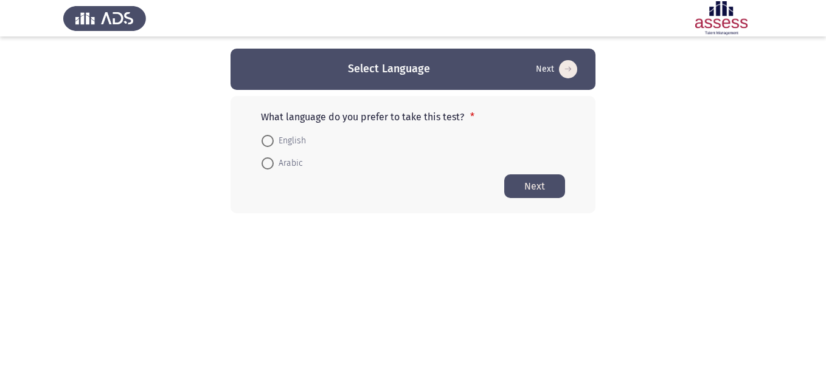
click at [270, 143] on span at bounding box center [268, 141] width 12 height 12
click at [270, 143] on input "English" at bounding box center [268, 141] width 12 height 12
radio input "true"
click at [474, 262] on html "Select Language Next What language do you prefer to take this test? * English A…" at bounding box center [413, 131] width 826 height 262
click at [539, 182] on button "Next" at bounding box center [534, 186] width 61 height 24
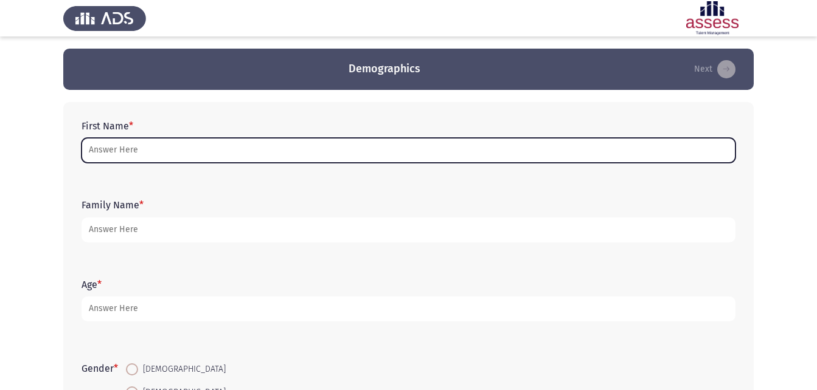
click at [277, 156] on input "First Name *" at bounding box center [409, 150] width 654 height 25
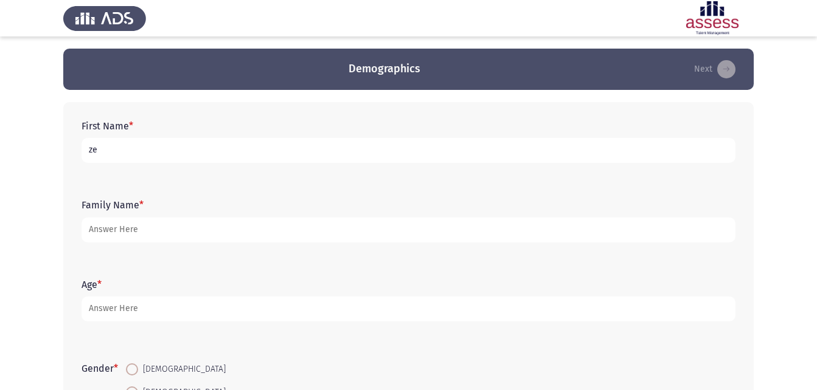
type input "z"
type input "ب"
type input "[PERSON_NAME]"
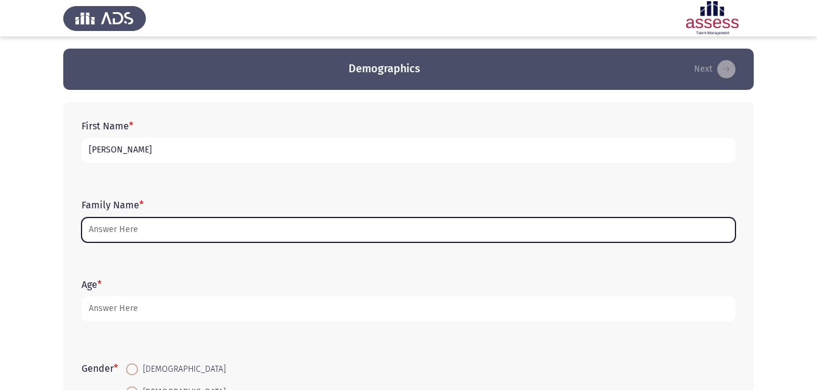
click at [103, 228] on input "Family Name *" at bounding box center [409, 230] width 654 height 25
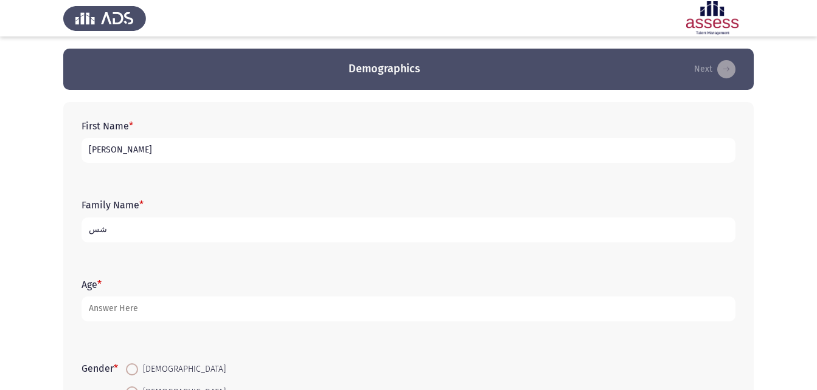
type input "ش"
type input "asu"
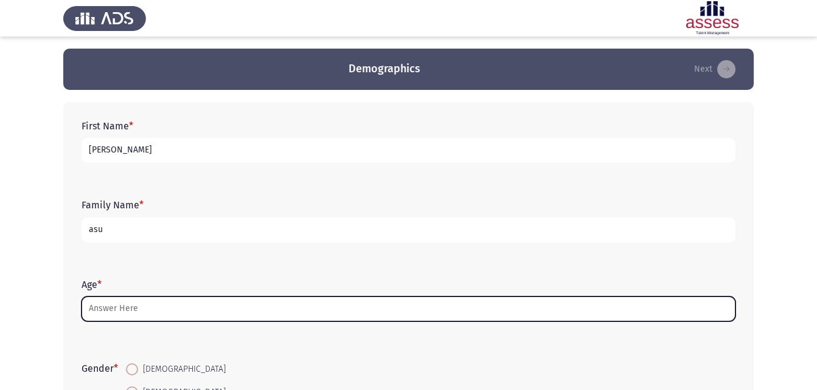
click at [183, 310] on input "Age *" at bounding box center [409, 309] width 654 height 25
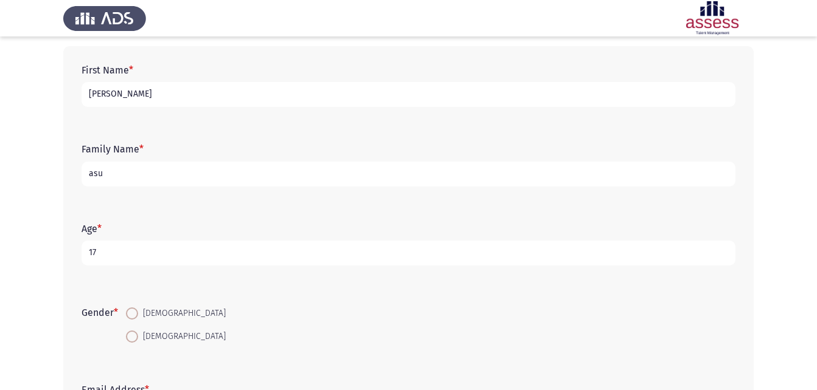
scroll to position [122, 0]
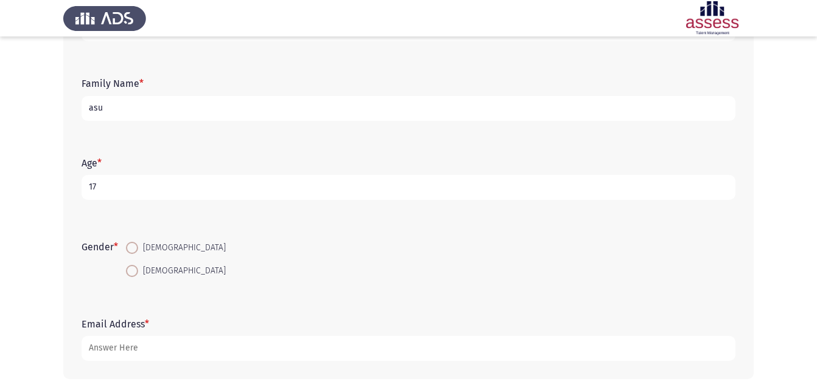
type input "17"
click at [318, 268] on form "Gender * [DEMOGRAPHIC_DATA] [DEMOGRAPHIC_DATA]" at bounding box center [409, 260] width 654 height 46
click at [136, 245] on span at bounding box center [132, 248] width 12 height 12
click at [136, 245] on input "[DEMOGRAPHIC_DATA]" at bounding box center [132, 248] width 12 height 12
radio input "true"
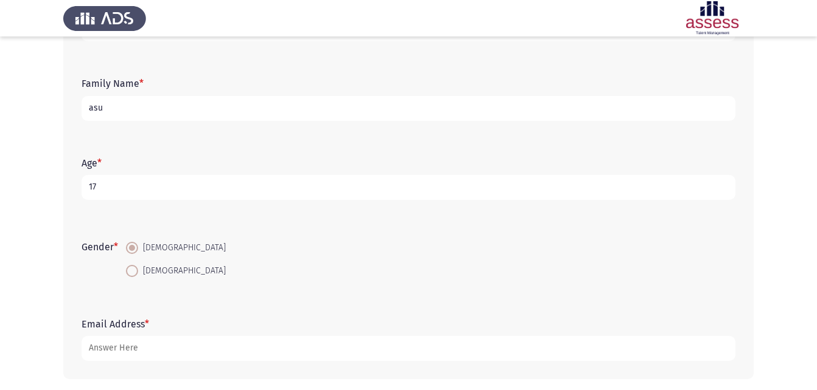
click at [297, 221] on div "Gender * [DEMOGRAPHIC_DATA] [DEMOGRAPHIC_DATA]" at bounding box center [408, 259] width 666 height 82
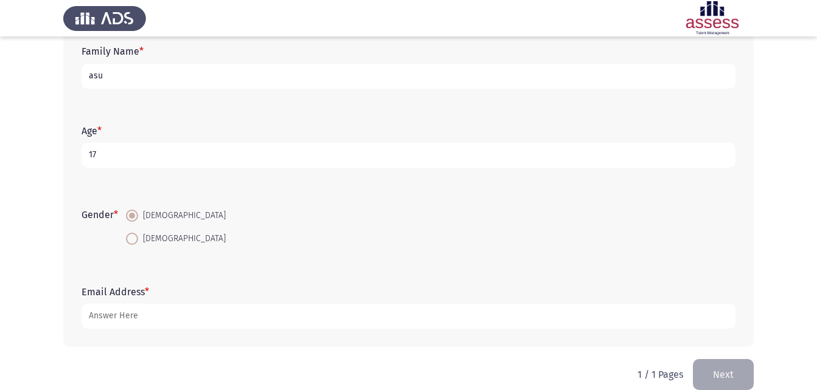
scroll to position [172, 0]
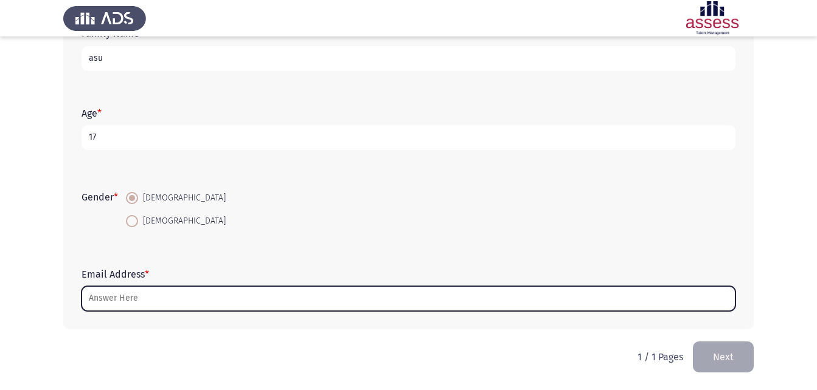
click at [234, 300] on input "Email Address *" at bounding box center [409, 298] width 654 height 25
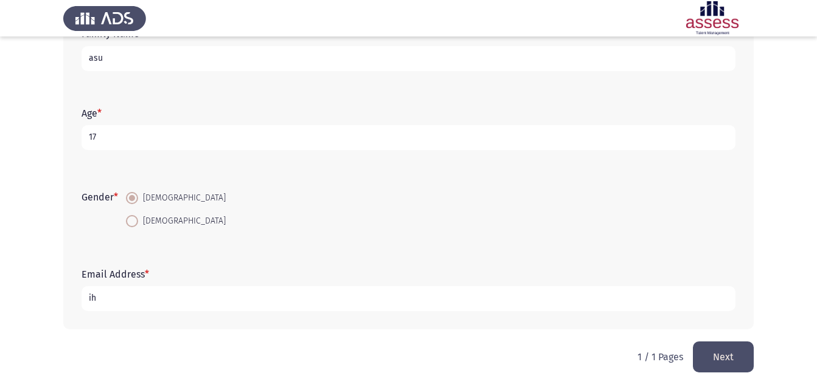
type input "i"
click at [211, 55] on input "asu" at bounding box center [409, 58] width 654 height 25
type input "a"
type input "30802080104859"
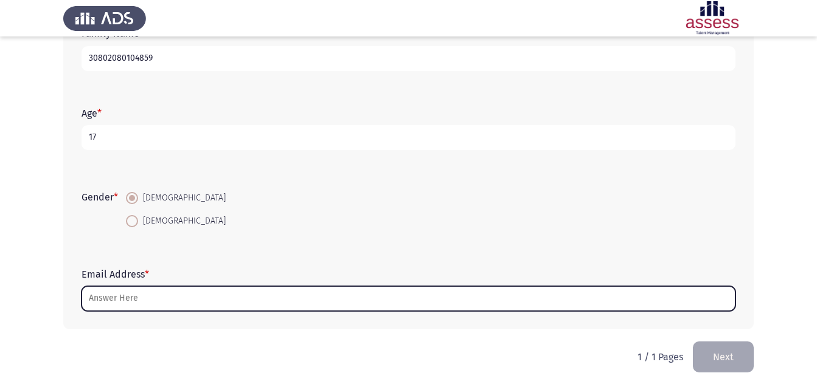
click at [154, 294] on input "Email Address *" at bounding box center [409, 298] width 654 height 25
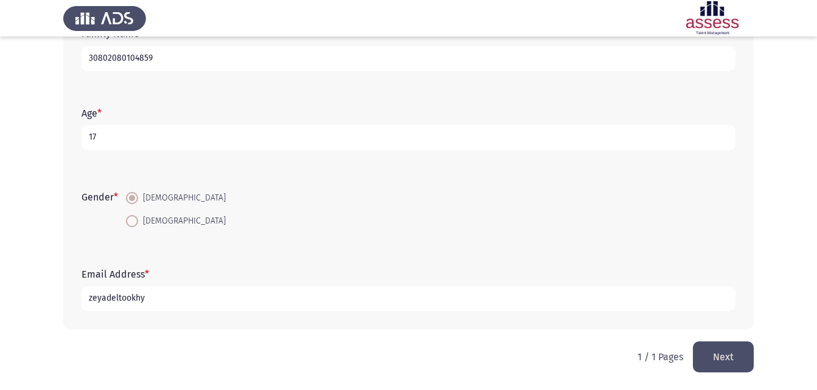
type input "zeyadeltookhy"
click at [701, 347] on button "Next" at bounding box center [723, 357] width 61 height 31
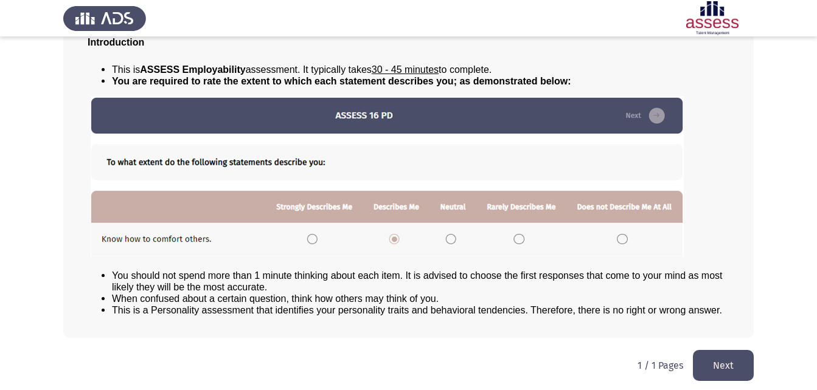
scroll to position [93, 0]
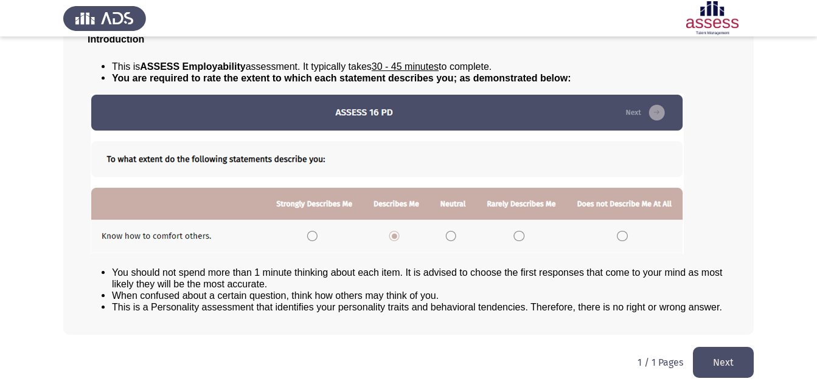
click at [737, 366] on button "Next" at bounding box center [723, 362] width 61 height 31
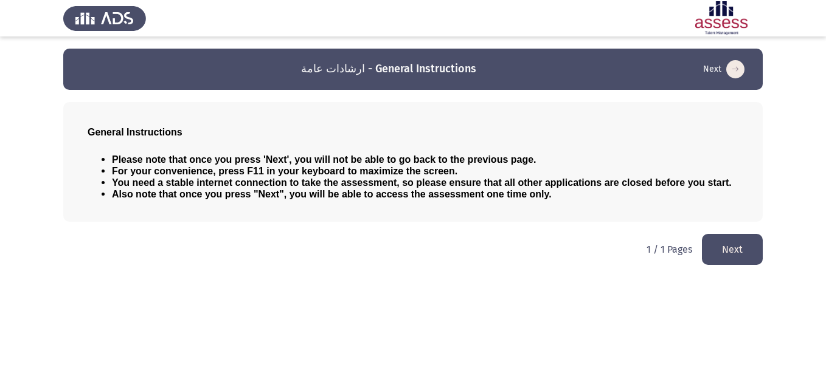
click at [746, 255] on button "Next" at bounding box center [732, 249] width 61 height 31
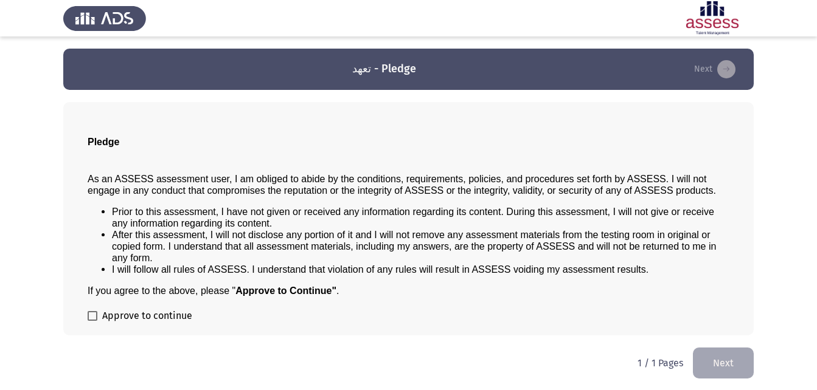
scroll to position [1, 0]
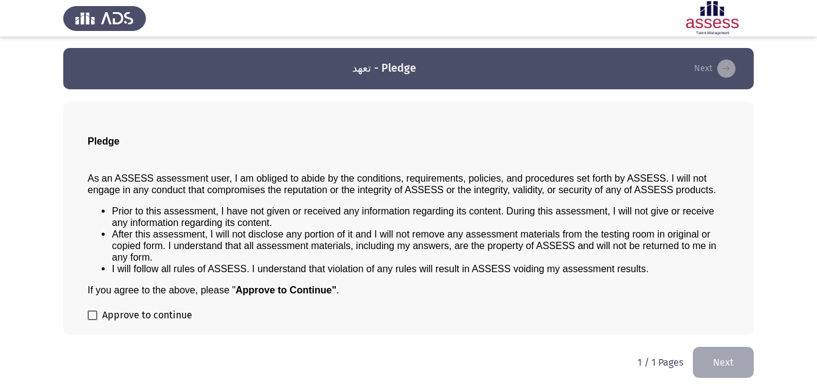
click at [88, 319] on span at bounding box center [93, 316] width 10 height 10
click at [92, 321] on input "Approve to continue" at bounding box center [92, 321] width 1 height 1
checkbox input "true"
click at [726, 362] on button "Next" at bounding box center [723, 362] width 61 height 31
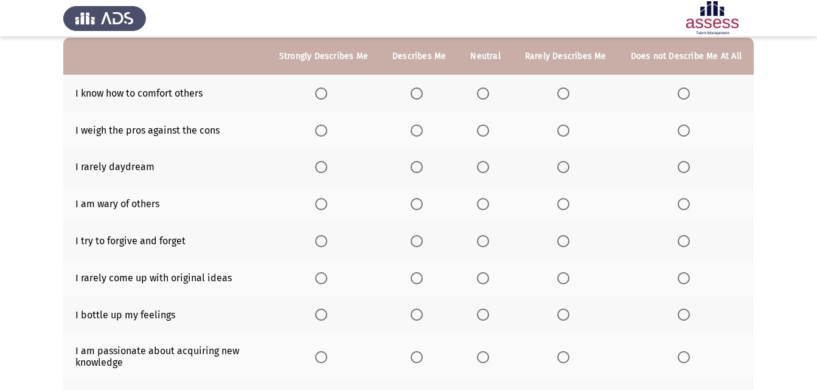
scroll to position [122, 0]
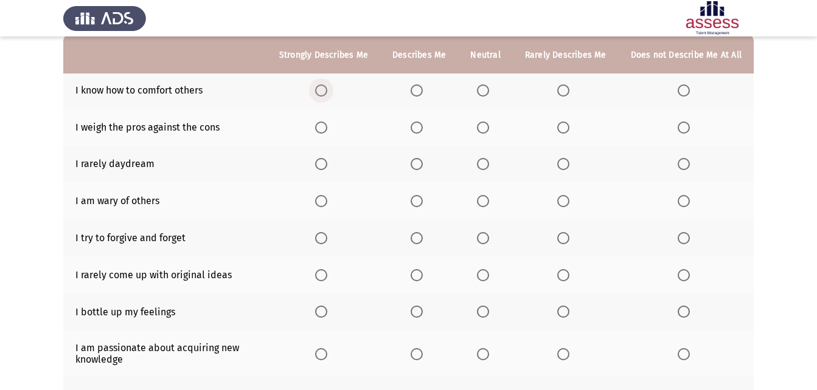
click at [326, 91] on span "Select an option" at bounding box center [321, 91] width 12 height 12
click at [326, 91] on input "Select an option" at bounding box center [321, 91] width 12 height 12
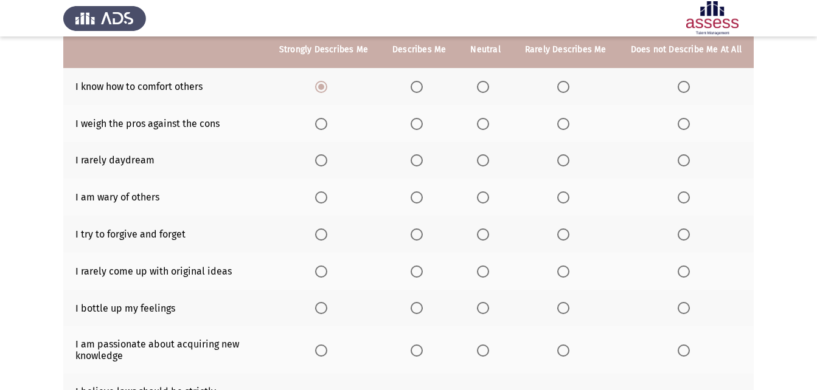
scroll to position [147, 0]
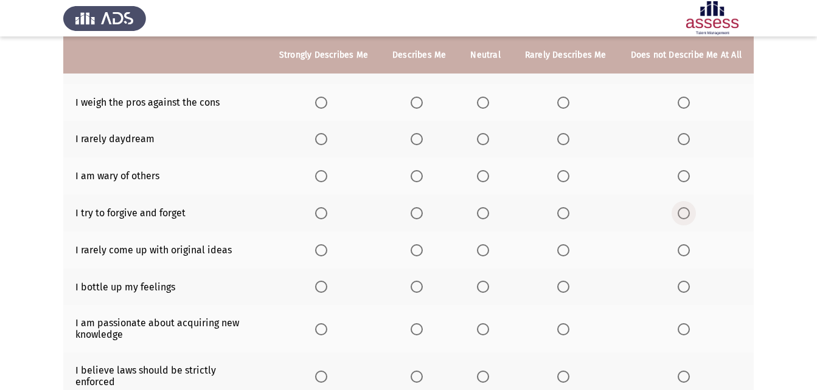
click at [689, 216] on span "Select an option" at bounding box center [684, 213] width 12 height 12
click at [689, 216] on input "Select an option" at bounding box center [684, 213] width 12 height 12
click at [486, 177] on span "Select an option" at bounding box center [483, 176] width 12 height 12
click at [486, 177] on input "Select an option" at bounding box center [483, 176] width 12 height 12
click at [563, 174] on span "Select an option" at bounding box center [563, 176] width 12 height 12
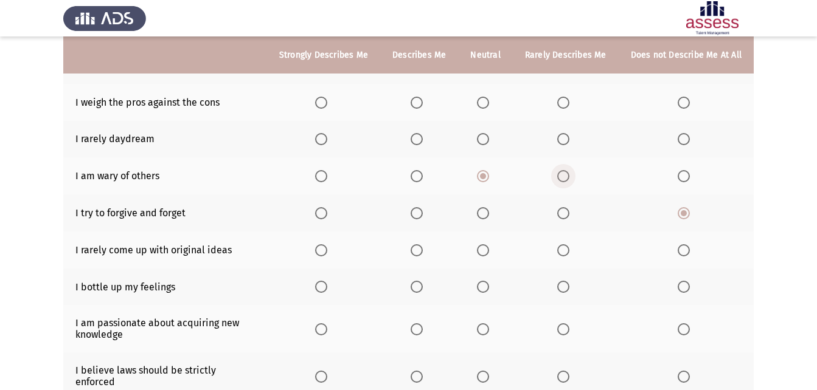
click at [563, 174] on input "Select an option" at bounding box center [563, 176] width 12 height 12
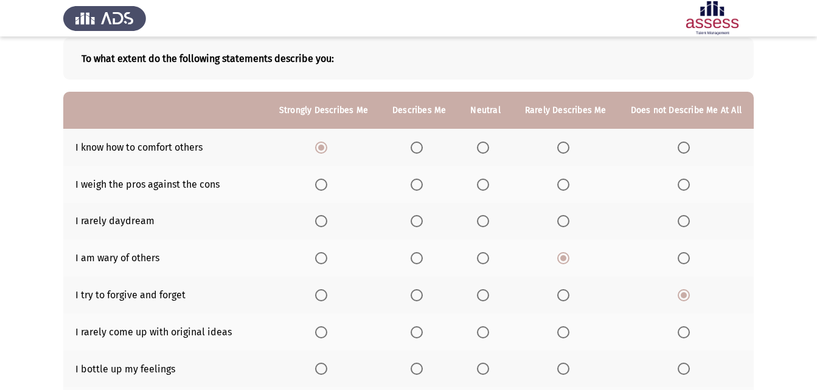
scroll to position [86, 0]
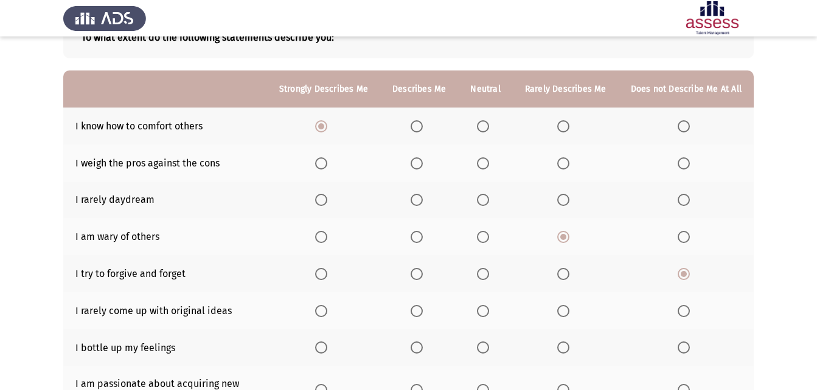
click at [423, 201] on span "Select an option" at bounding box center [417, 200] width 12 height 12
click at [423, 201] on input "Select an option" at bounding box center [417, 200] width 12 height 12
click at [562, 201] on span "Select an option" at bounding box center [563, 200] width 12 height 12
click at [562, 201] on input "Select an option" at bounding box center [563, 200] width 12 height 12
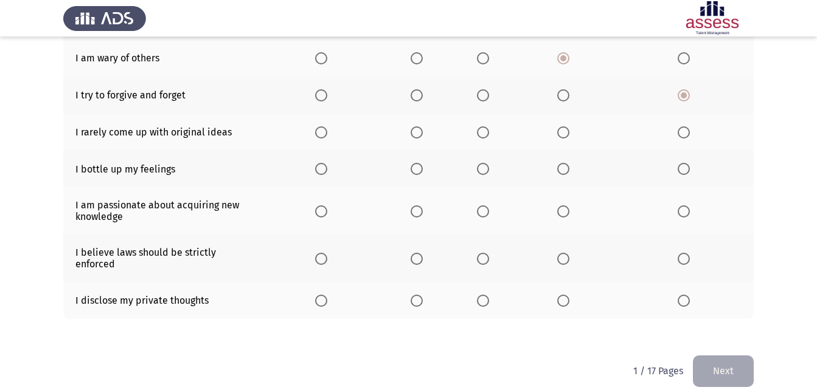
scroll to position [268, 0]
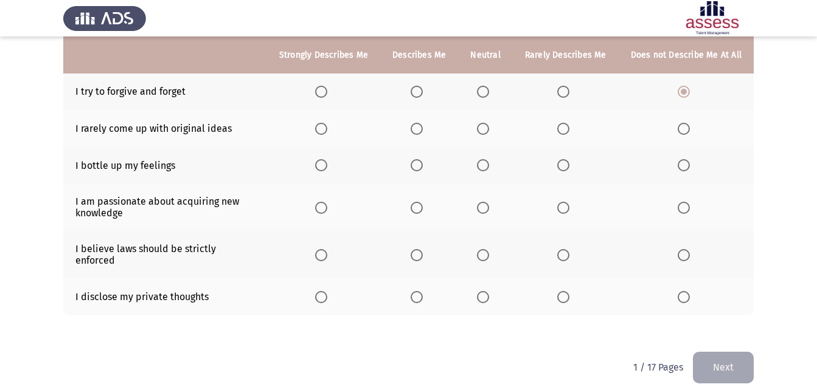
click at [418, 251] on span "Select an option" at bounding box center [417, 255] width 12 height 12
click at [418, 251] on input "Select an option" at bounding box center [417, 255] width 12 height 12
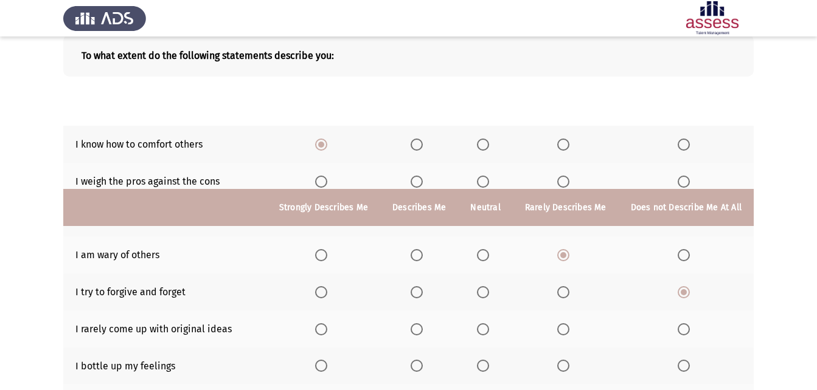
scroll to position [243, 0]
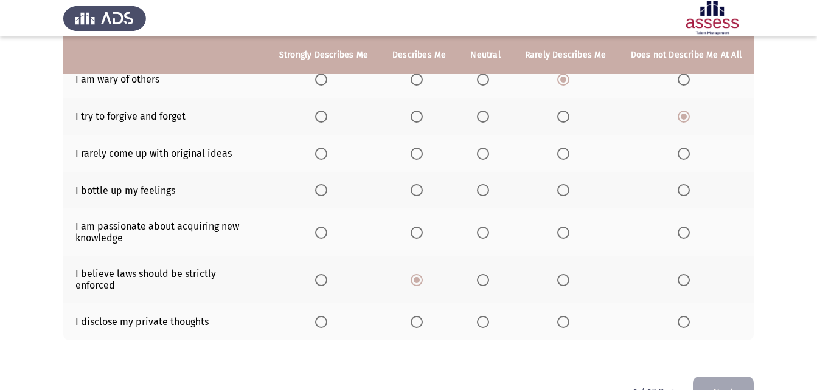
click at [423, 316] on span "Select an option" at bounding box center [417, 322] width 12 height 12
click at [423, 316] on input "Select an option" at bounding box center [417, 322] width 12 height 12
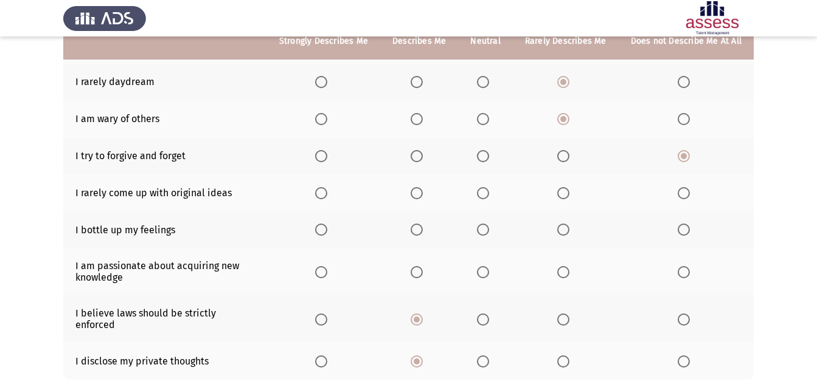
scroll to position [182, 0]
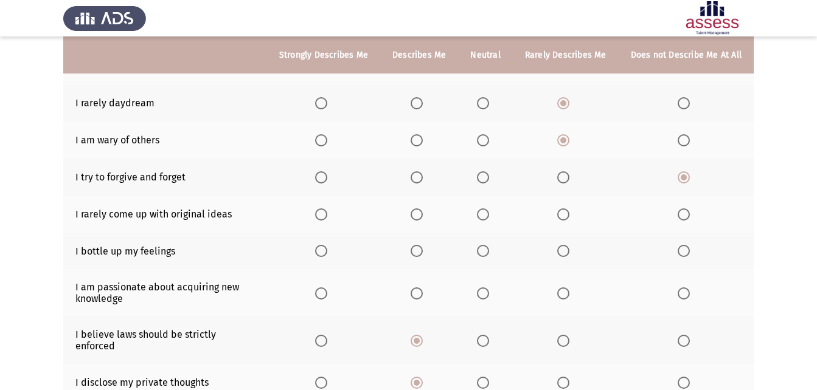
click at [321, 294] on span "Select an option" at bounding box center [321, 294] width 0 height 0
click at [327, 294] on input "Select an option" at bounding box center [321, 294] width 12 height 12
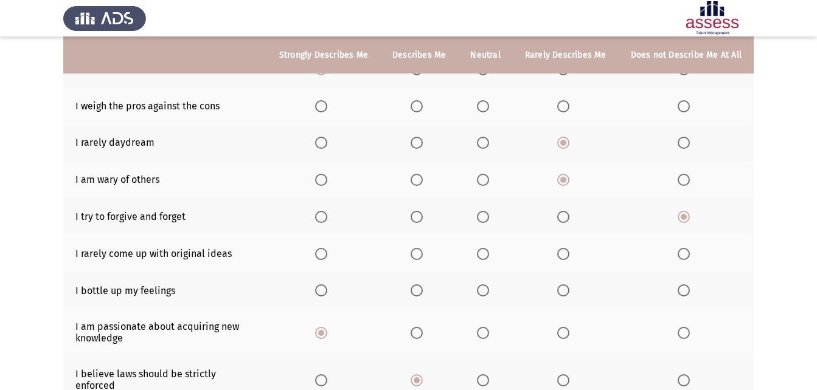
scroll to position [122, 0]
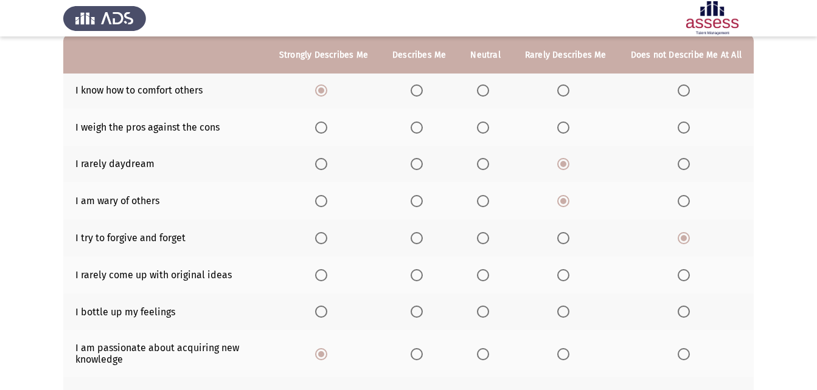
click at [487, 315] on span "Select an option" at bounding box center [483, 312] width 12 height 12
click at [487, 315] on input "Select an option" at bounding box center [483, 312] width 12 height 12
click at [485, 274] on span "Select an option" at bounding box center [483, 275] width 12 height 12
click at [485, 274] on input "Select an option" at bounding box center [483, 275] width 12 height 12
click at [564, 243] on span "Select an option" at bounding box center [563, 238] width 12 height 12
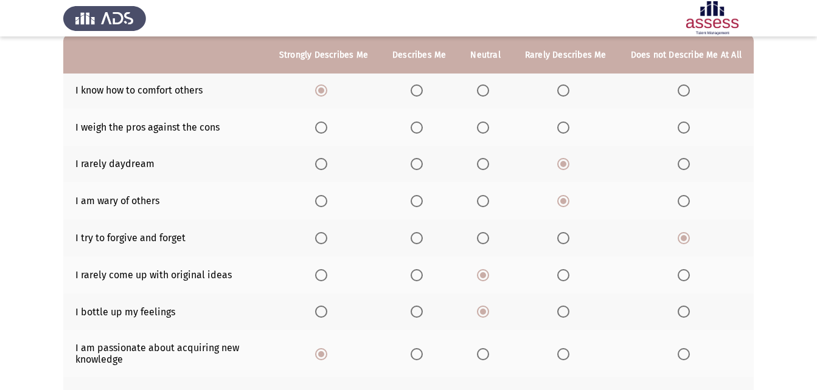
click at [564, 243] on input "Select an option" at bounding box center [563, 238] width 12 height 12
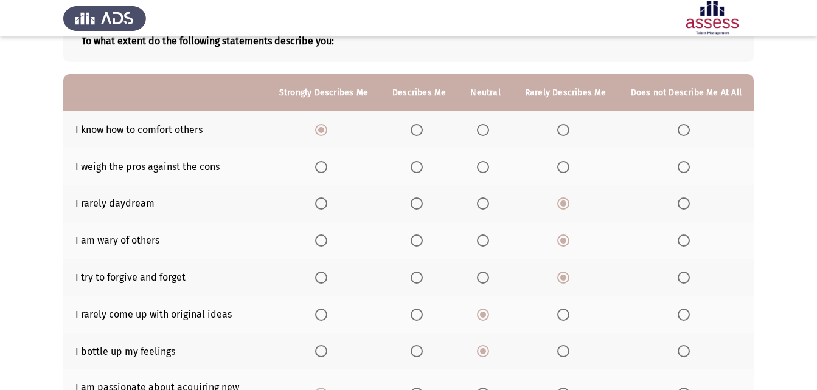
scroll to position [61, 0]
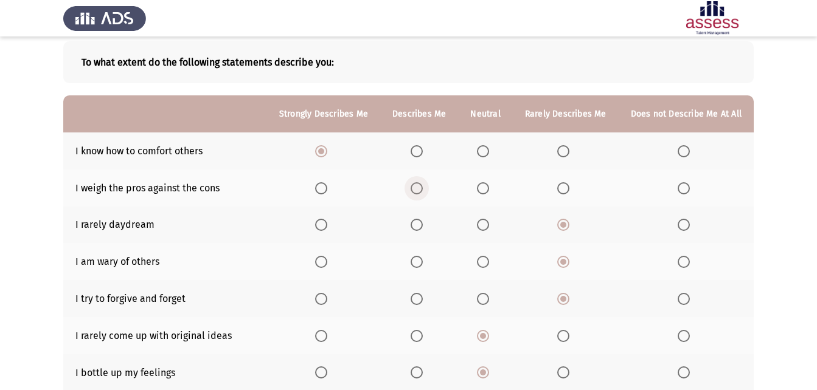
click at [420, 190] on span "Select an option" at bounding box center [417, 188] width 12 height 12
click at [420, 190] on input "Select an option" at bounding box center [417, 188] width 12 height 12
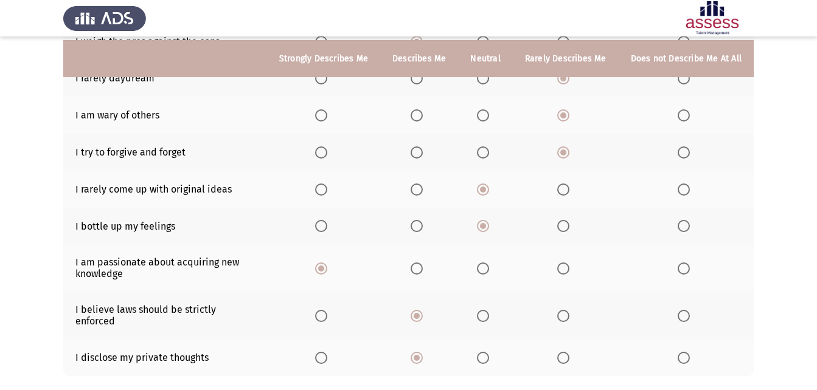
scroll to position [268, 0]
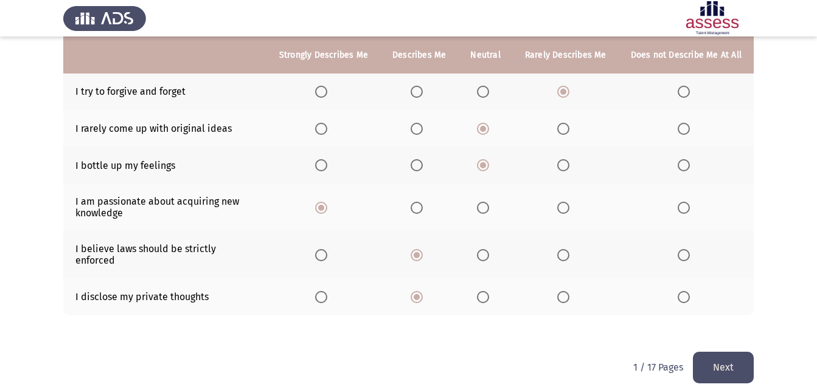
click at [724, 357] on button "Next" at bounding box center [723, 367] width 61 height 31
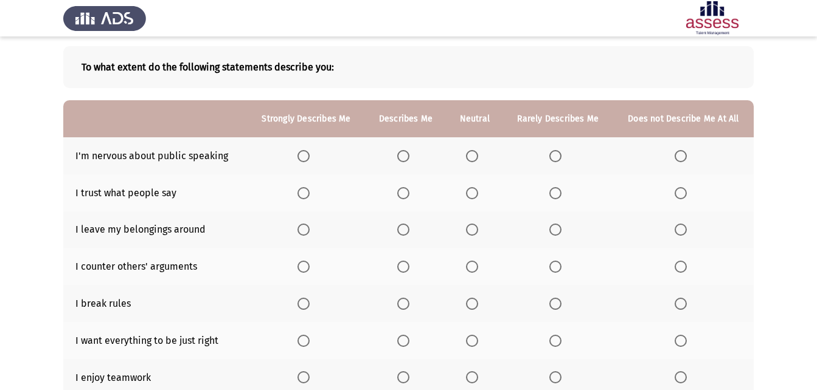
scroll to position [75, 0]
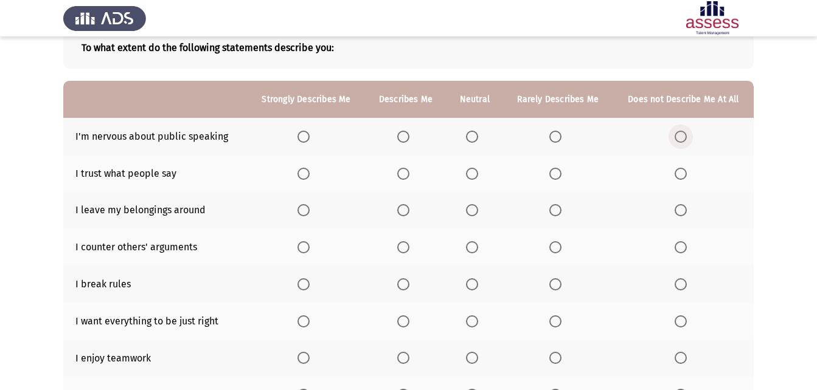
click at [680, 137] on span "Select an option" at bounding box center [681, 137] width 12 height 12
click at [680, 137] on input "Select an option" at bounding box center [681, 137] width 12 height 12
click at [682, 179] on span "Select an option" at bounding box center [681, 174] width 12 height 12
click at [682, 179] on input "Select an option" at bounding box center [681, 174] width 12 height 12
click at [689, 283] on label "Select an option" at bounding box center [683, 285] width 17 height 12
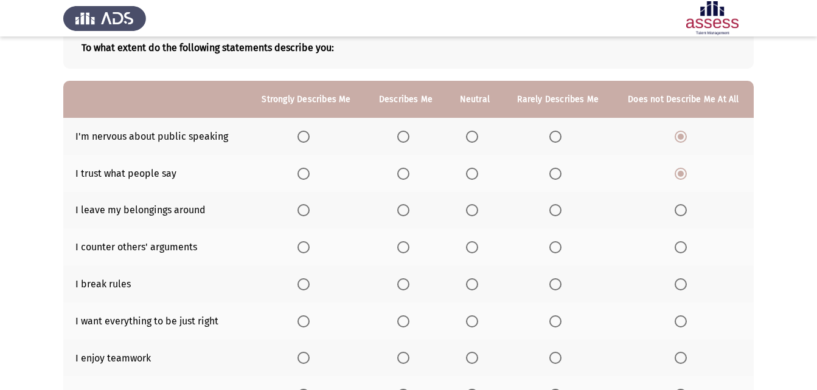
click at [687, 283] on input "Select an option" at bounding box center [681, 285] width 12 height 12
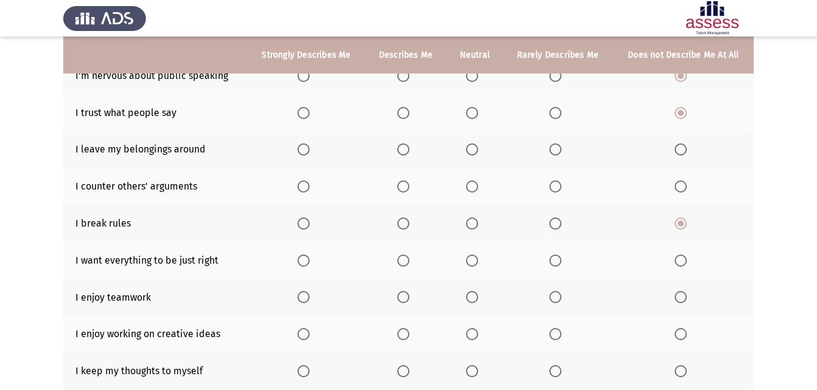
click at [299, 297] on span "Select an option" at bounding box center [303, 297] width 12 height 12
click at [299, 297] on input "Select an option" at bounding box center [303, 297] width 12 height 12
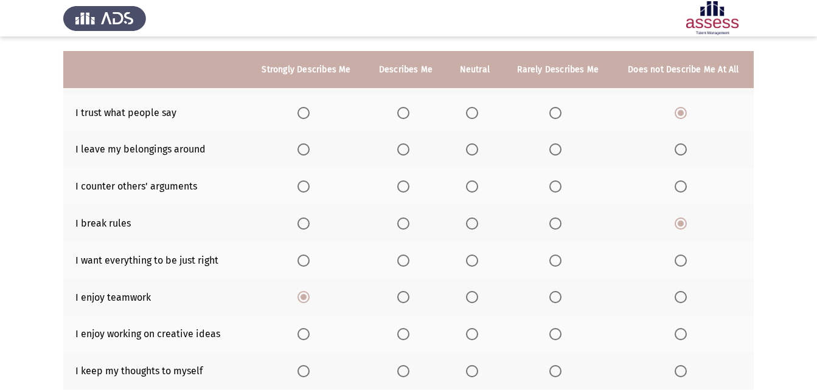
scroll to position [197, 0]
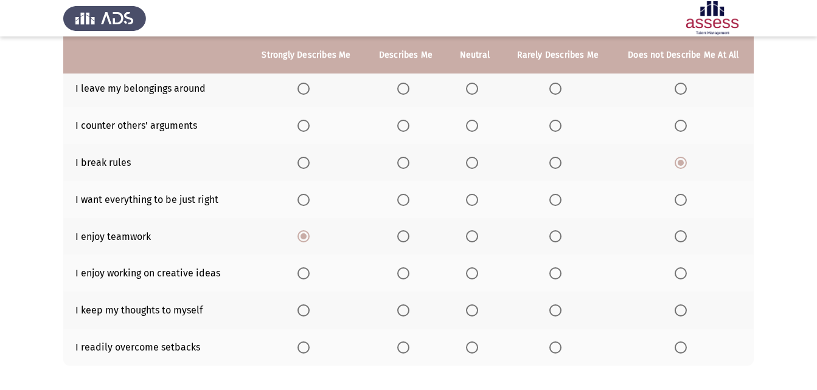
click at [304, 274] on span "Select an option" at bounding box center [303, 274] width 12 height 12
click at [304, 274] on input "Select an option" at bounding box center [303, 274] width 12 height 12
click at [307, 310] on span "Select an option" at bounding box center [303, 311] width 12 height 12
click at [307, 310] on input "Select an option" at bounding box center [303, 311] width 12 height 12
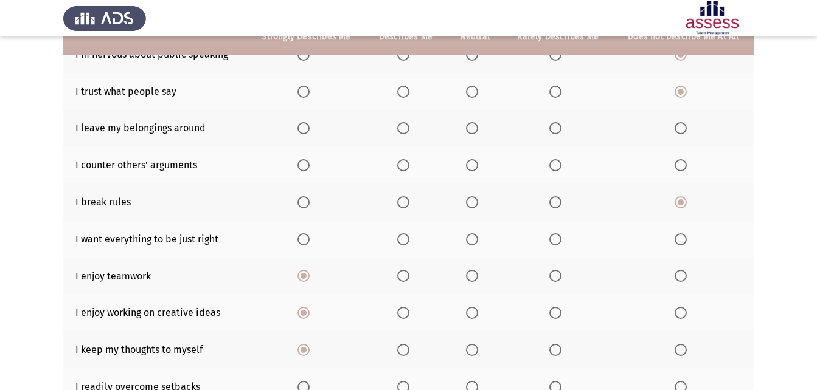
scroll to position [136, 0]
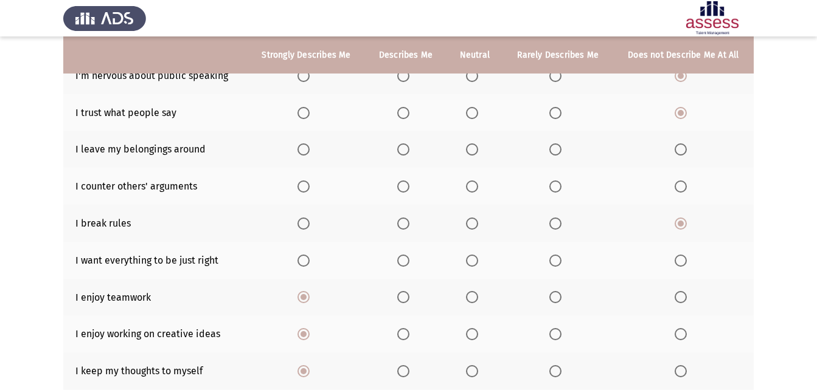
click at [554, 265] on span "Select an option" at bounding box center [555, 261] width 12 height 12
click at [554, 265] on input "Select an option" at bounding box center [555, 261] width 12 height 12
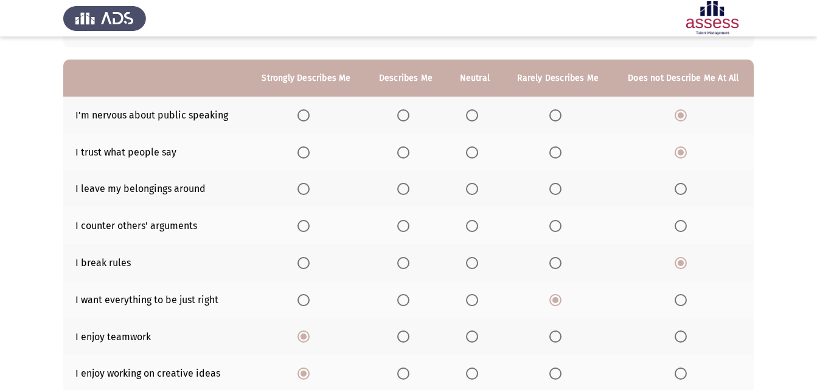
scroll to position [75, 0]
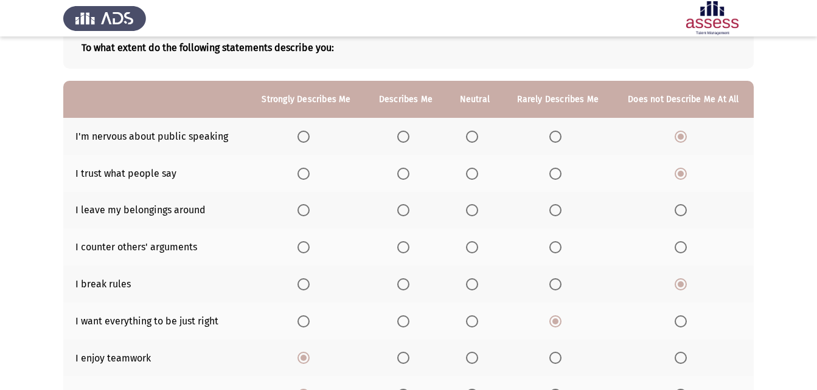
click at [681, 218] on th at bounding box center [683, 210] width 141 height 37
click at [675, 209] on span "Select an option" at bounding box center [681, 210] width 12 height 12
click at [675, 209] on input "Select an option" at bounding box center [681, 210] width 12 height 12
click at [468, 242] on span "Select an option" at bounding box center [472, 247] width 12 height 12
click at [468, 242] on input "Select an option" at bounding box center [472, 247] width 12 height 12
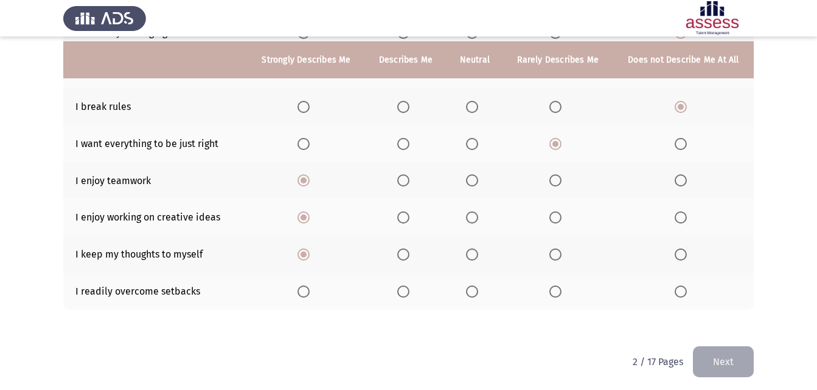
scroll to position [258, 0]
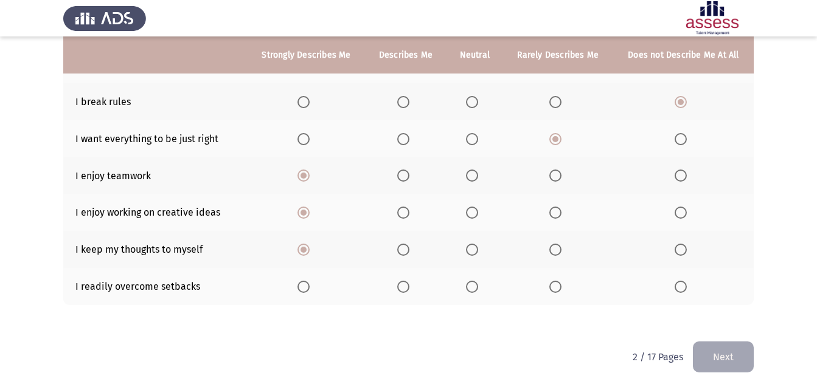
click at [97, 294] on td "I readily overcome setbacks" at bounding box center [155, 286] width 184 height 37
click at [404, 288] on span "Select an option" at bounding box center [403, 287] width 12 height 12
click at [404, 288] on input "Select an option" at bounding box center [403, 287] width 12 height 12
drag, startPoint x: 732, startPoint y: 354, endPoint x: 715, endPoint y: 355, distance: 17.1
click at [732, 355] on button "Next" at bounding box center [723, 357] width 61 height 31
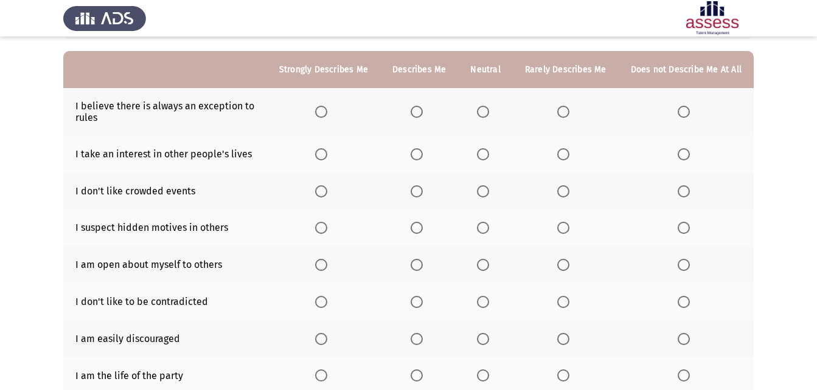
scroll to position [122, 0]
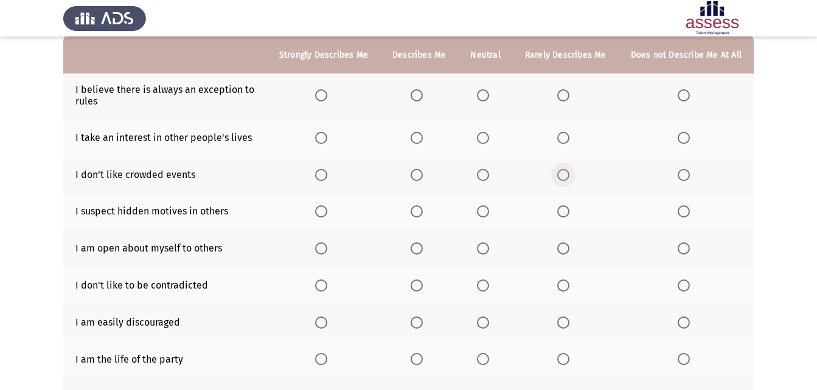
click at [561, 180] on span "Select an option" at bounding box center [563, 175] width 12 height 12
click at [561, 180] on input "Select an option" at bounding box center [563, 175] width 12 height 12
click at [561, 249] on span "Select an option" at bounding box center [563, 249] width 12 height 12
click at [561, 249] on input "Select an option" at bounding box center [563, 249] width 12 height 12
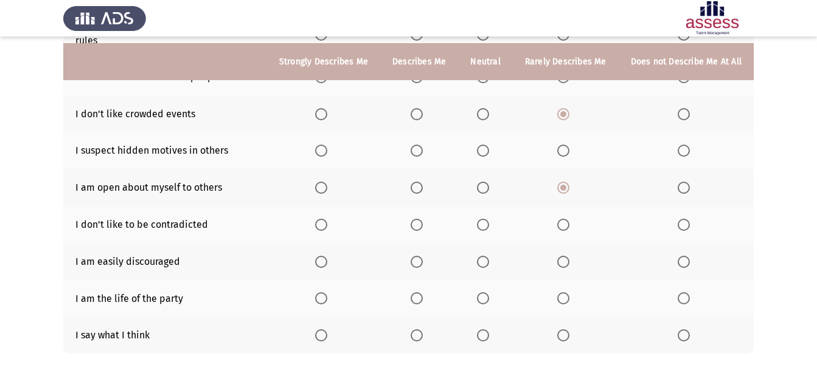
scroll to position [231, 0]
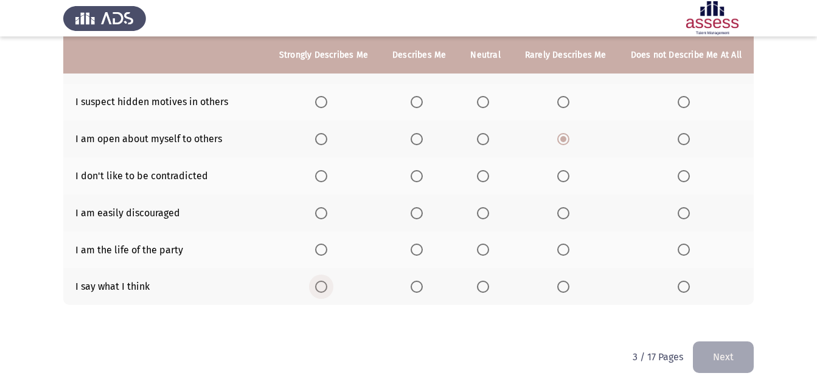
click at [327, 290] on span "Select an option" at bounding box center [321, 287] width 12 height 12
click at [327, 290] on input "Select an option" at bounding box center [321, 287] width 12 height 12
click at [483, 293] on span "Select an option" at bounding box center [483, 287] width 12 height 12
click at [483, 293] on input "Select an option" at bounding box center [483, 287] width 12 height 12
click at [563, 172] on span "Select an option" at bounding box center [563, 176] width 12 height 12
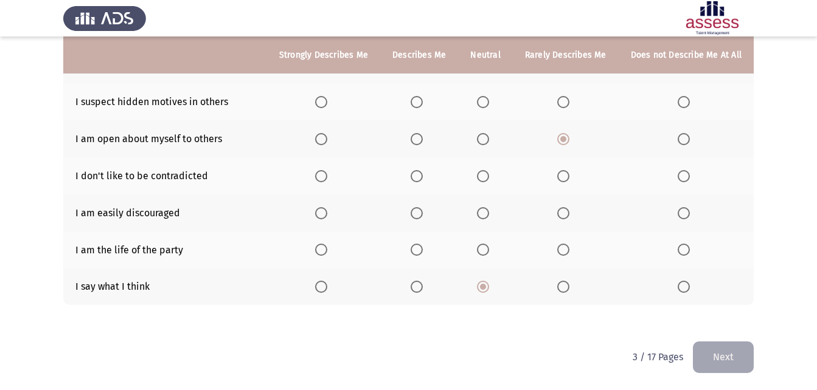
click at [563, 172] on input "Select an option" at bounding box center [563, 176] width 12 height 12
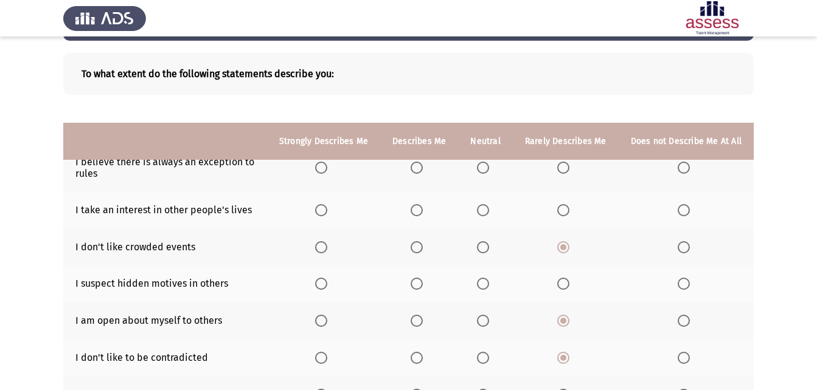
scroll to position [49, 0]
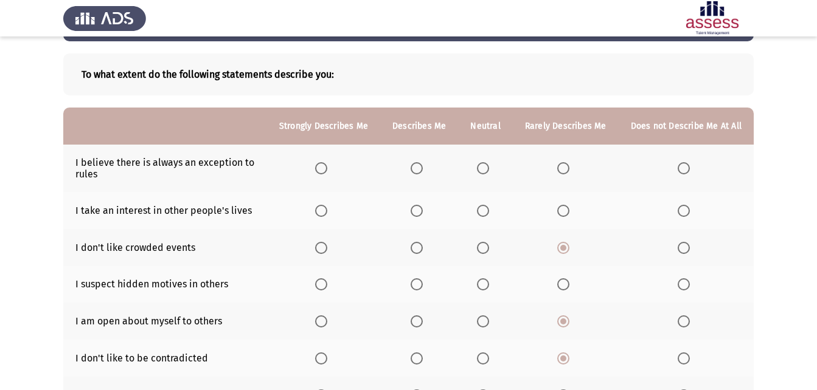
click at [482, 165] on span "Select an option" at bounding box center [483, 168] width 12 height 12
click at [482, 165] on input "Select an option" at bounding box center [483, 168] width 12 height 12
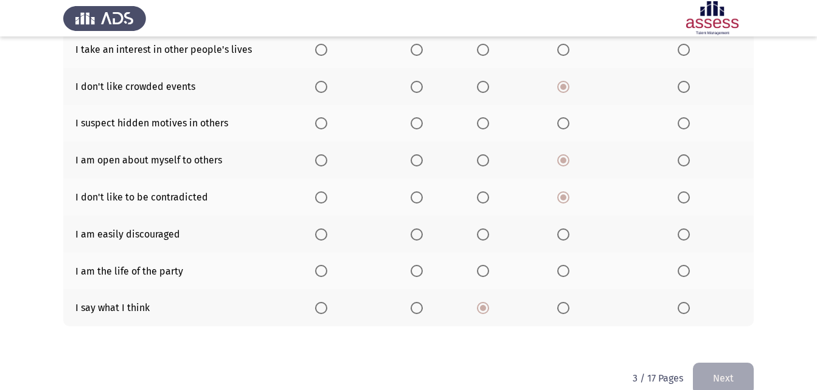
scroll to position [231, 0]
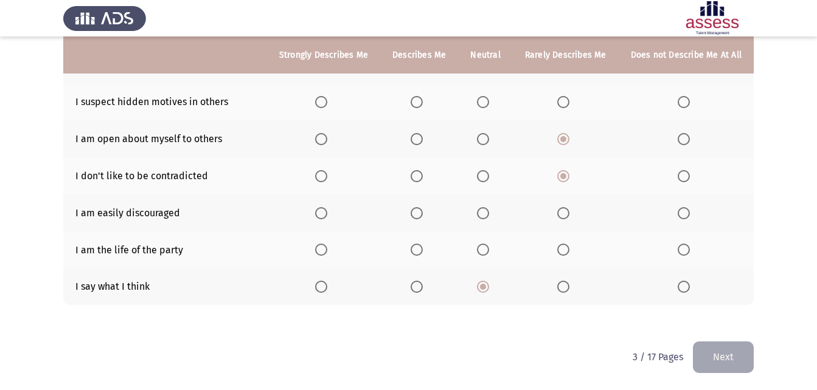
click at [680, 256] on span "Select an option" at bounding box center [684, 250] width 12 height 12
click at [680, 256] on input "Select an option" at bounding box center [684, 250] width 12 height 12
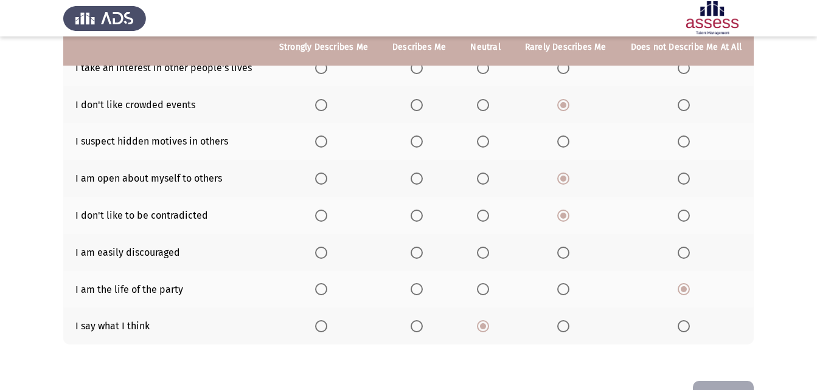
scroll to position [170, 0]
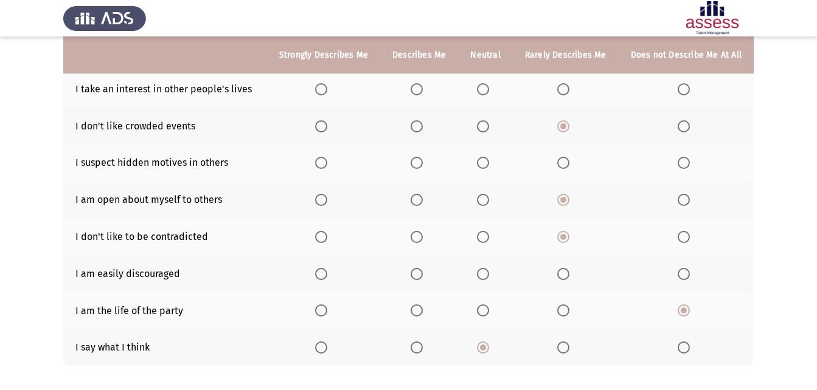
click at [684, 277] on span "Select an option" at bounding box center [684, 274] width 12 height 12
click at [684, 277] on input "Select an option" at bounding box center [684, 274] width 12 height 12
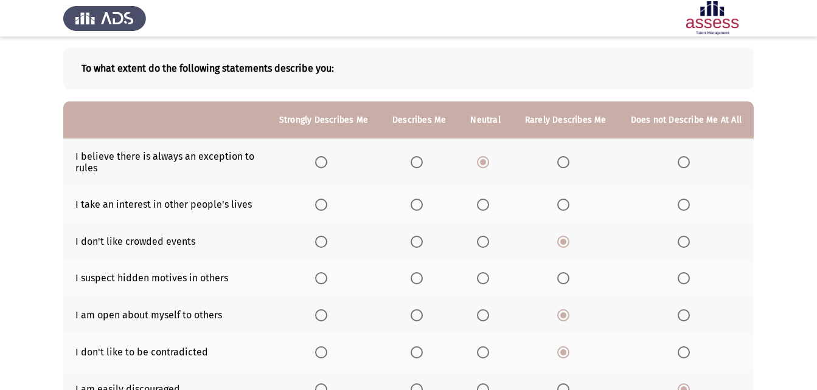
scroll to position [49, 0]
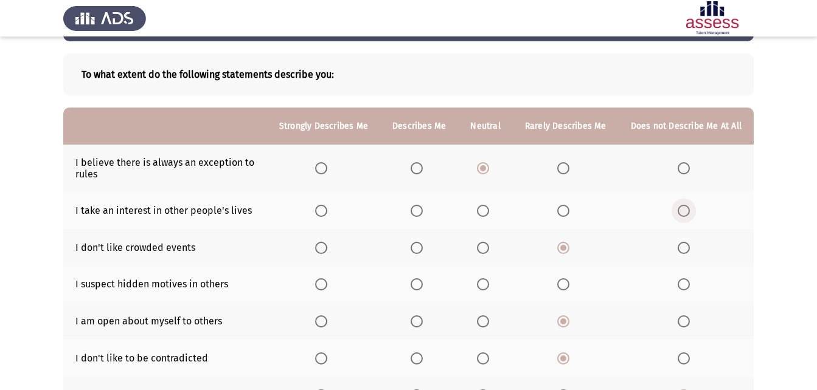
click at [679, 214] on span "Select an option" at bounding box center [684, 211] width 12 height 12
click at [679, 214] on input "Select an option" at bounding box center [684, 211] width 12 height 12
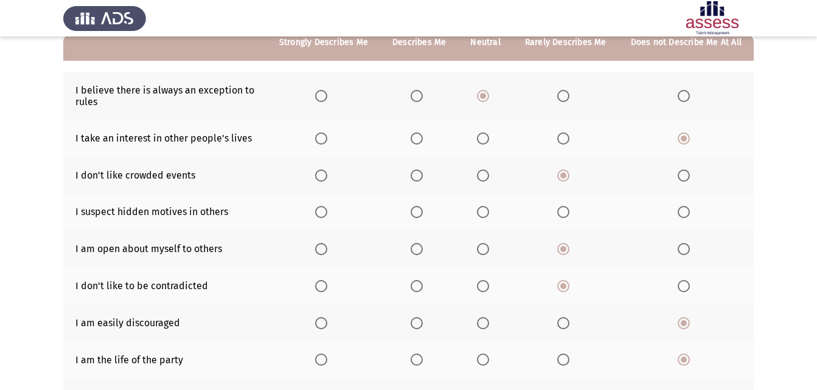
scroll to position [122, 0]
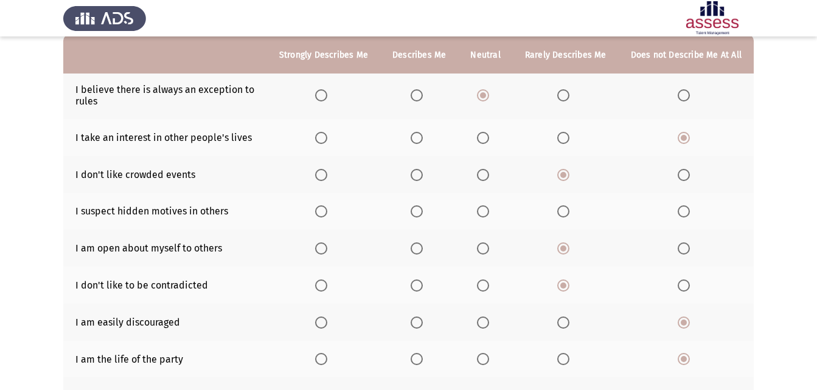
click at [488, 213] on span "Select an option" at bounding box center [483, 212] width 12 height 12
click at [488, 213] on input "Select an option" at bounding box center [483, 212] width 12 height 12
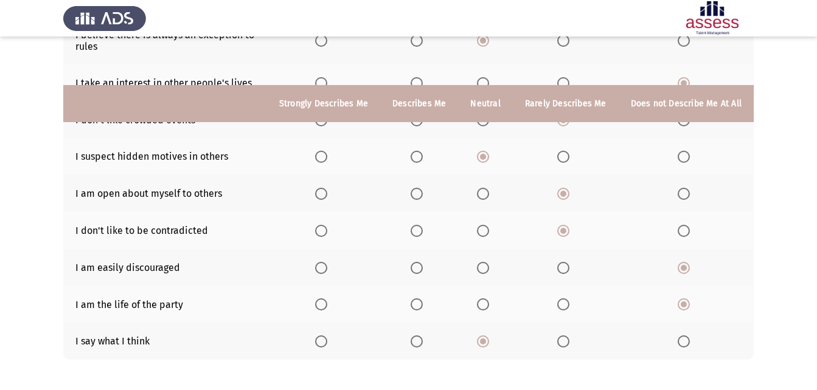
scroll to position [231, 0]
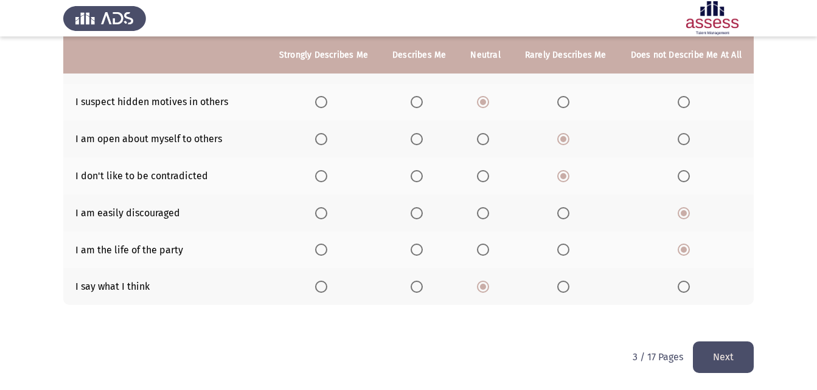
click at [719, 349] on button "Next" at bounding box center [723, 357] width 61 height 31
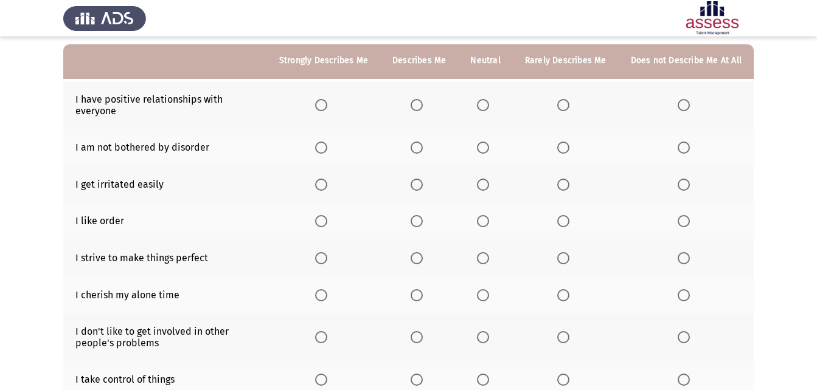
scroll to position [122, 0]
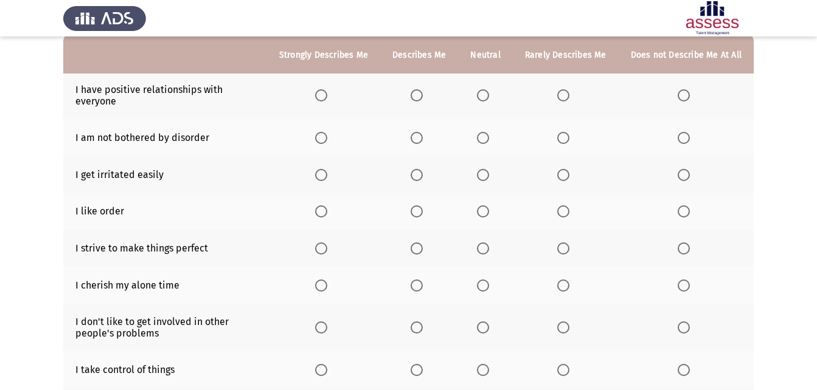
click at [681, 95] on span "Select an option" at bounding box center [684, 95] width 12 height 12
click at [681, 95] on input "Select an option" at bounding box center [684, 95] width 12 height 12
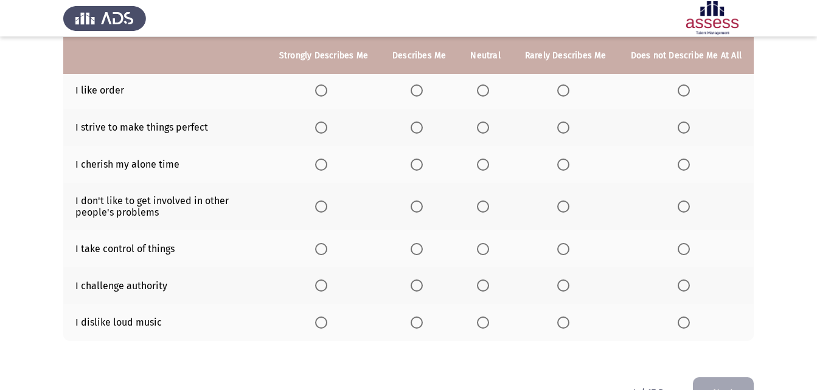
scroll to position [243, 0]
click at [327, 251] on span "Select an option" at bounding box center [321, 249] width 12 height 12
click at [327, 251] on input "Select an option" at bounding box center [321, 249] width 12 height 12
click at [319, 285] on th at bounding box center [323, 285] width 113 height 37
click at [327, 285] on span "Select an option" at bounding box center [321, 285] width 12 height 12
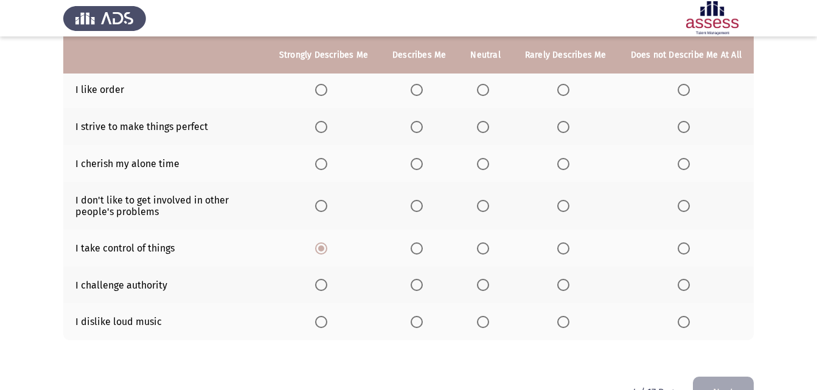
click at [327, 285] on input "Select an option" at bounding box center [321, 285] width 12 height 12
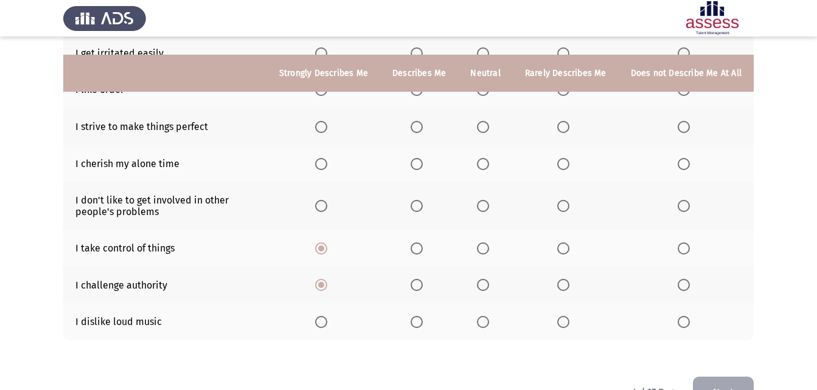
scroll to position [279, 0]
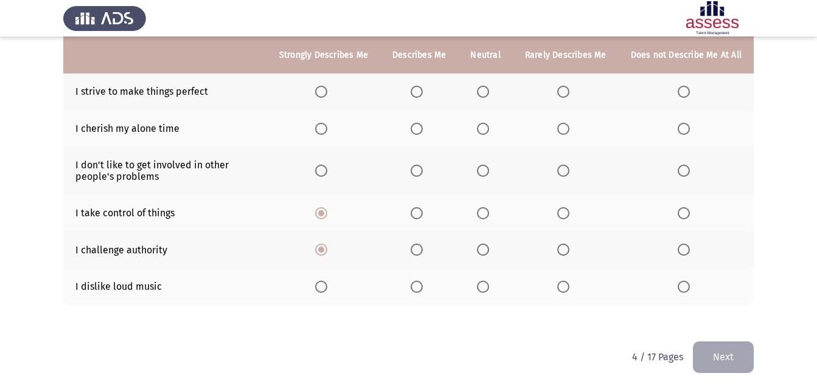
click at [423, 282] on span "Select an option" at bounding box center [417, 287] width 12 height 12
click at [423, 282] on input "Select an option" at bounding box center [417, 287] width 12 height 12
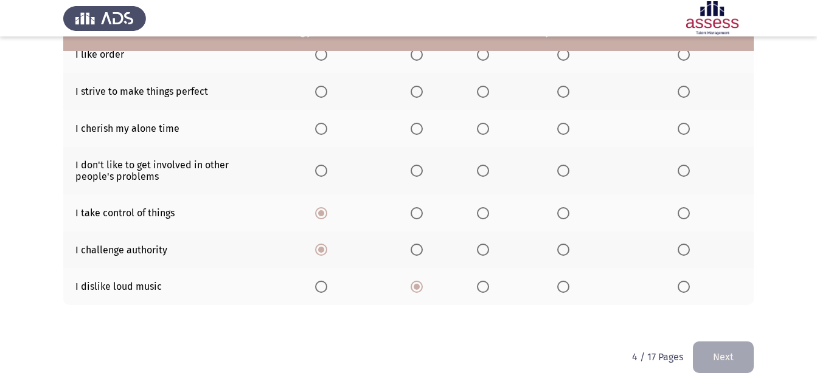
scroll to position [218, 0]
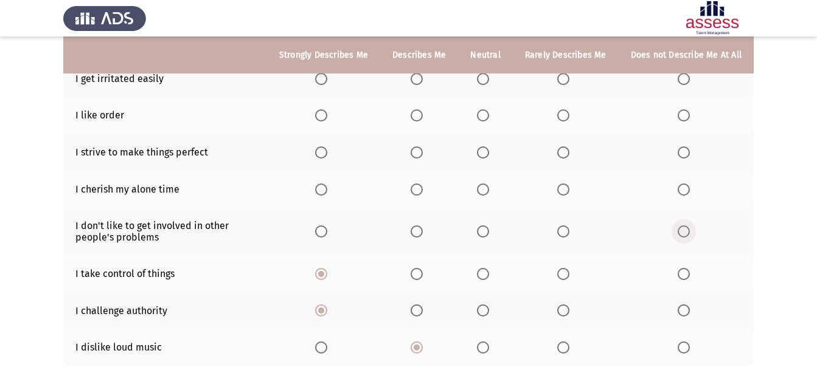
click at [681, 236] on span "Select an option" at bounding box center [684, 232] width 12 height 12
click at [681, 236] on input "Select an option" at bounding box center [684, 232] width 12 height 12
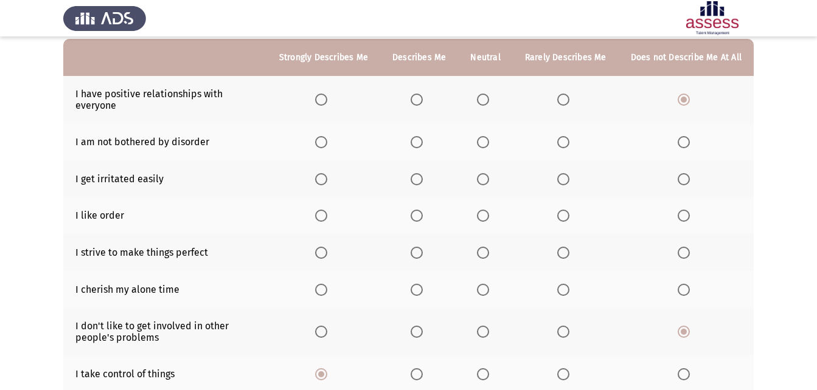
scroll to position [96, 0]
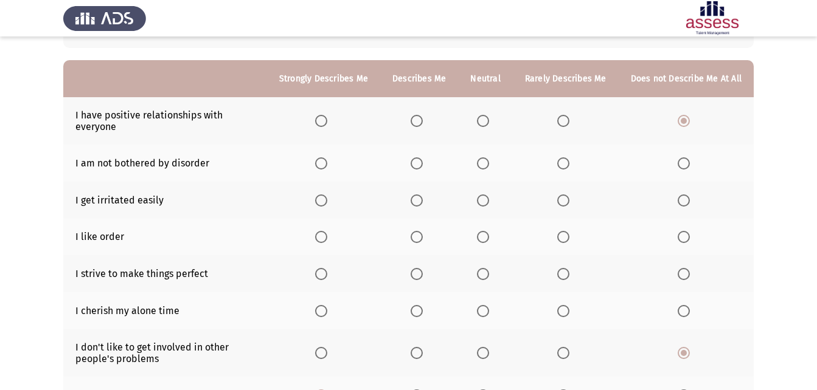
drag, startPoint x: 561, startPoint y: 238, endPoint x: 513, endPoint y: 275, distance: 60.8
click at [557, 241] on th at bounding box center [566, 237] width 106 height 37
click at [574, 234] on label "Select an option" at bounding box center [565, 237] width 17 height 12
click at [569, 234] on input "Select an option" at bounding box center [563, 237] width 12 height 12
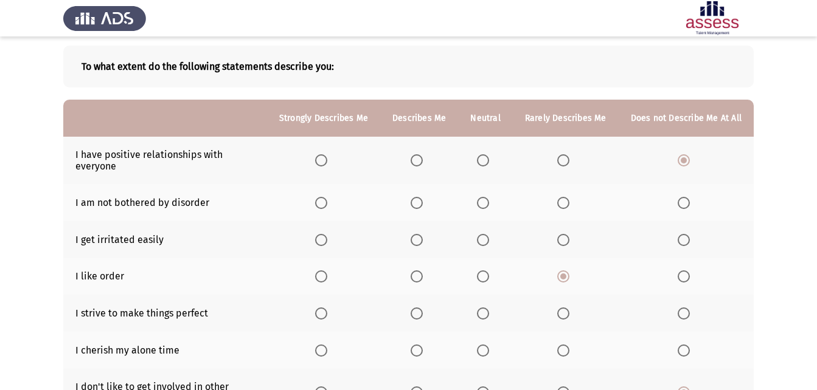
scroll to position [35, 0]
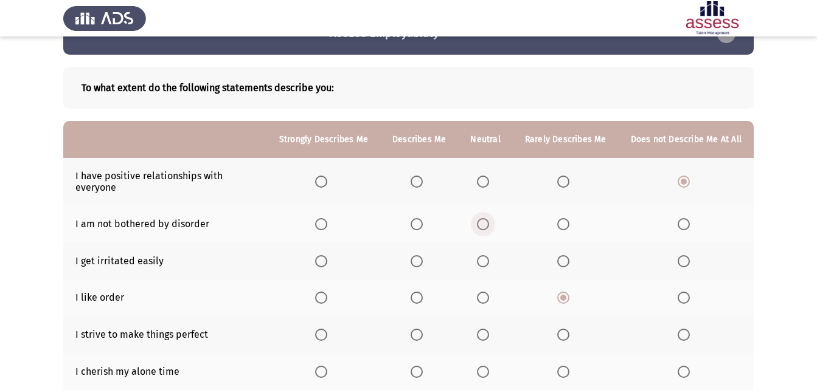
click at [484, 226] on span "Select an option" at bounding box center [483, 224] width 12 height 12
click at [484, 226] on input "Select an option" at bounding box center [483, 224] width 12 height 12
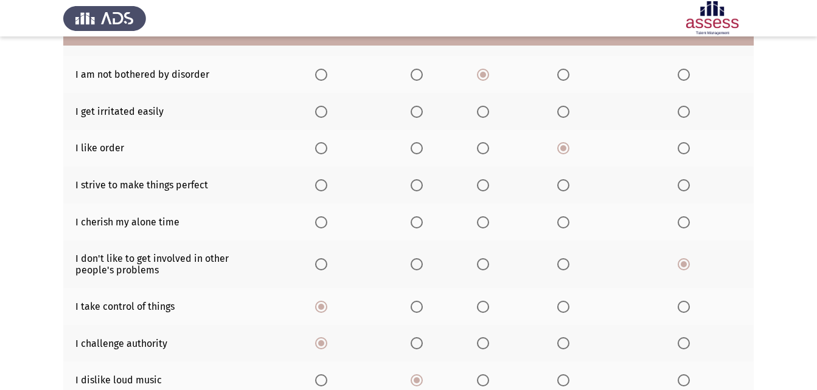
scroll to position [157, 0]
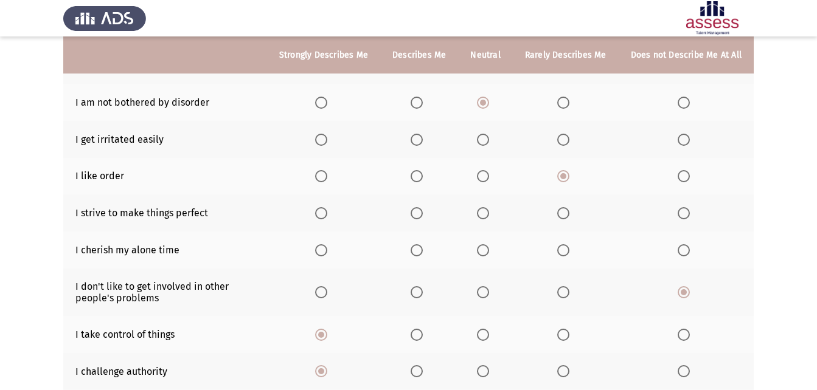
click at [485, 255] on span "Select an option" at bounding box center [483, 251] width 12 height 12
click at [485, 255] on input "Select an option" at bounding box center [483, 251] width 12 height 12
click at [327, 217] on span "Select an option" at bounding box center [321, 213] width 12 height 12
click at [327, 217] on input "Select an option" at bounding box center [321, 213] width 12 height 12
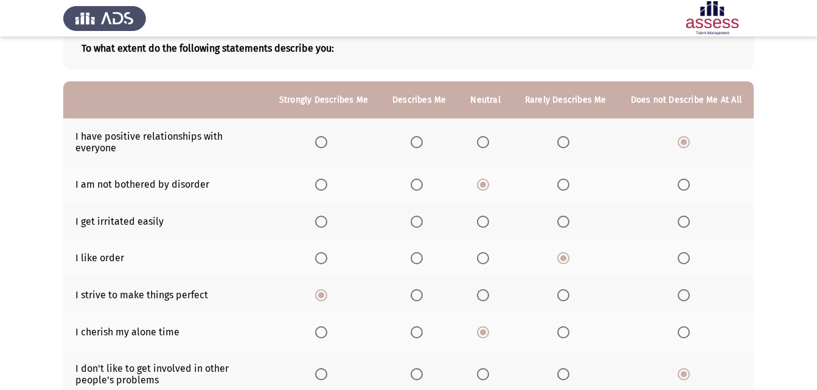
scroll to position [96, 0]
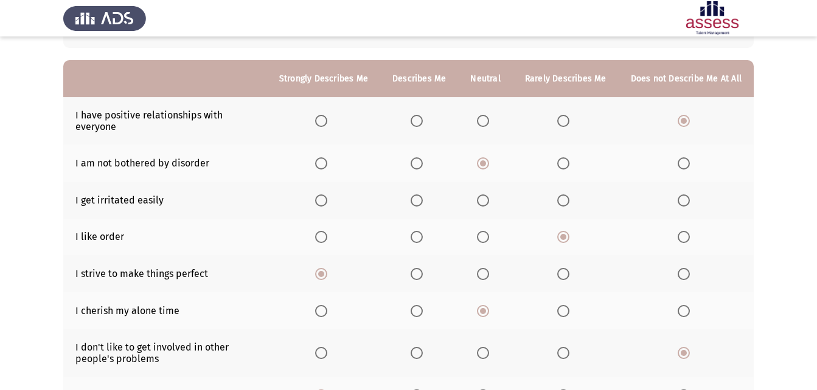
click at [423, 201] on span "Select an option" at bounding box center [417, 201] width 12 height 12
click at [423, 201] on input "Select an option" at bounding box center [417, 201] width 12 height 12
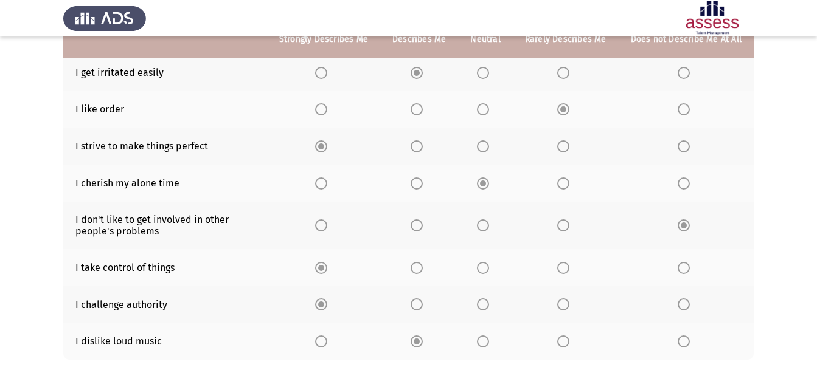
scroll to position [279, 0]
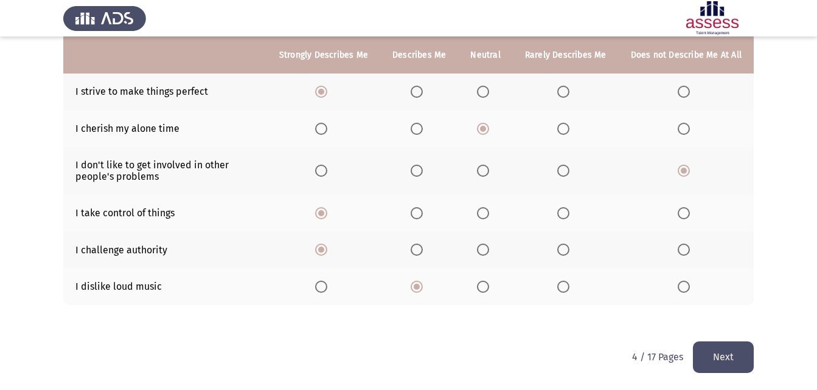
click at [713, 347] on button "Next" at bounding box center [723, 357] width 61 height 31
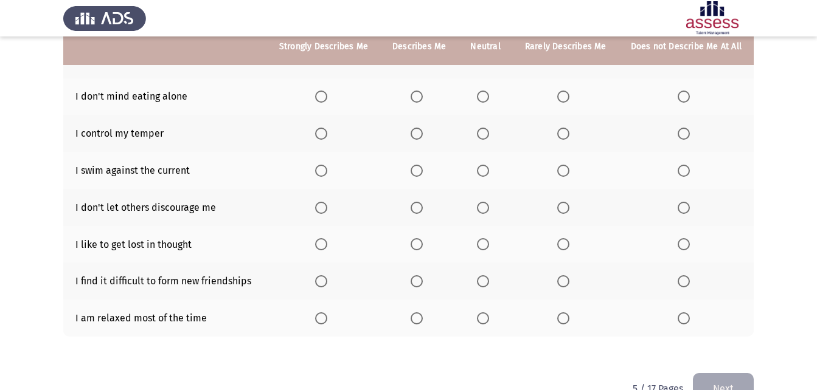
scroll to position [258, 0]
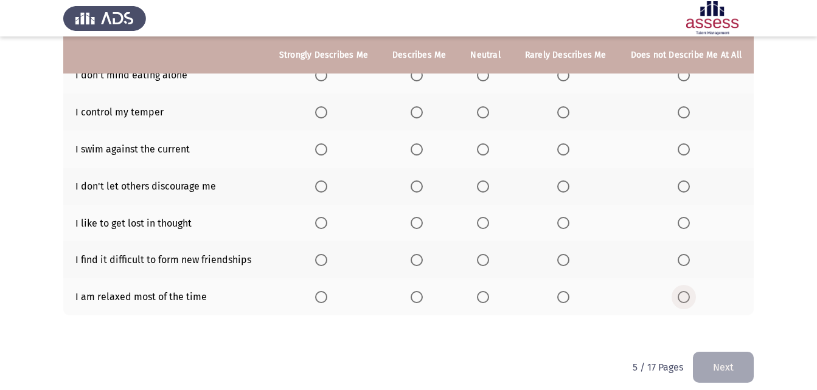
click at [686, 291] on span "Select an option" at bounding box center [684, 297] width 12 height 12
click at [686, 291] on input "Select an option" at bounding box center [684, 297] width 12 height 12
click at [681, 254] on span "Select an option" at bounding box center [684, 260] width 12 height 12
click at [681, 254] on input "Select an option" at bounding box center [684, 260] width 12 height 12
drag, startPoint x: 426, startPoint y: 181, endPoint x: 414, endPoint y: 194, distance: 17.6
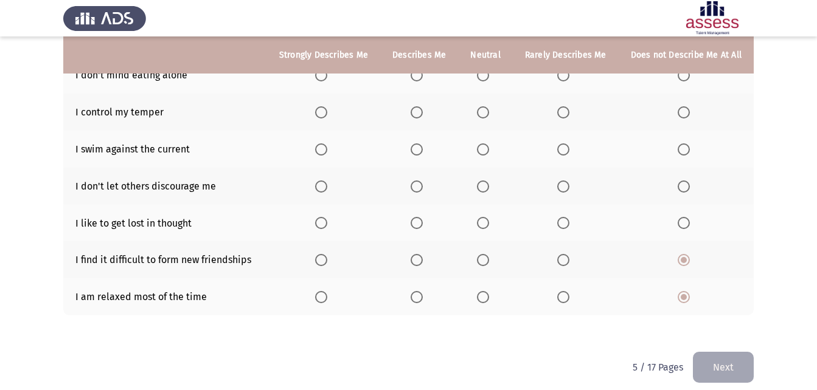
click at [426, 182] on th at bounding box center [419, 186] width 78 height 37
click at [413, 178] on th at bounding box center [419, 186] width 78 height 37
click at [418, 181] on span "Select an option" at bounding box center [417, 187] width 12 height 12
click at [418, 181] on input "Select an option" at bounding box center [417, 187] width 12 height 12
click at [485, 218] on span "Select an option" at bounding box center [483, 223] width 12 height 12
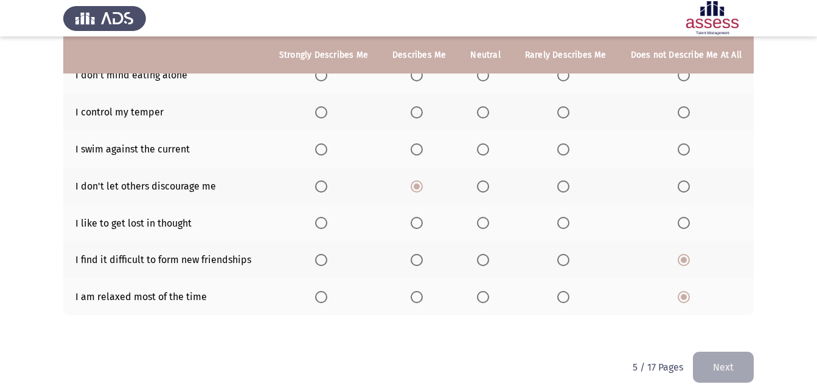
click at [485, 218] on input "Select an option" at bounding box center [483, 223] width 12 height 12
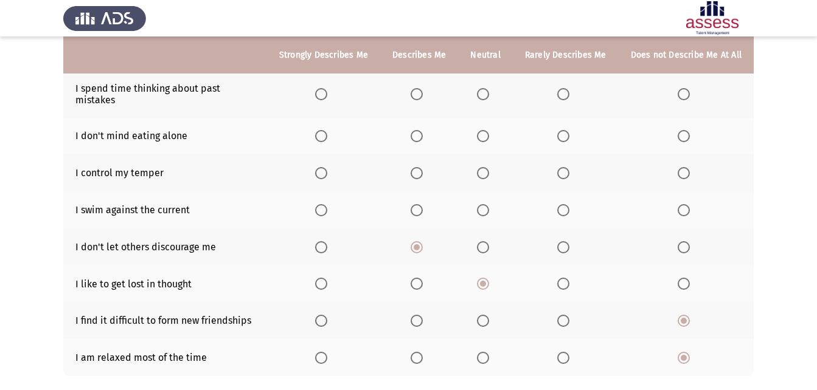
click at [324, 167] on span "Select an option" at bounding box center [321, 173] width 12 height 12
click at [324, 167] on input "Select an option" at bounding box center [321, 173] width 12 height 12
click at [417, 204] on span "Select an option" at bounding box center [417, 210] width 12 height 12
click at [417, 204] on input "Select an option" at bounding box center [417, 210] width 12 height 12
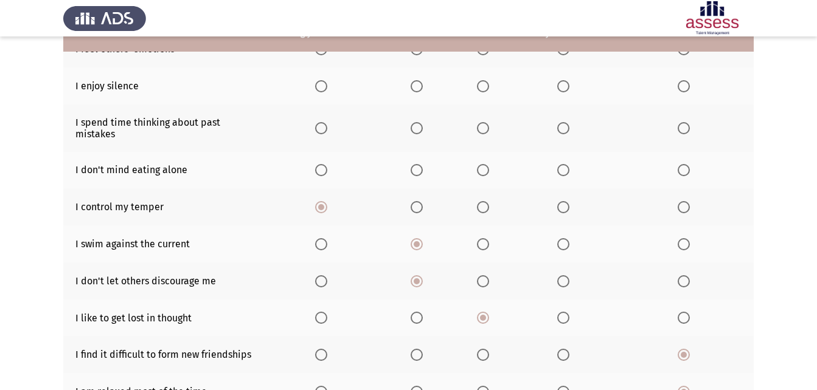
scroll to position [136, 0]
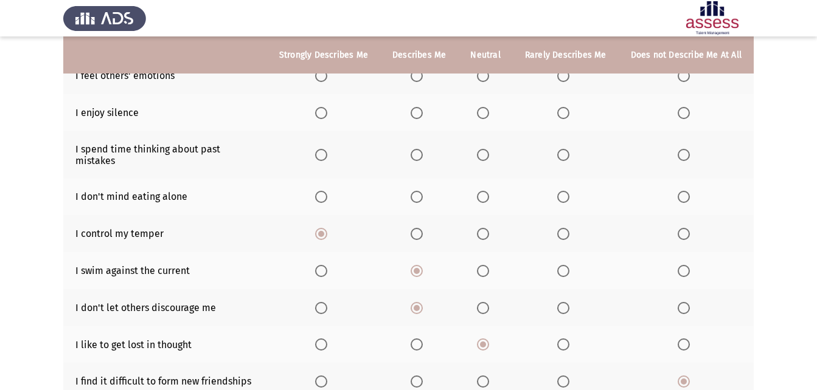
click at [417, 197] on span "Select an option" at bounding box center [417, 197] width 0 height 0
click at [422, 191] on input "Select an option" at bounding box center [417, 197] width 12 height 12
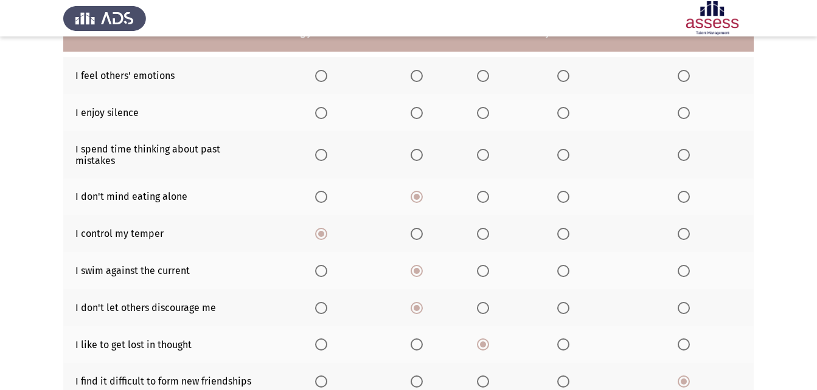
scroll to position [75, 0]
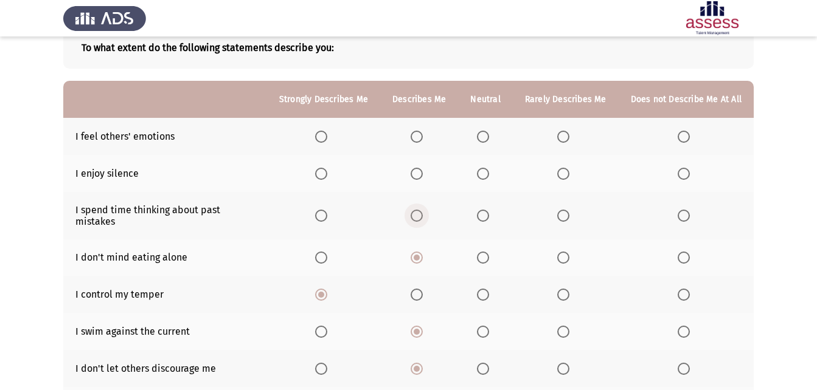
click at [418, 215] on span "Select an option" at bounding box center [417, 216] width 12 height 12
click at [418, 215] on input "Select an option" at bounding box center [417, 216] width 12 height 12
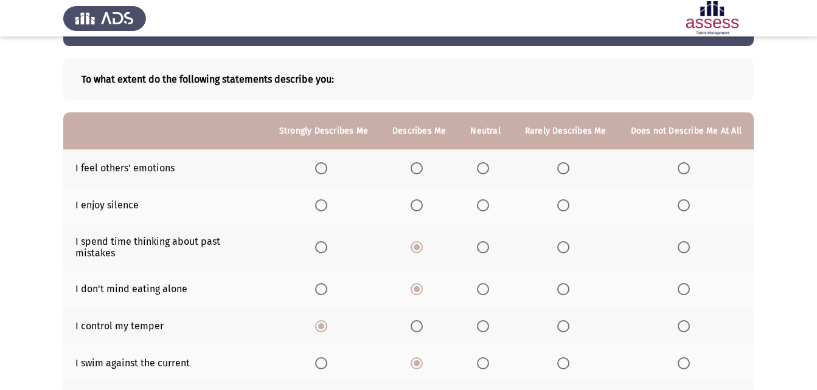
scroll to position [15, 0]
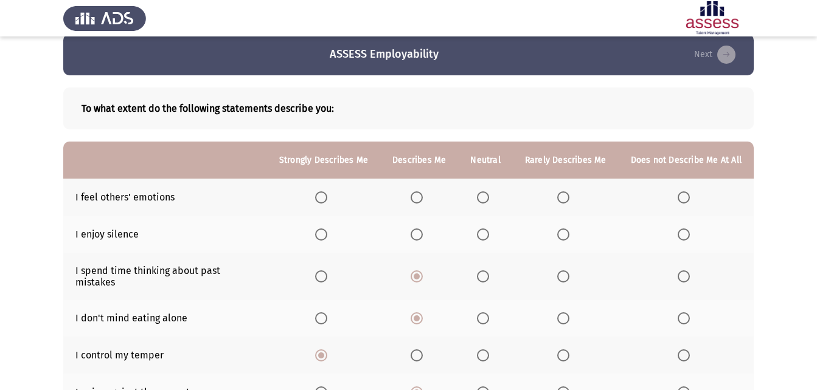
click at [567, 200] on span "Select an option" at bounding box center [563, 198] width 12 height 12
click at [567, 200] on input "Select an option" at bounding box center [563, 198] width 12 height 12
click at [567, 240] on span "Select an option" at bounding box center [563, 235] width 12 height 12
click at [567, 240] on input "Select an option" at bounding box center [563, 235] width 12 height 12
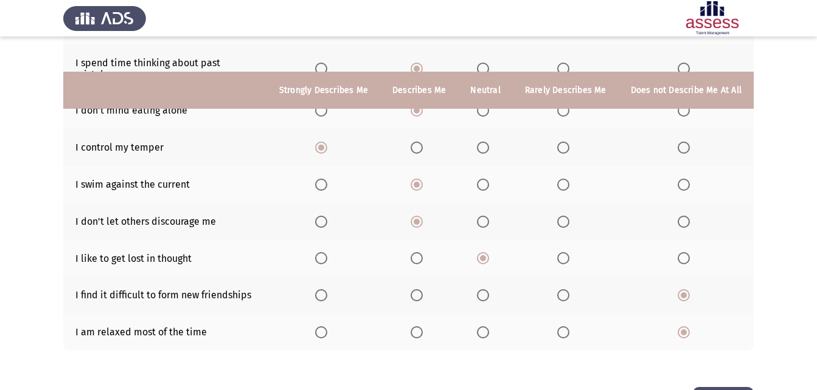
scroll to position [258, 0]
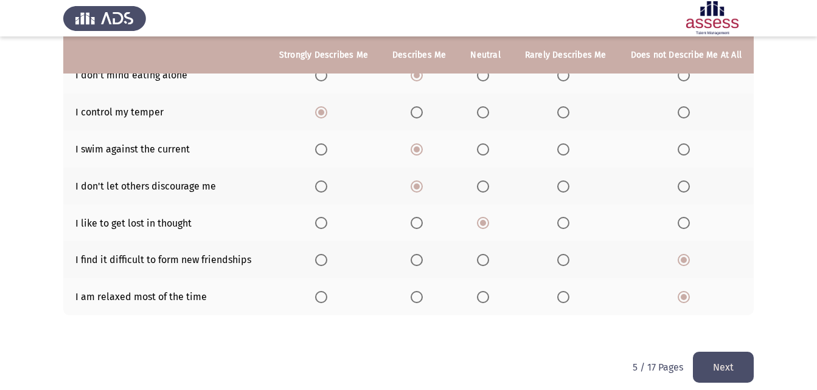
click at [729, 356] on button "Next" at bounding box center [723, 367] width 61 height 31
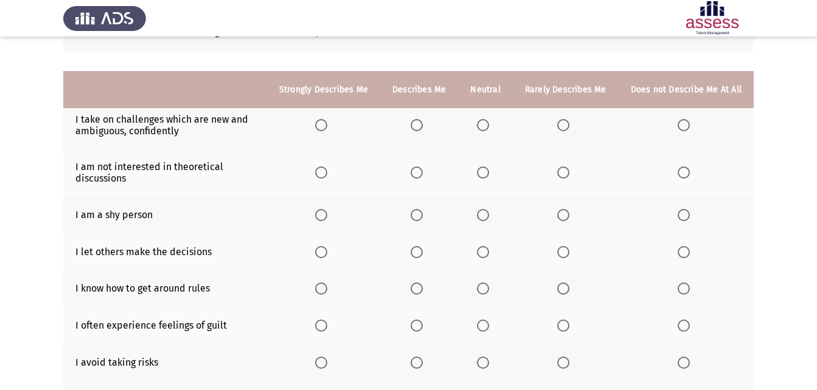
scroll to position [46, 0]
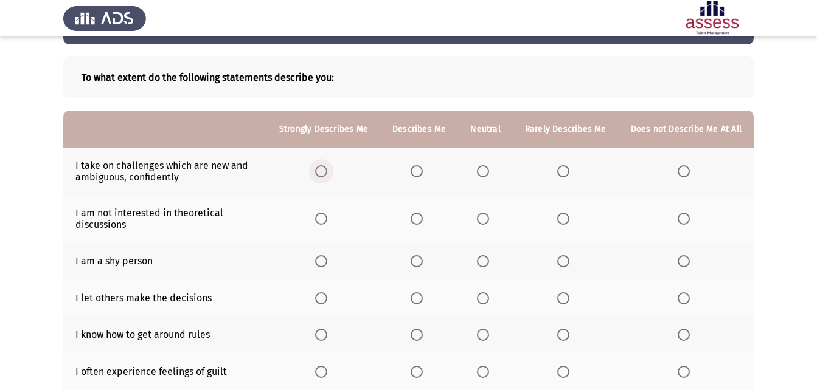
click at [325, 177] on span "Select an option" at bounding box center [321, 171] width 12 height 12
click at [325, 177] on input "Select an option" at bounding box center [321, 171] width 12 height 12
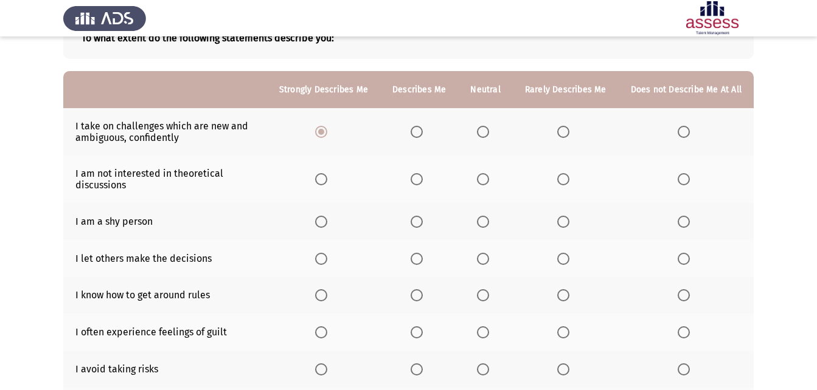
scroll to position [106, 0]
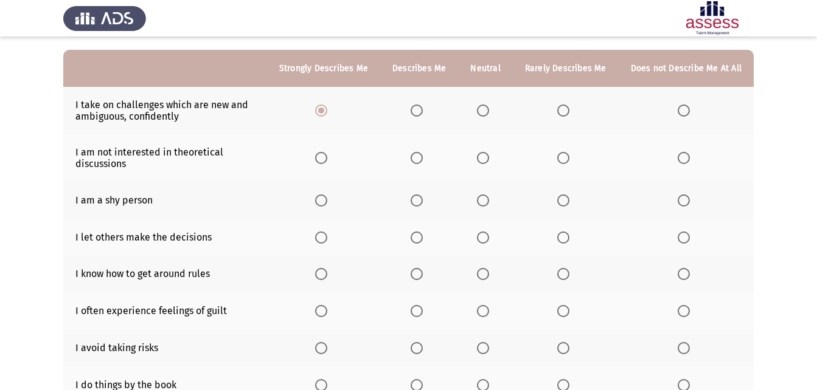
click at [693, 160] on label "Select an option" at bounding box center [686, 158] width 17 height 12
click at [690, 160] on input "Select an option" at bounding box center [684, 158] width 12 height 12
click at [489, 240] on span "Select an option" at bounding box center [483, 238] width 12 height 12
click at [489, 240] on input "Select an option" at bounding box center [483, 238] width 12 height 12
click at [424, 244] on th at bounding box center [419, 237] width 78 height 37
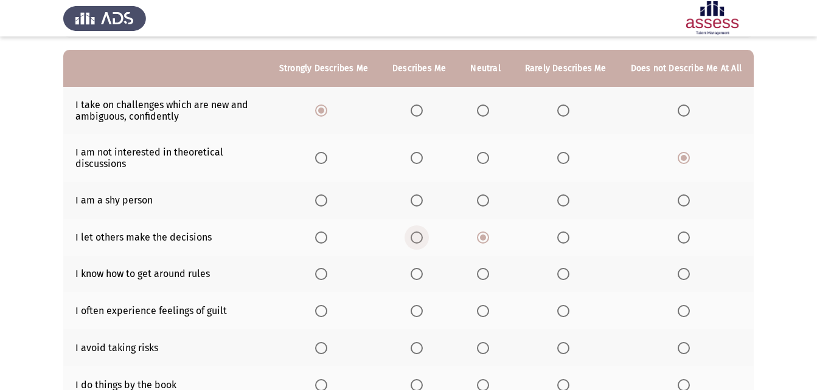
click at [418, 241] on span "Select an option" at bounding box center [417, 238] width 12 height 12
click at [418, 241] on input "Select an option" at bounding box center [417, 238] width 12 height 12
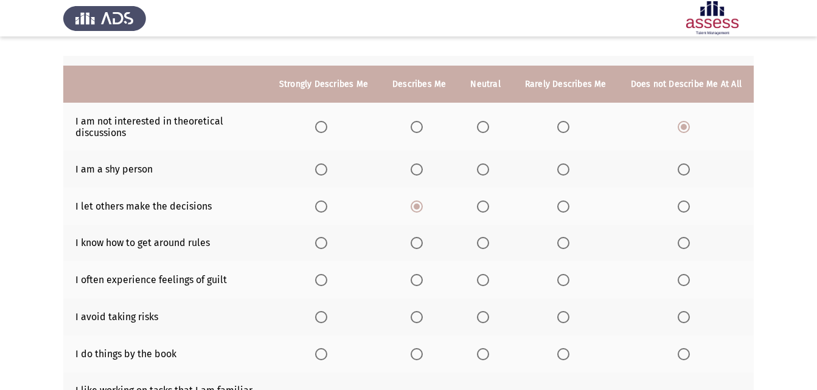
scroll to position [167, 0]
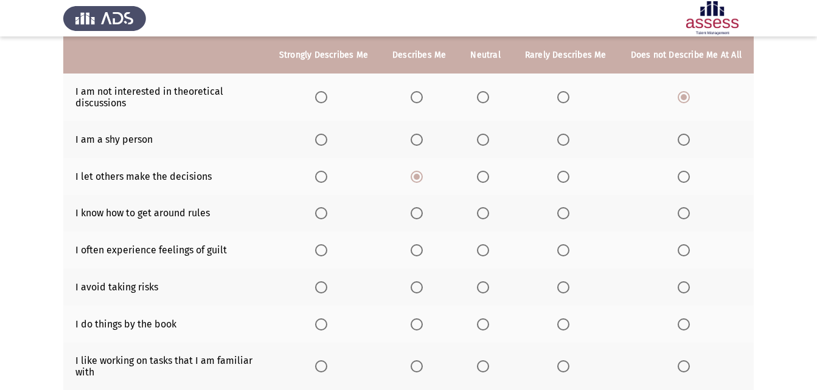
click at [487, 147] on th at bounding box center [485, 139] width 54 height 37
click at [485, 137] on span "Select an option" at bounding box center [483, 140] width 12 height 12
click at [485, 137] on input "Select an option" at bounding box center [483, 140] width 12 height 12
click at [494, 212] on label "Select an option" at bounding box center [485, 213] width 17 height 12
click at [489, 212] on input "Select an option" at bounding box center [483, 213] width 12 height 12
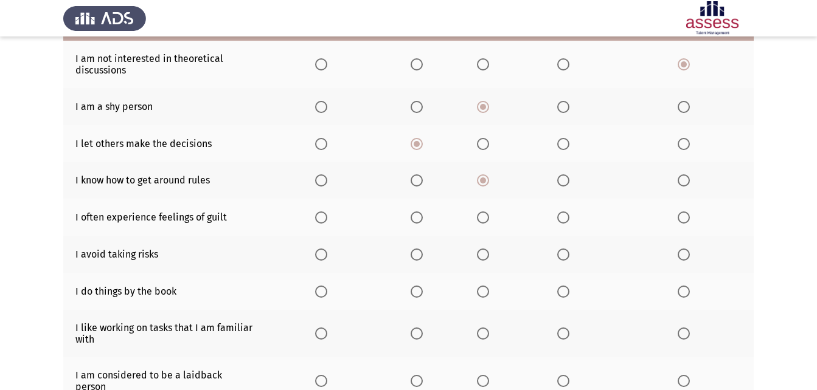
scroll to position [228, 0]
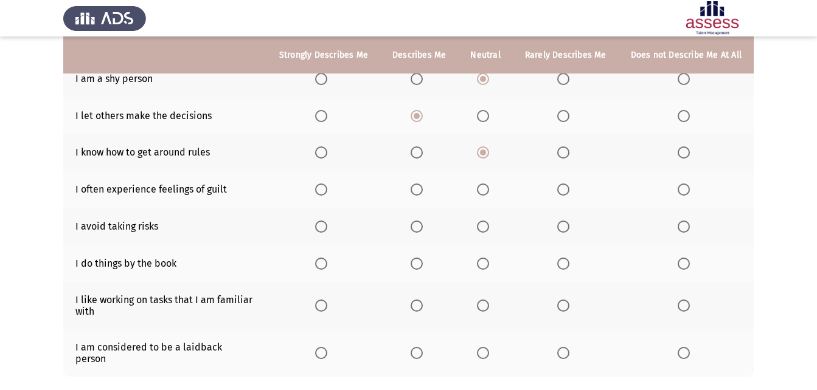
click at [569, 192] on span "Select an option" at bounding box center [563, 190] width 12 height 12
click at [569, 192] on input "Select an option" at bounding box center [563, 190] width 12 height 12
click at [569, 224] on span "Select an option" at bounding box center [563, 227] width 12 height 12
click at [569, 224] on input "Select an option" at bounding box center [563, 227] width 12 height 12
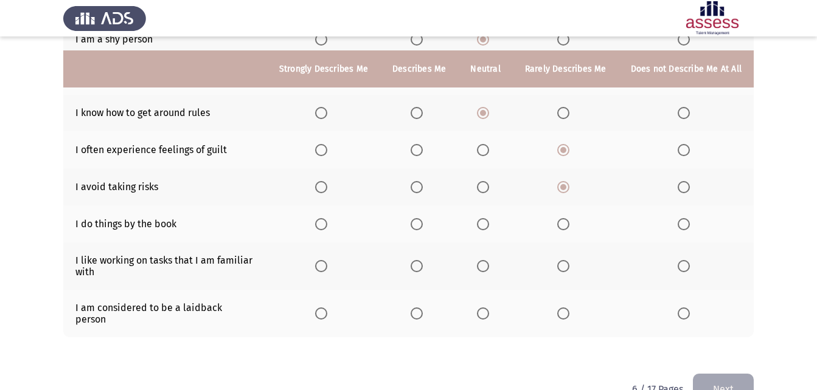
scroll to position [289, 0]
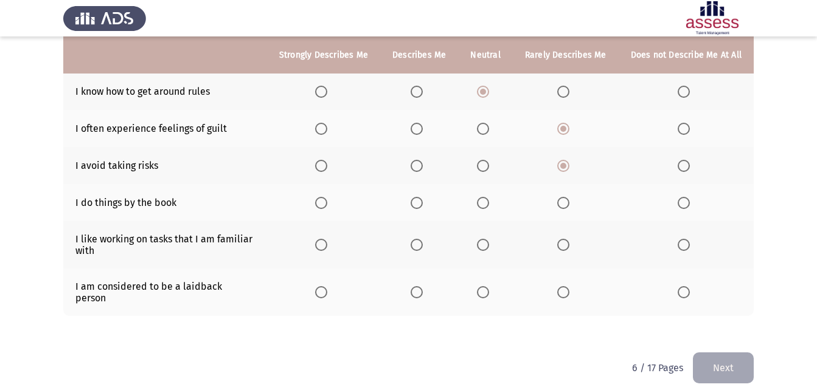
click at [483, 200] on span "Select an option" at bounding box center [483, 203] width 12 height 12
click at [483, 200] on input "Select an option" at bounding box center [483, 203] width 12 height 12
click at [423, 248] on span "Select an option" at bounding box center [417, 245] width 12 height 12
click at [423, 248] on input "Select an option" at bounding box center [417, 245] width 12 height 12
click at [481, 297] on th at bounding box center [485, 292] width 54 height 47
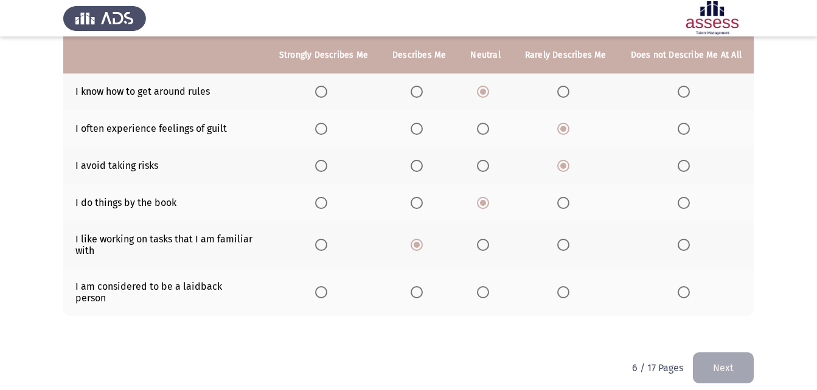
drag, startPoint x: 485, startPoint y: 288, endPoint x: 485, endPoint y: 296, distance: 7.3
click at [485, 296] on th at bounding box center [485, 292] width 54 height 47
click at [487, 286] on span "Select an option" at bounding box center [483, 292] width 12 height 12
click at [487, 286] on input "Select an option" at bounding box center [483, 292] width 12 height 12
click at [738, 353] on button "Next" at bounding box center [723, 368] width 61 height 31
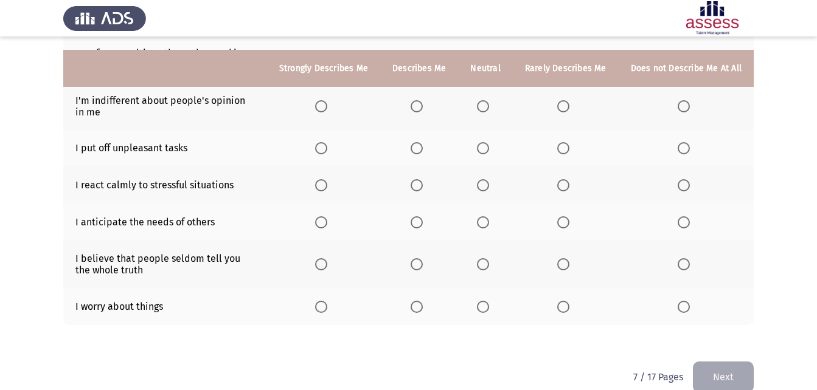
scroll to position [300, 0]
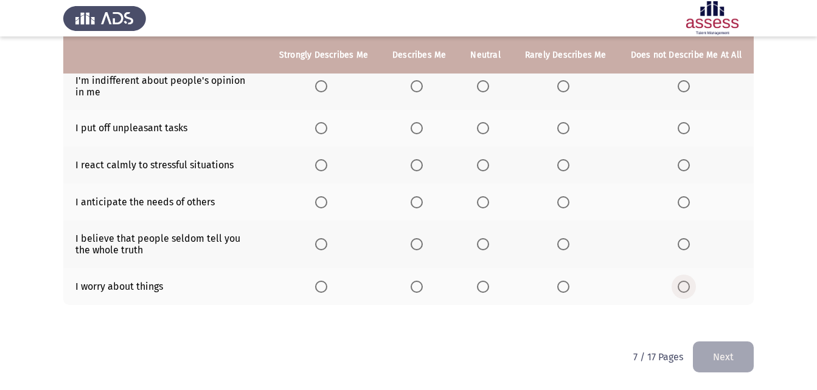
click at [685, 285] on span "Select an option" at bounding box center [684, 287] width 12 height 12
click at [685, 285] on input "Select an option" at bounding box center [684, 287] width 12 height 12
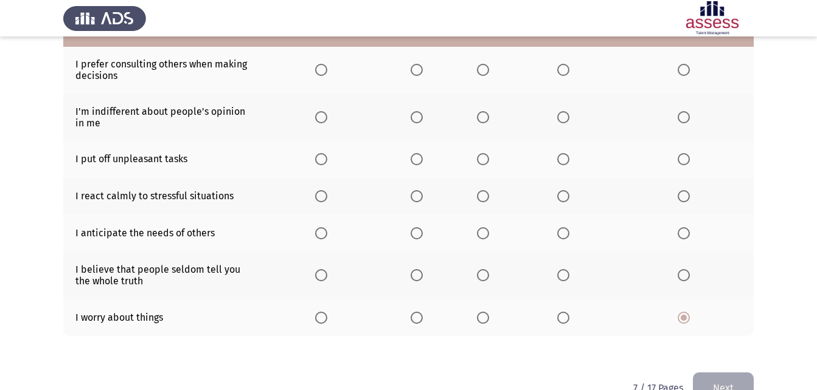
scroll to position [239, 0]
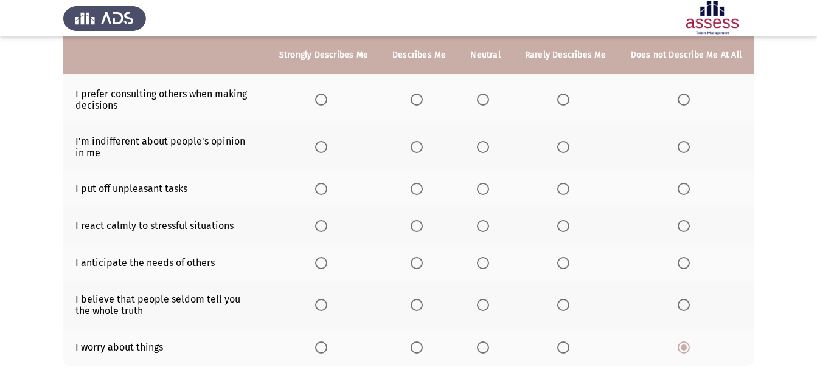
click at [327, 231] on span "Select an option" at bounding box center [321, 226] width 12 height 12
click at [327, 231] on input "Select an option" at bounding box center [321, 226] width 12 height 12
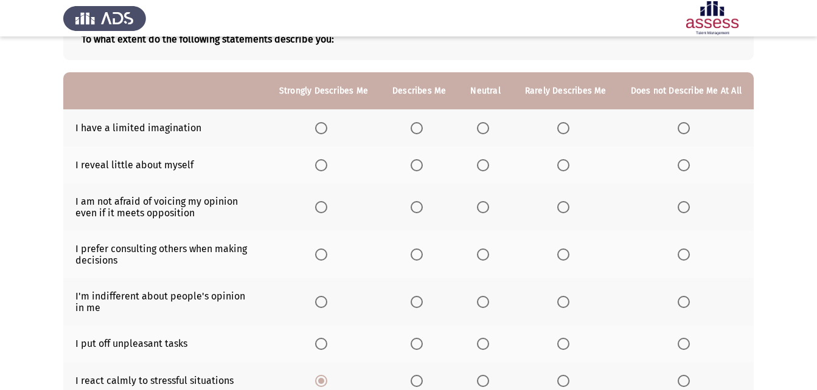
scroll to position [57, 0]
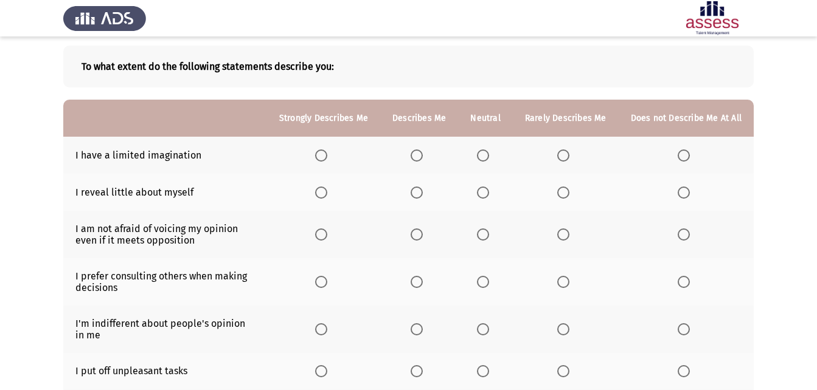
drag, startPoint x: 426, startPoint y: 130, endPoint x: 427, endPoint y: 144, distance: 13.4
click at [427, 142] on table "Strongly Describes Me Describes Me Neutral Rarely Describes Me Does not Describ…" at bounding box center [408, 324] width 690 height 449
click at [428, 153] on label "Select an option" at bounding box center [419, 156] width 17 height 12
click at [423, 153] on input "Select an option" at bounding box center [417, 156] width 12 height 12
click at [486, 196] on span "Select an option" at bounding box center [483, 193] width 12 height 12
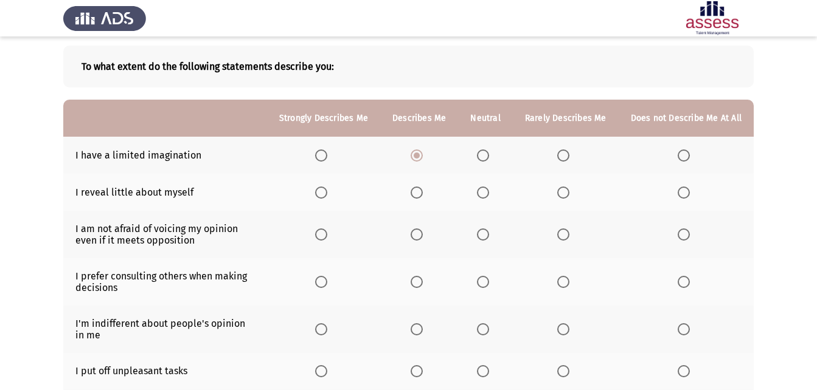
click at [486, 196] on input "Select an option" at bounding box center [483, 193] width 12 height 12
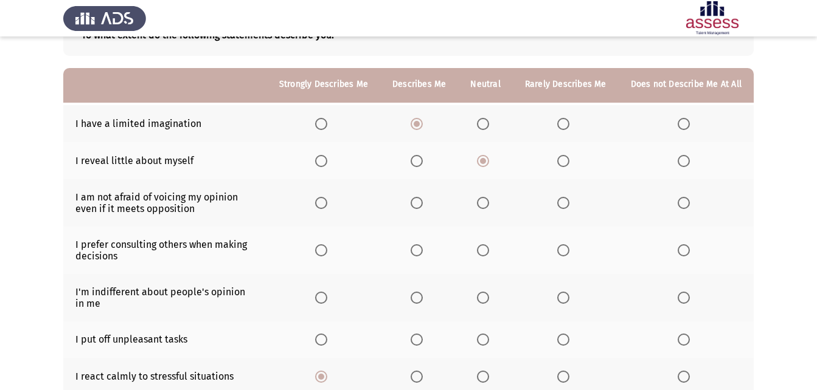
scroll to position [117, 0]
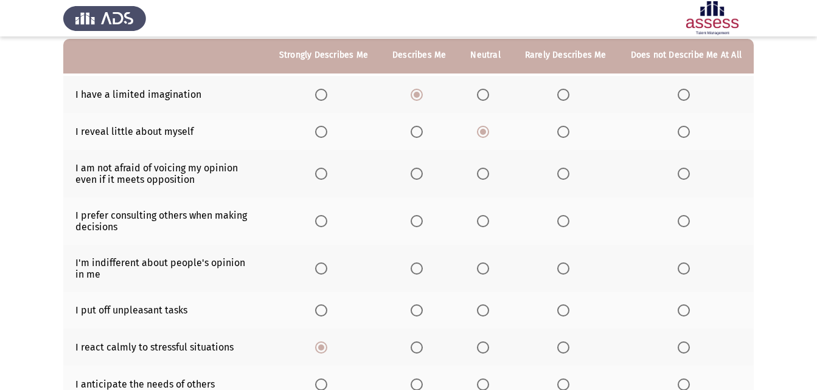
click at [327, 179] on span "Select an option" at bounding box center [321, 174] width 12 height 12
click at [327, 179] on input "Select an option" at bounding box center [321, 174] width 12 height 12
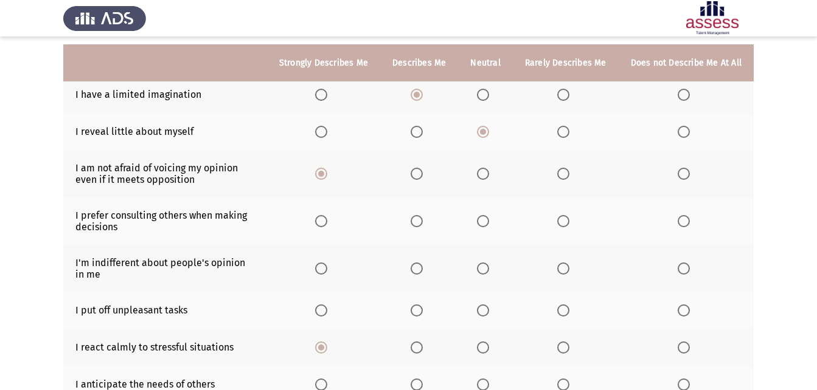
scroll to position [178, 0]
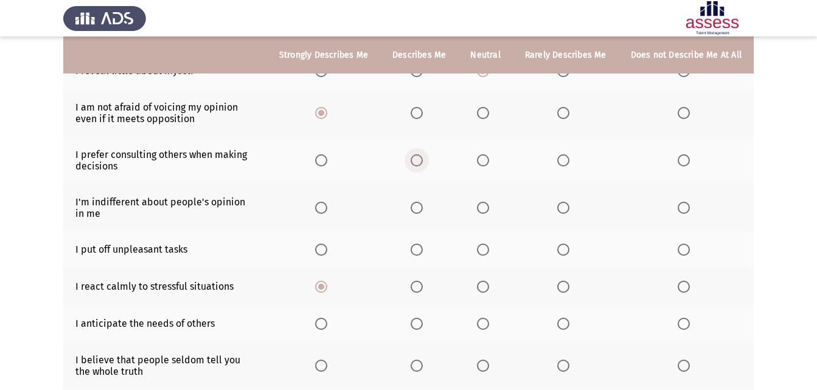
click at [420, 164] on span "Select an option" at bounding box center [417, 160] width 12 height 12
click at [420, 164] on input "Select an option" at bounding box center [417, 160] width 12 height 12
click at [485, 162] on span "Select an option" at bounding box center [483, 160] width 12 height 12
click at [485, 162] on input "Select an option" at bounding box center [483, 160] width 12 height 12
click at [487, 209] on span "Select an option" at bounding box center [483, 208] width 12 height 12
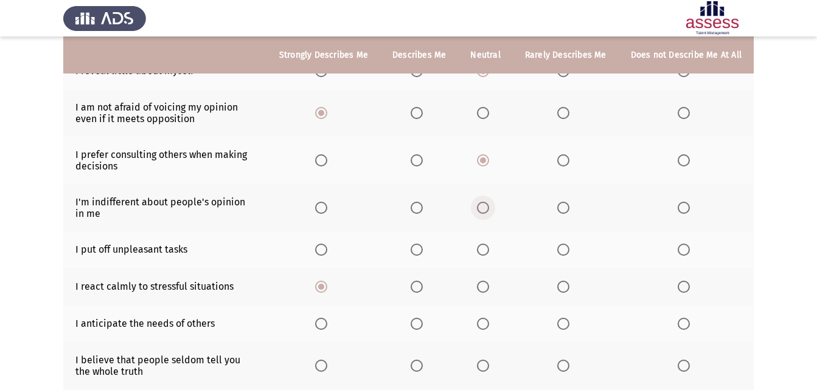
click at [487, 209] on input "Select an option" at bounding box center [483, 208] width 12 height 12
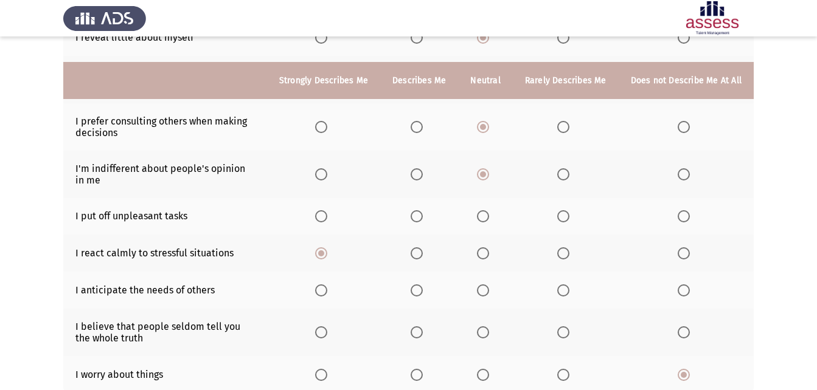
scroll to position [239, 0]
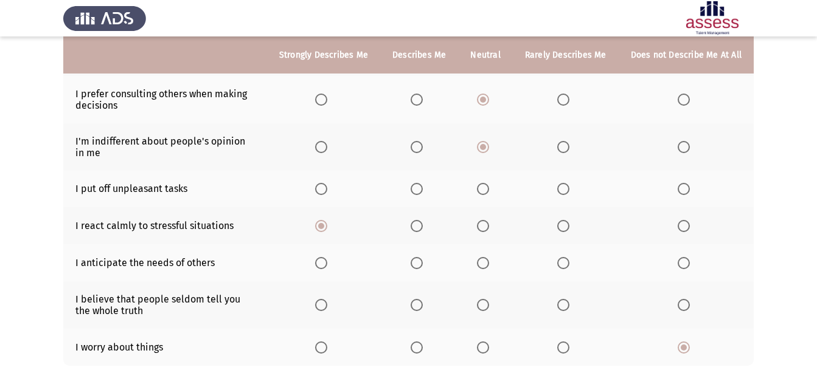
click at [564, 190] on span "Select an option" at bounding box center [563, 189] width 12 height 12
click at [564, 190] on input "Select an option" at bounding box center [563, 189] width 12 height 12
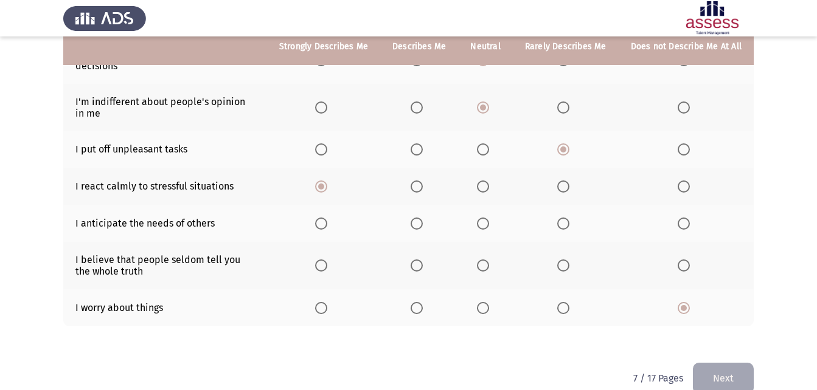
scroll to position [300, 0]
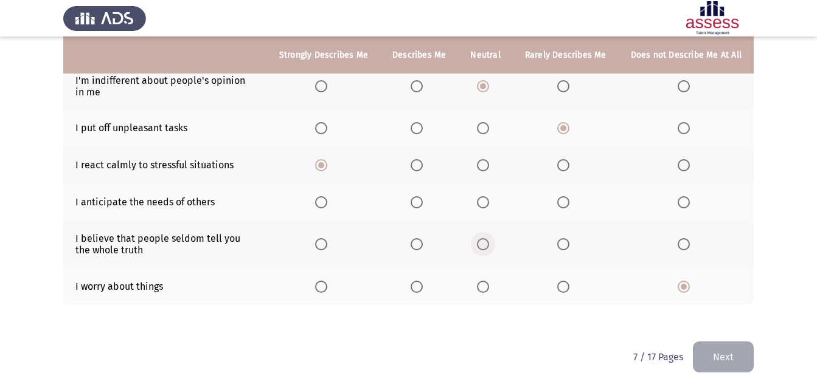
click at [484, 245] on span "Select an option" at bounding box center [483, 244] width 12 height 12
click at [484, 245] on input "Select an option" at bounding box center [483, 244] width 12 height 12
click at [477, 203] on th at bounding box center [485, 202] width 54 height 37
click at [489, 203] on span "Select an option" at bounding box center [483, 202] width 12 height 12
click at [489, 203] on input "Select an option" at bounding box center [483, 202] width 12 height 12
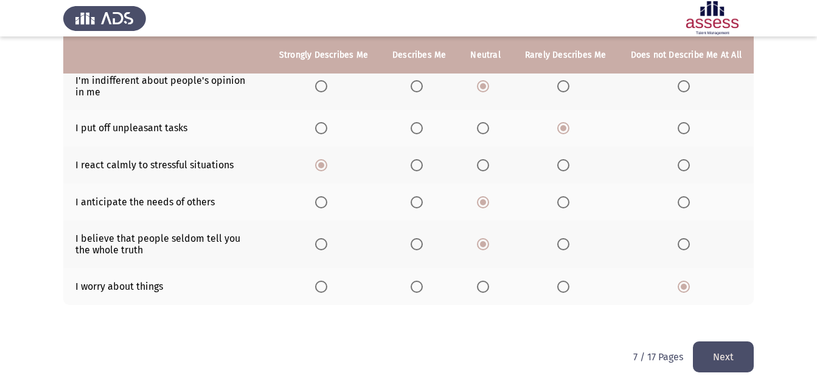
click at [722, 348] on button "Next" at bounding box center [723, 357] width 61 height 31
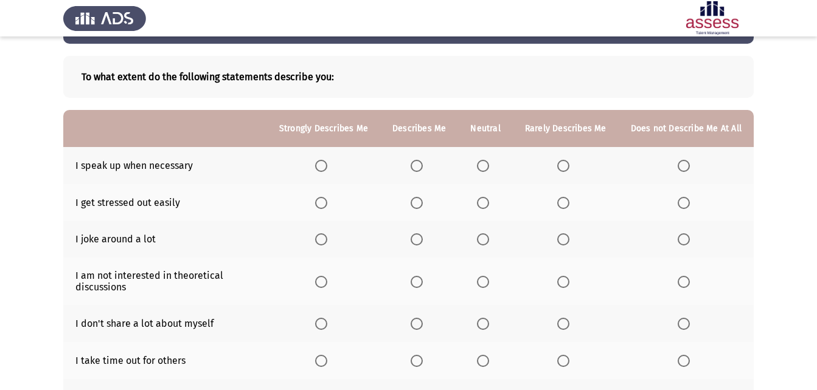
scroll to position [25, 0]
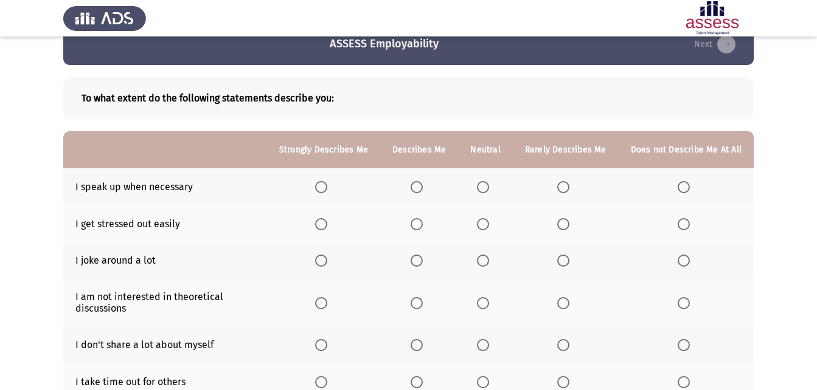
click at [484, 188] on span "Select an option" at bounding box center [483, 187] width 12 height 12
click at [484, 188] on input "Select an option" at bounding box center [483, 187] width 12 height 12
click at [681, 227] on span "Select an option" at bounding box center [684, 224] width 12 height 12
click at [681, 227] on input "Select an option" at bounding box center [684, 224] width 12 height 12
click at [682, 259] on span "Select an option" at bounding box center [684, 261] width 12 height 12
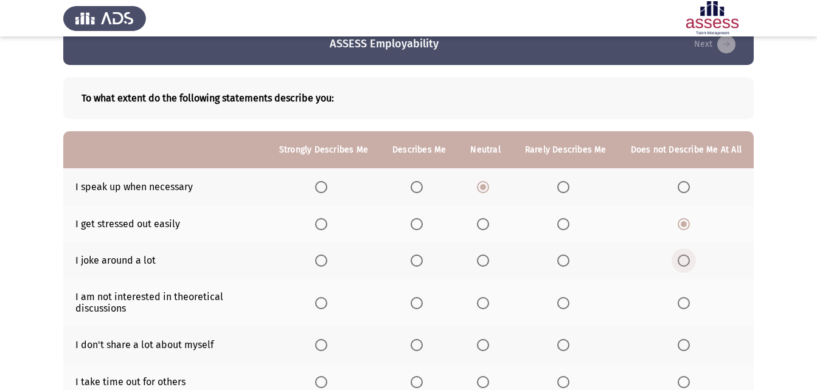
click at [682, 259] on input "Select an option" at bounding box center [684, 261] width 12 height 12
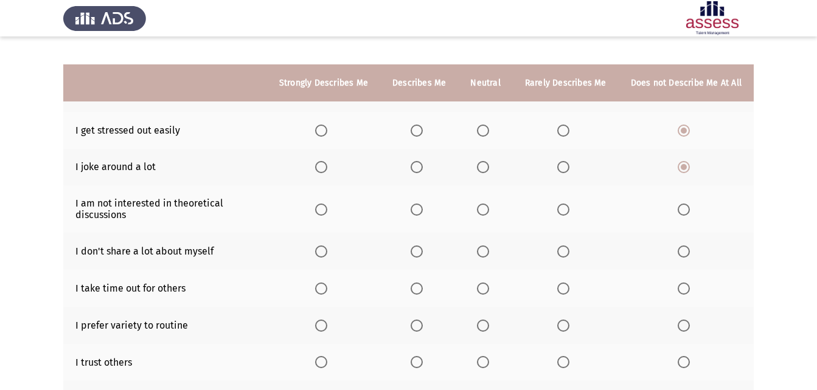
scroll to position [147, 0]
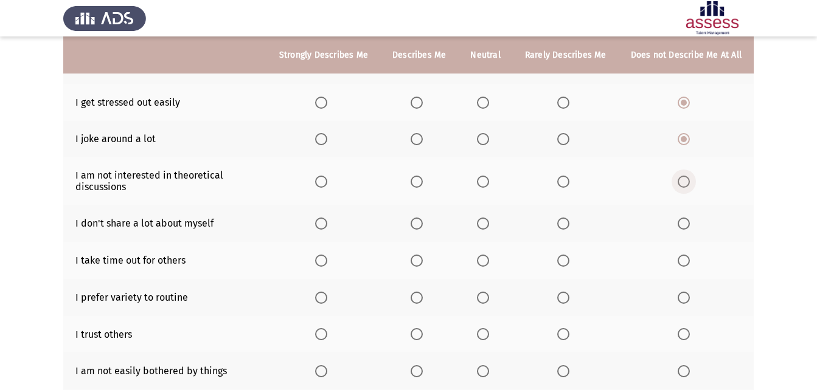
click at [689, 185] on span "Select an option" at bounding box center [684, 182] width 12 height 12
click at [689, 185] on input "Select an option" at bounding box center [684, 182] width 12 height 12
click at [426, 232] on th at bounding box center [419, 223] width 78 height 37
click at [423, 228] on span "Select an option" at bounding box center [417, 224] width 12 height 12
click at [423, 228] on input "Select an option" at bounding box center [417, 224] width 12 height 12
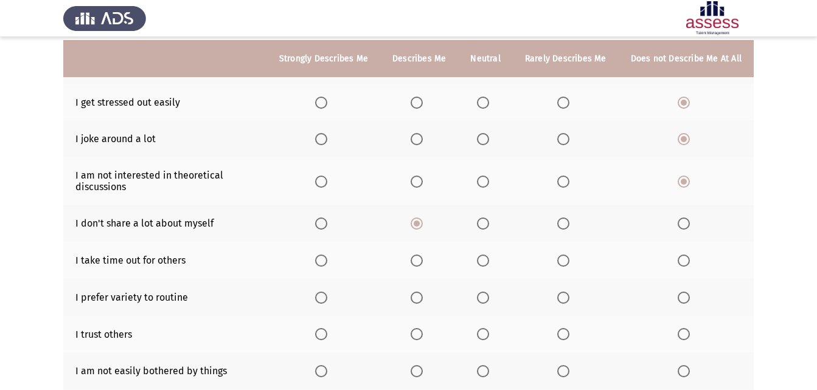
scroll to position [207, 0]
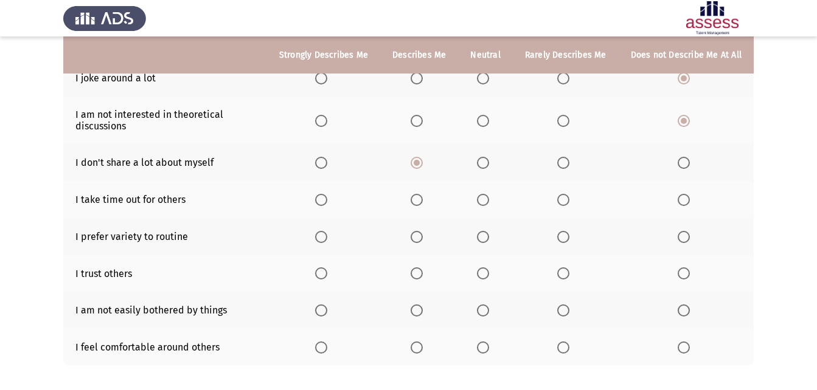
click at [489, 196] on span "Select an option" at bounding box center [483, 200] width 12 height 12
click at [489, 196] on input "Select an option" at bounding box center [483, 200] width 12 height 12
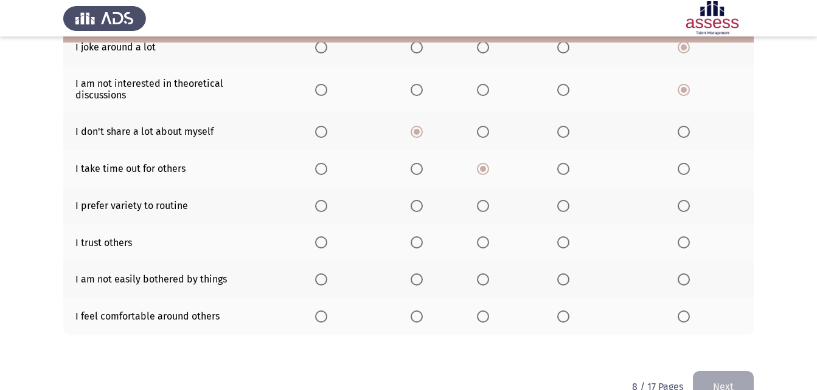
scroll to position [268, 0]
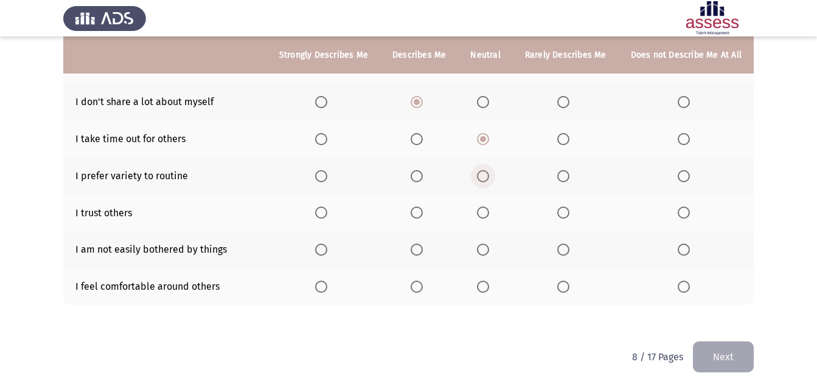
click at [487, 178] on span "Select an option" at bounding box center [483, 176] width 12 height 12
click at [487, 178] on input "Select an option" at bounding box center [483, 176] width 12 height 12
click at [489, 212] on span "Select an option" at bounding box center [483, 213] width 12 height 12
click at [489, 212] on input "Select an option" at bounding box center [483, 213] width 12 height 12
click at [327, 286] on span "Select an option" at bounding box center [321, 287] width 12 height 12
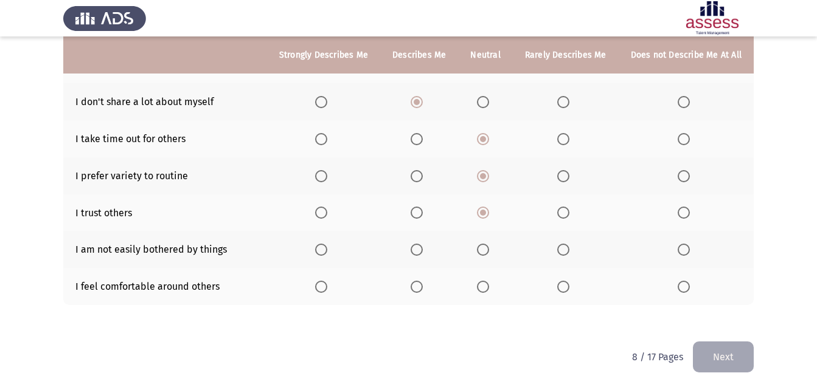
click at [327, 286] on input "Select an option" at bounding box center [321, 287] width 12 height 12
click at [481, 255] on span "Select an option" at bounding box center [483, 250] width 12 height 12
click at [481, 255] on input "Select an option" at bounding box center [483, 250] width 12 height 12
click at [735, 348] on button "Next" at bounding box center [723, 357] width 61 height 31
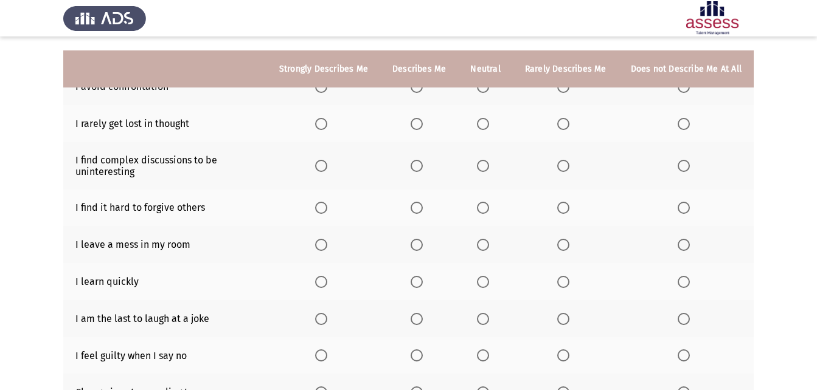
scroll to position [147, 0]
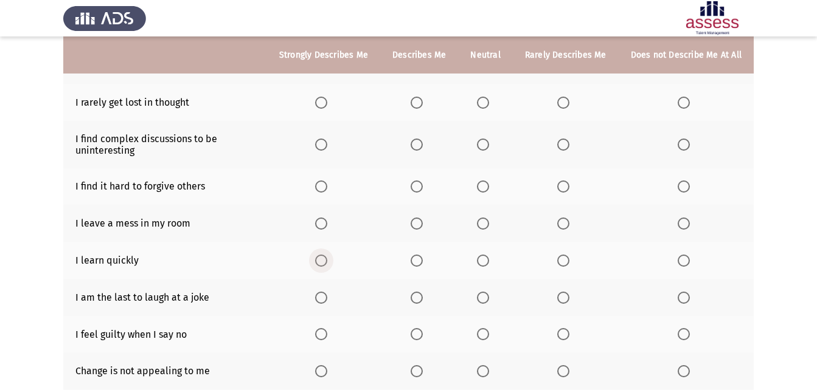
click at [327, 265] on span "Select an option" at bounding box center [321, 261] width 12 height 12
click at [327, 265] on input "Select an option" at bounding box center [321, 261] width 12 height 12
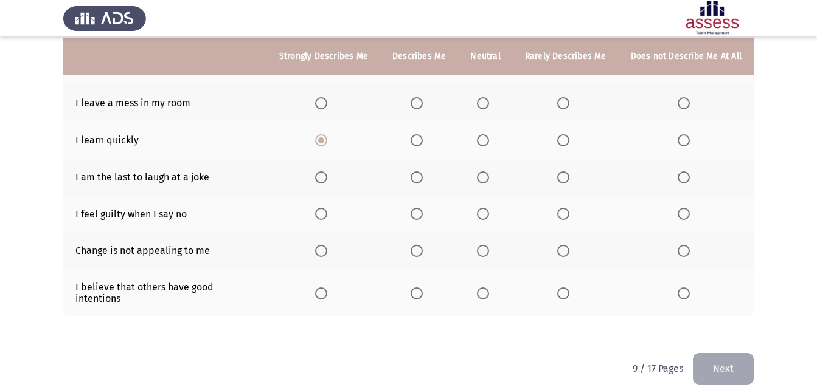
scroll to position [268, 0]
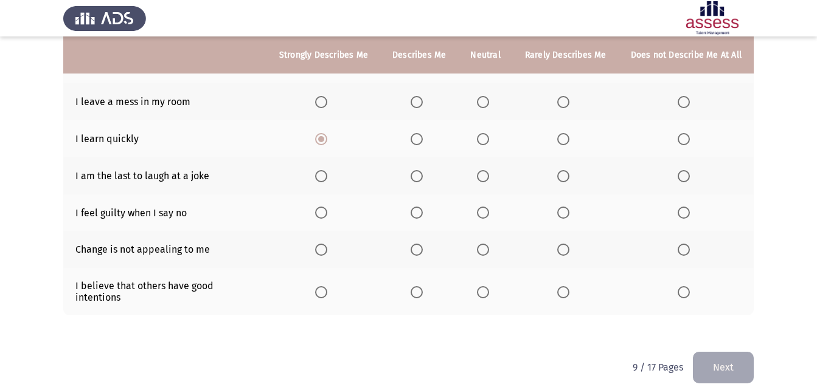
click at [414, 286] on th at bounding box center [419, 291] width 78 height 47
click at [563, 253] on span "Select an option" at bounding box center [563, 250] width 12 height 12
click at [563, 253] on input "Select an option" at bounding box center [563, 250] width 12 height 12
click at [687, 212] on span "Select an option" at bounding box center [684, 213] width 12 height 12
click at [687, 212] on input "Select an option" at bounding box center [684, 213] width 12 height 12
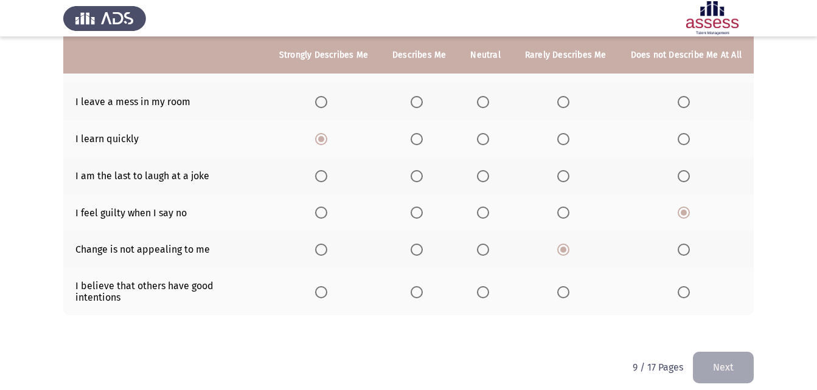
click at [423, 290] on span "Select an option" at bounding box center [417, 292] width 12 height 12
click at [423, 290] on input "Select an option" at bounding box center [417, 292] width 12 height 12
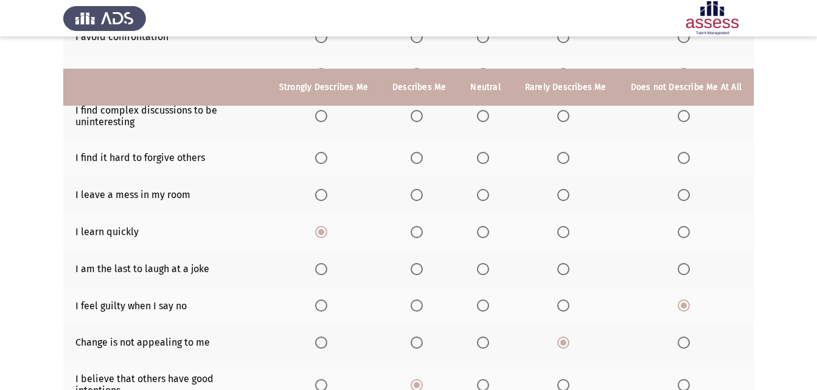
scroll to position [147, 0]
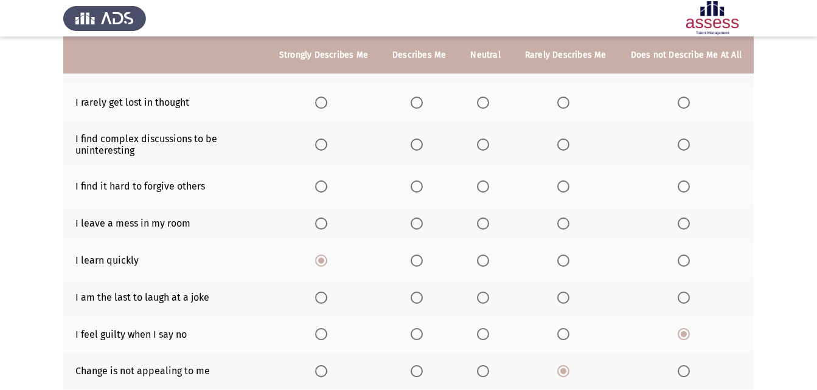
click at [681, 294] on span "Select an option" at bounding box center [684, 298] width 12 height 12
click at [681, 294] on input "Select an option" at bounding box center [684, 298] width 12 height 12
click at [422, 222] on span "Select an option" at bounding box center [417, 224] width 12 height 12
click at [422, 222] on input "Select an option" at bounding box center [417, 224] width 12 height 12
drag, startPoint x: 482, startPoint y: 189, endPoint x: 476, endPoint y: 190, distance: 6.4
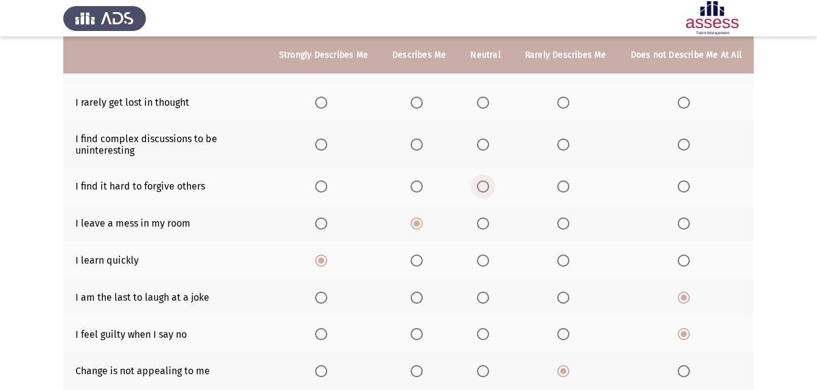
click at [480, 189] on th at bounding box center [485, 186] width 54 height 37
click at [489, 181] on mat-radio-button "Select an option" at bounding box center [485, 187] width 17 height 13
click at [484, 183] on span "Select an option" at bounding box center [483, 187] width 12 height 12
click at [484, 183] on input "Select an option" at bounding box center [483, 187] width 12 height 12
click at [482, 101] on span "Select an option" at bounding box center [483, 103] width 12 height 12
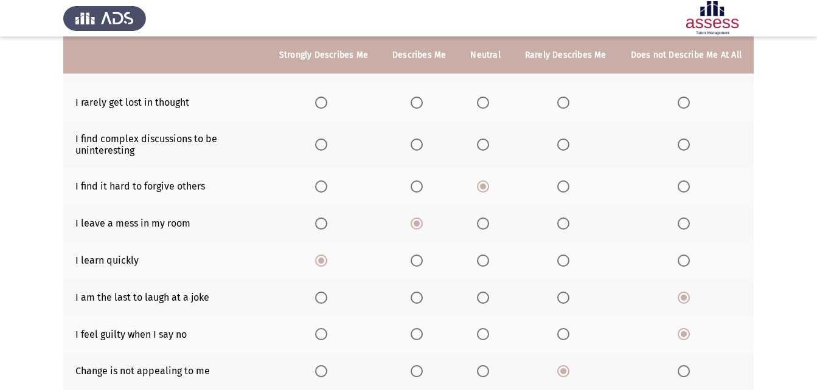
click at [482, 101] on input "Select an option" at bounding box center [483, 103] width 12 height 12
click at [491, 144] on label "Select an option" at bounding box center [485, 145] width 17 height 12
click at [489, 144] on input "Select an option" at bounding box center [483, 145] width 12 height 12
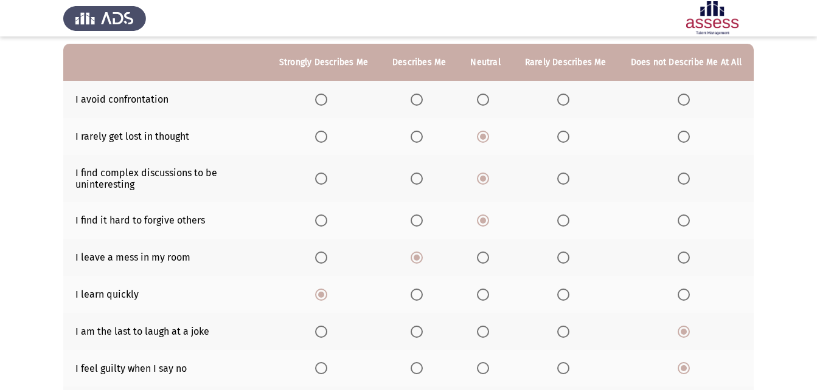
scroll to position [25, 0]
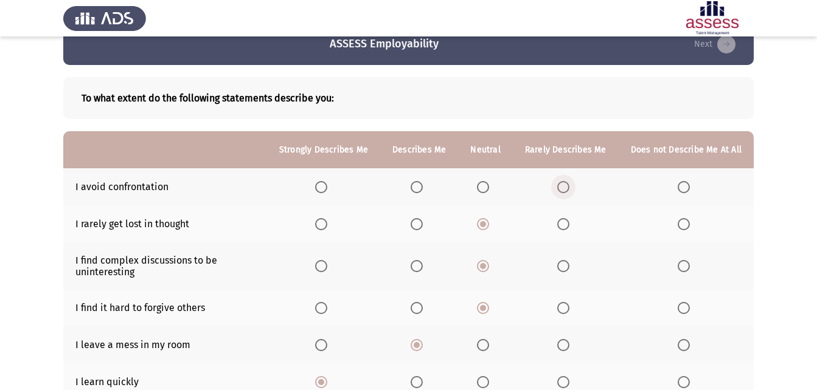
click at [567, 187] on span "Select an option" at bounding box center [563, 187] width 12 height 12
click at [567, 187] on input "Select an option" at bounding box center [563, 187] width 12 height 12
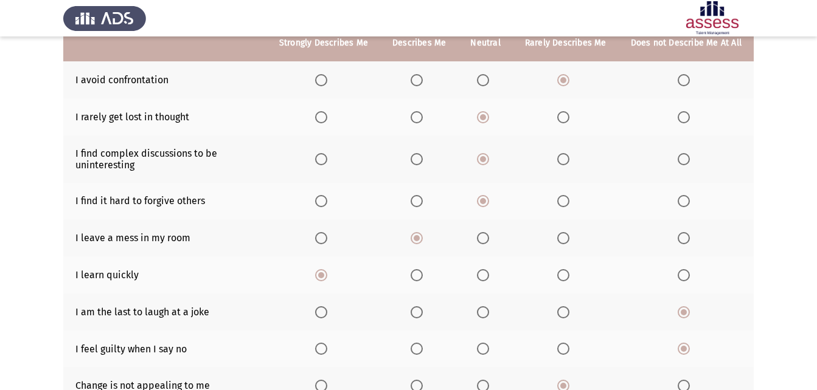
scroll to position [268, 0]
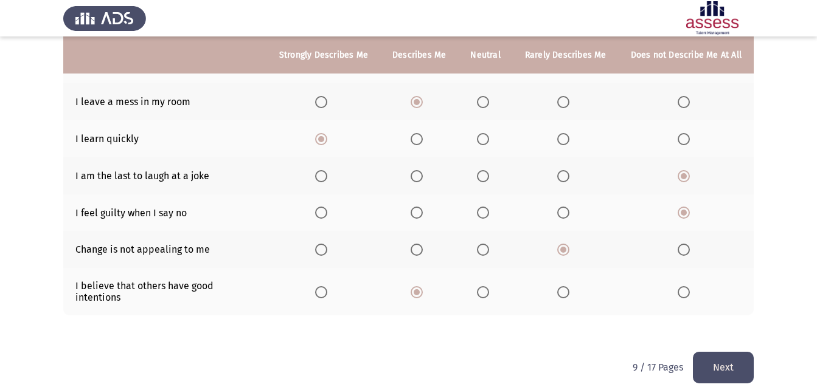
click at [720, 359] on button "Next" at bounding box center [723, 367] width 61 height 31
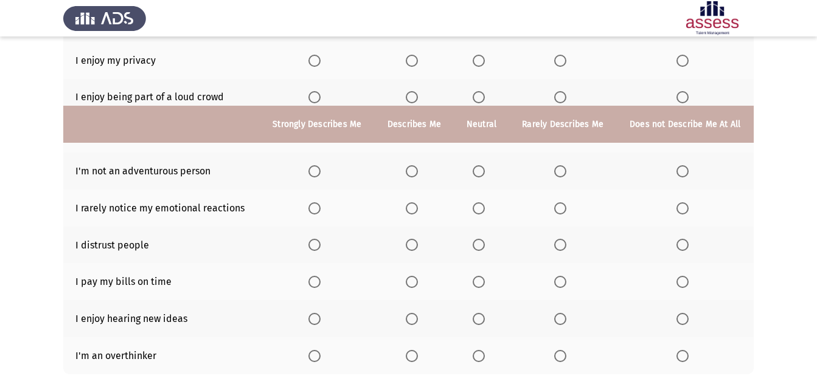
scroll to position [15, 0]
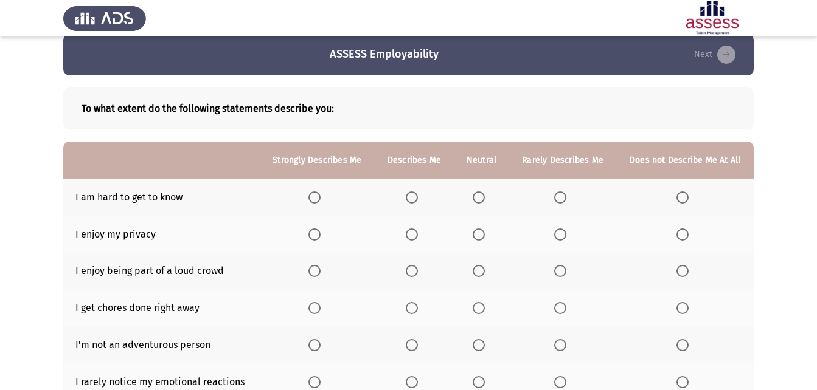
click at [317, 192] on span "Select an option" at bounding box center [314, 198] width 12 height 12
click at [317, 192] on input "Select an option" at bounding box center [314, 198] width 12 height 12
click at [421, 234] on label "Select an option" at bounding box center [414, 235] width 17 height 12
click at [418, 234] on input "Select an option" at bounding box center [412, 235] width 12 height 12
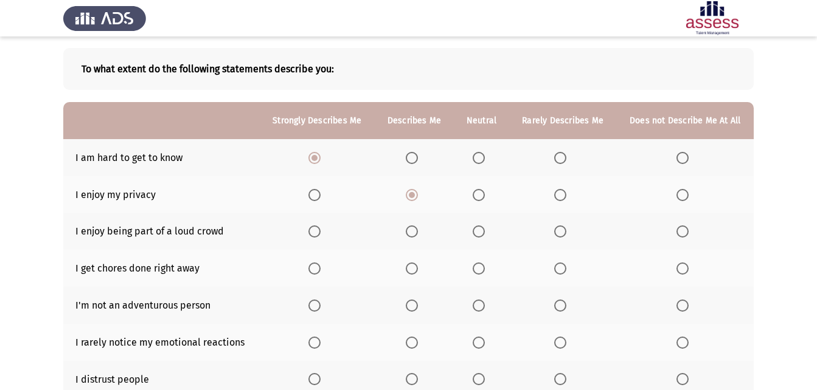
scroll to position [75, 0]
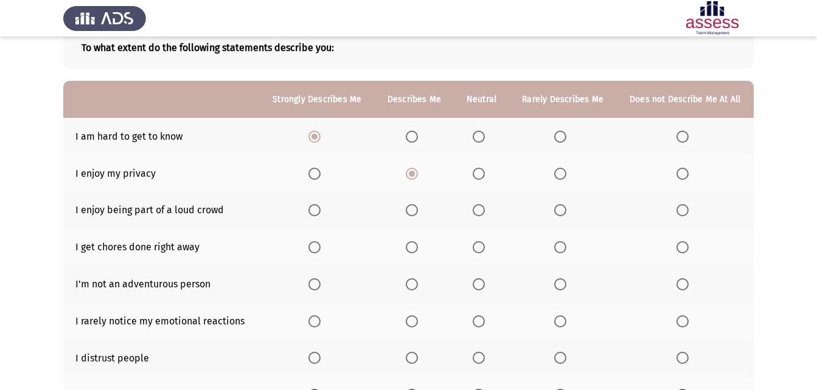
click at [414, 212] on span "Select an option" at bounding box center [412, 210] width 12 height 12
click at [414, 212] on input "Select an option" at bounding box center [412, 210] width 12 height 12
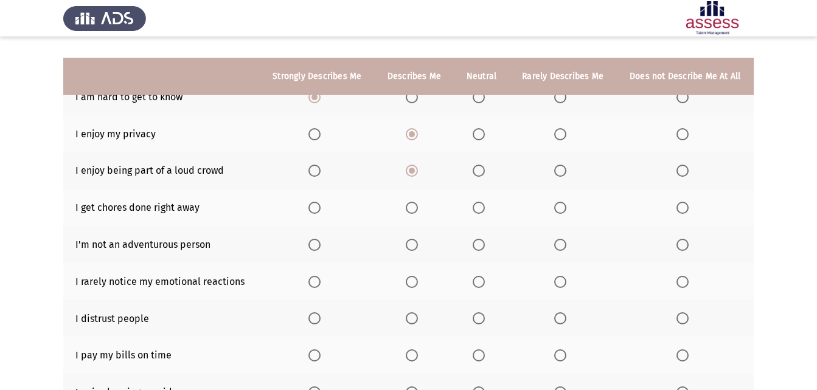
scroll to position [136, 0]
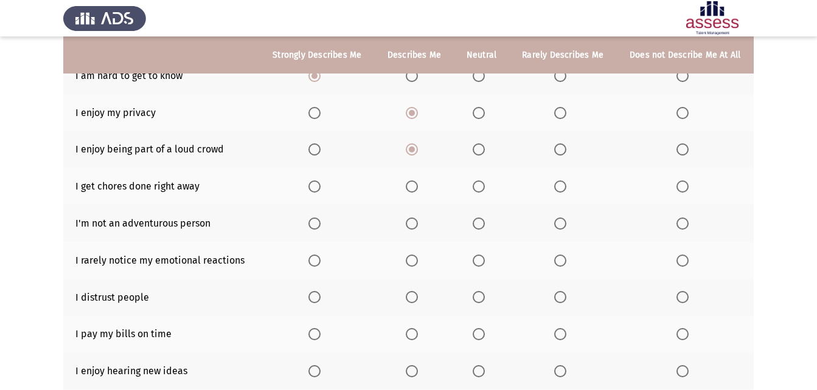
click at [481, 292] on span "Select an option" at bounding box center [479, 297] width 12 height 12
click at [481, 292] on input "Select an option" at bounding box center [479, 297] width 12 height 12
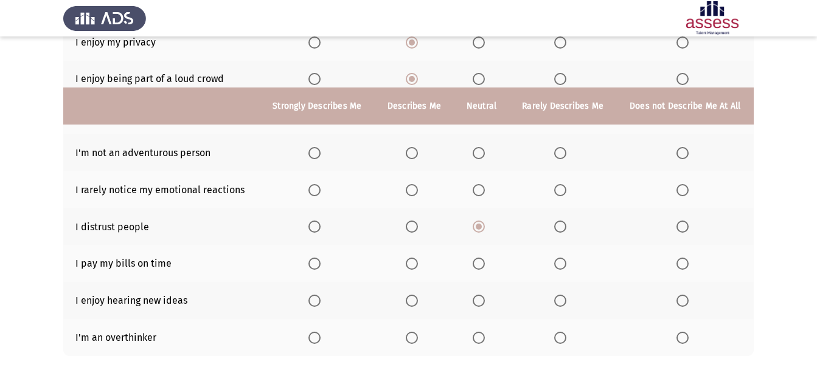
scroll to position [258, 0]
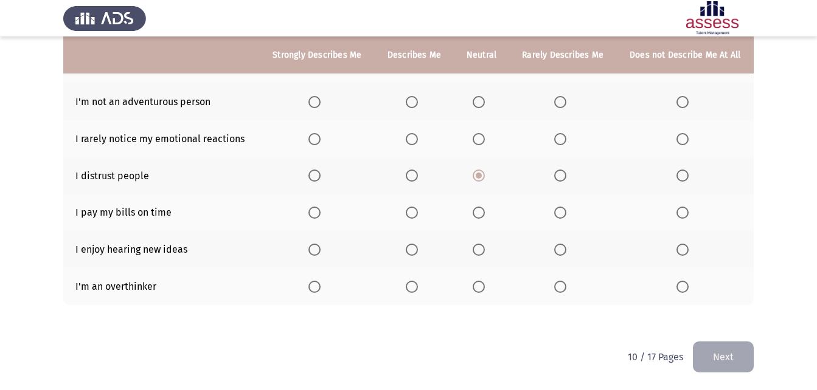
click at [314, 250] on span "Select an option" at bounding box center [314, 250] width 0 height 0
click at [314, 249] on input "Select an option" at bounding box center [314, 250] width 12 height 12
click at [685, 283] on span "Select an option" at bounding box center [682, 287] width 12 height 12
click at [685, 283] on input "Select an option" at bounding box center [682, 287] width 12 height 12
click at [563, 227] on th at bounding box center [562, 212] width 107 height 37
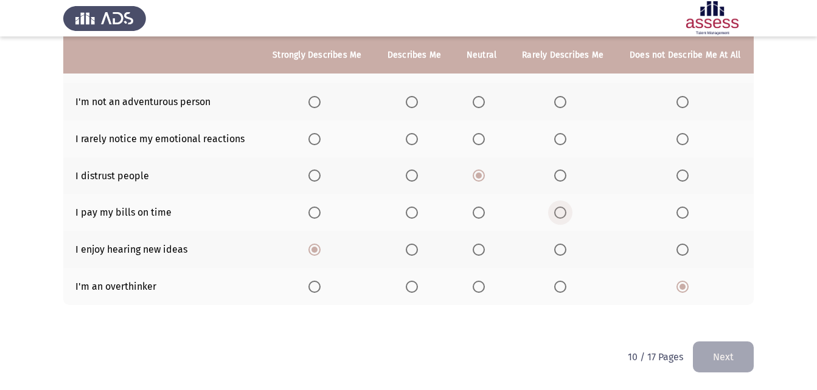
drag, startPoint x: 567, startPoint y: 207, endPoint x: 561, endPoint y: 213, distance: 9.0
click at [568, 206] on mat-radio-button "Select an option" at bounding box center [562, 212] width 17 height 13
click at [561, 215] on span "Select an option" at bounding box center [560, 213] width 12 height 12
click at [561, 215] on input "Select an option" at bounding box center [560, 213] width 12 height 12
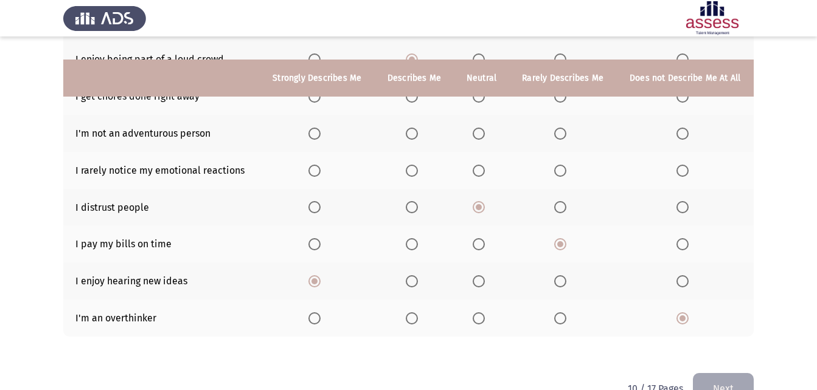
scroll to position [197, 0]
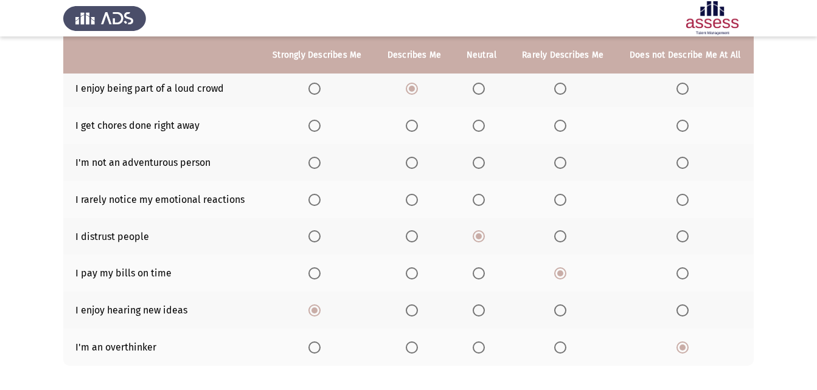
click at [479, 204] on span "Select an option" at bounding box center [479, 200] width 12 height 12
click at [479, 204] on input "Select an option" at bounding box center [479, 200] width 12 height 12
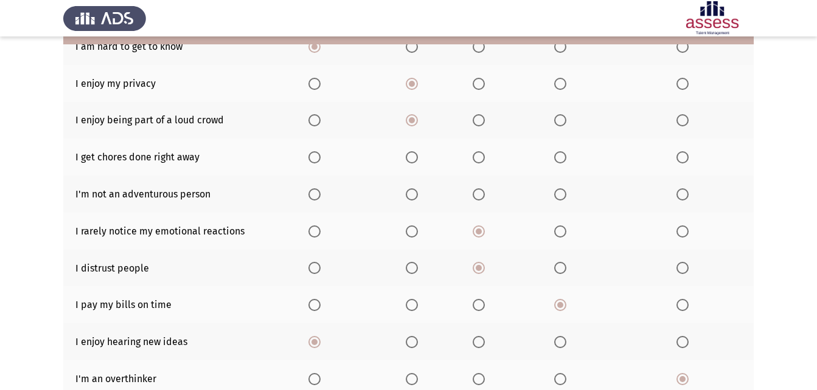
scroll to position [136, 0]
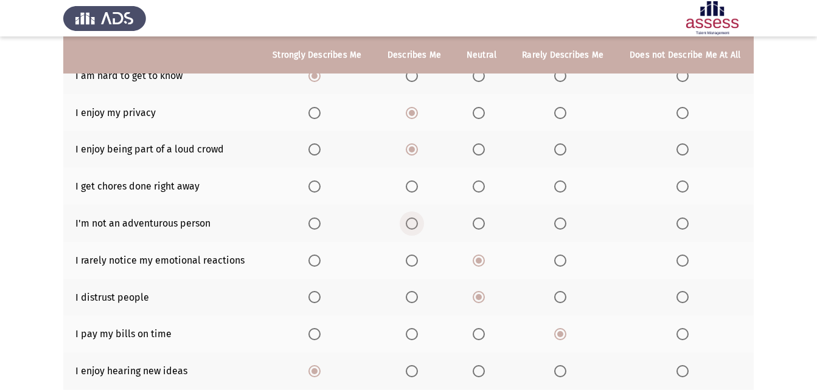
click at [415, 228] on span "Select an option" at bounding box center [412, 224] width 12 height 12
click at [415, 228] on input "Select an option" at bounding box center [412, 224] width 12 height 12
click at [480, 226] on span "Select an option" at bounding box center [479, 224] width 12 height 12
click at [480, 226] on input "Select an option" at bounding box center [479, 224] width 12 height 12
click at [481, 183] on span "Select an option" at bounding box center [479, 187] width 12 height 12
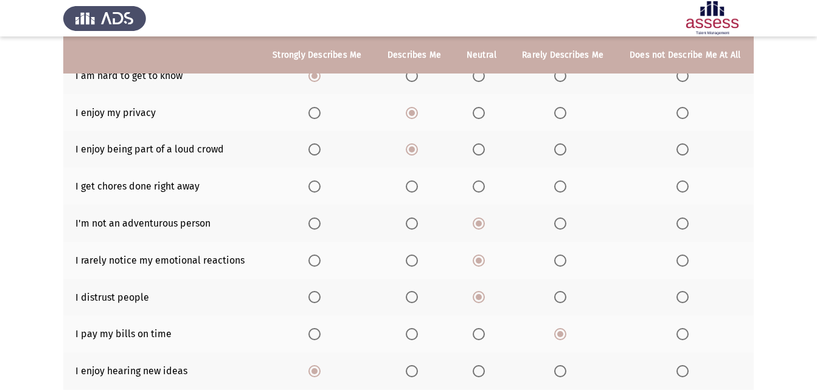
click at [481, 183] on input "Select an option" at bounding box center [479, 187] width 12 height 12
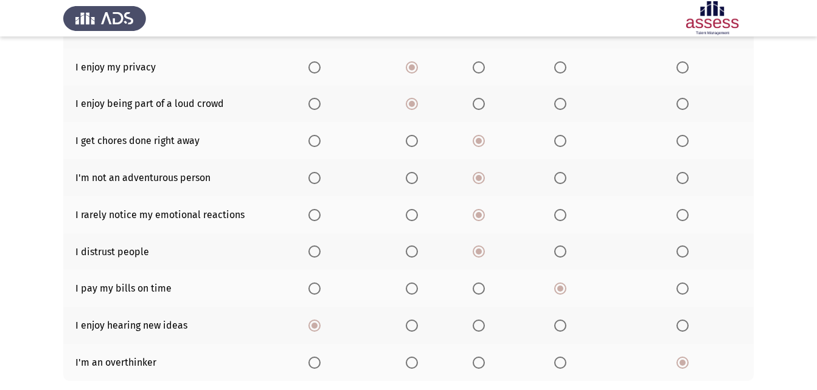
scroll to position [258, 0]
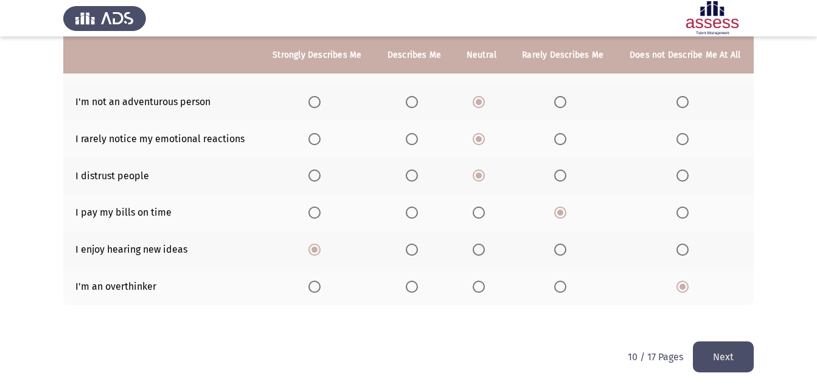
drag, startPoint x: 732, startPoint y: 351, endPoint x: 710, endPoint y: 359, distance: 24.1
click at [731, 351] on button "Next" at bounding box center [723, 357] width 61 height 31
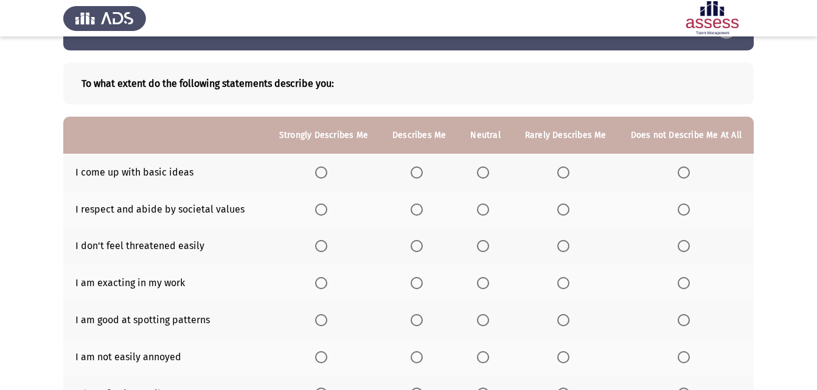
scroll to position [61, 0]
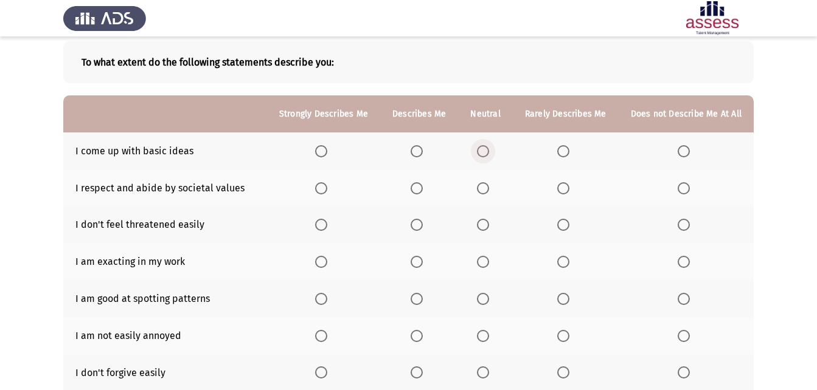
click at [485, 152] on span "Select an option" at bounding box center [483, 151] width 12 height 12
click at [485, 152] on input "Select an option" at bounding box center [483, 151] width 12 height 12
click at [324, 179] on th at bounding box center [323, 188] width 113 height 37
click at [332, 190] on label "Select an option" at bounding box center [323, 188] width 17 height 12
click at [327, 190] on input "Select an option" at bounding box center [321, 188] width 12 height 12
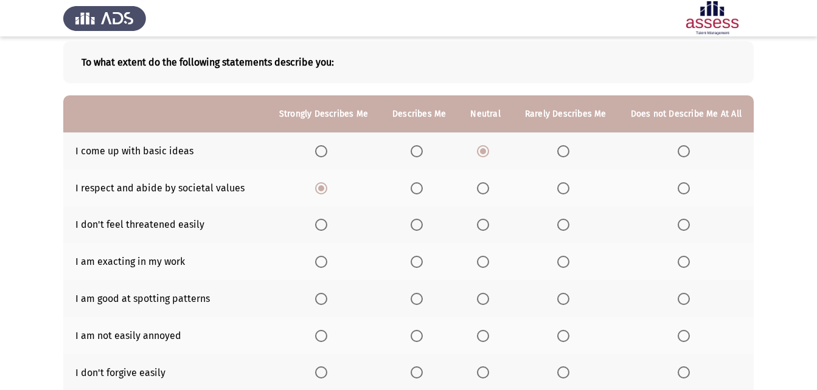
click at [484, 228] on span "Select an option" at bounding box center [483, 225] width 12 height 12
click at [484, 228] on input "Select an option" at bounding box center [483, 225] width 12 height 12
click at [327, 259] on span "Select an option" at bounding box center [321, 262] width 12 height 12
click at [327, 259] on input "Select an option" at bounding box center [321, 262] width 12 height 12
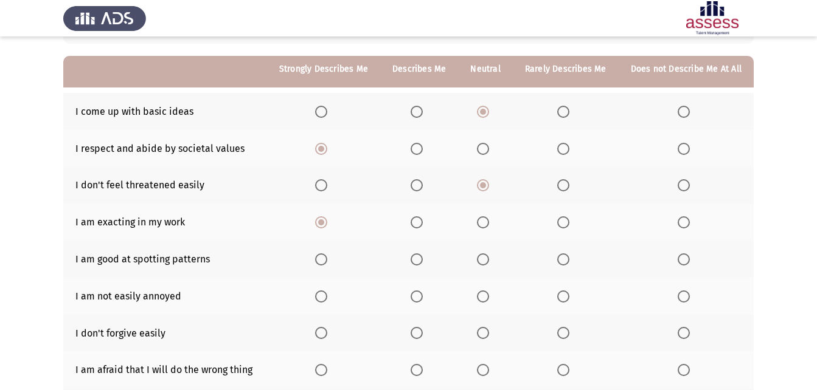
scroll to position [122, 0]
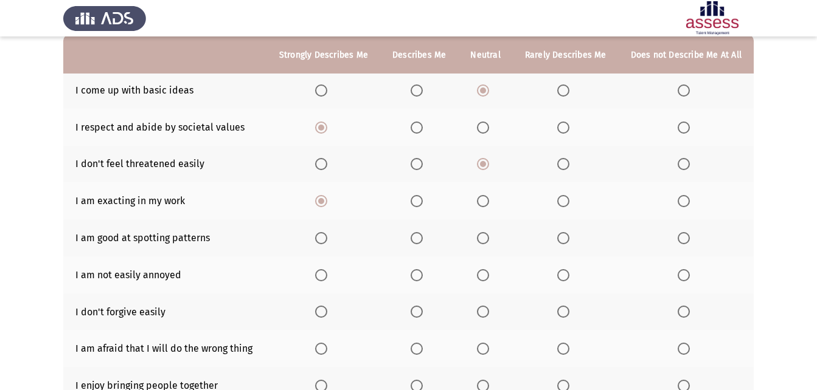
click at [420, 311] on span "Select an option" at bounding box center [417, 312] width 12 height 12
click at [420, 311] on input "Select an option" at bounding box center [417, 312] width 12 height 12
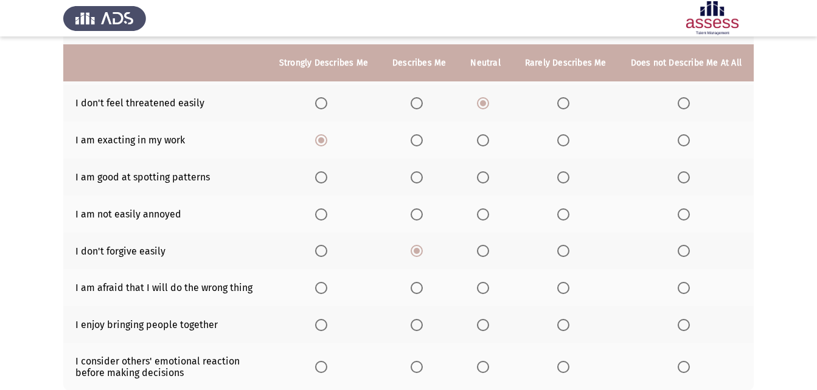
scroll to position [243, 0]
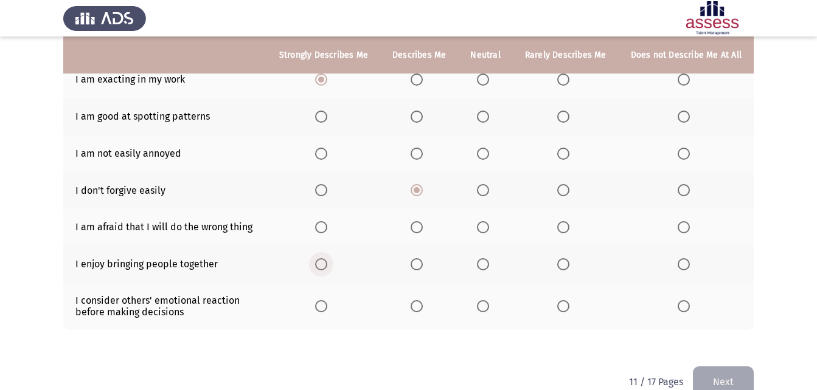
click at [327, 266] on span "Select an option" at bounding box center [321, 265] width 12 height 12
click at [327, 266] on input "Select an option" at bounding box center [321, 265] width 12 height 12
click at [688, 303] on span "Select an option" at bounding box center [684, 306] width 12 height 12
click at [688, 303] on input "Select an option" at bounding box center [684, 306] width 12 height 12
drag, startPoint x: 670, startPoint y: 230, endPoint x: 671, endPoint y: 224, distance: 6.4
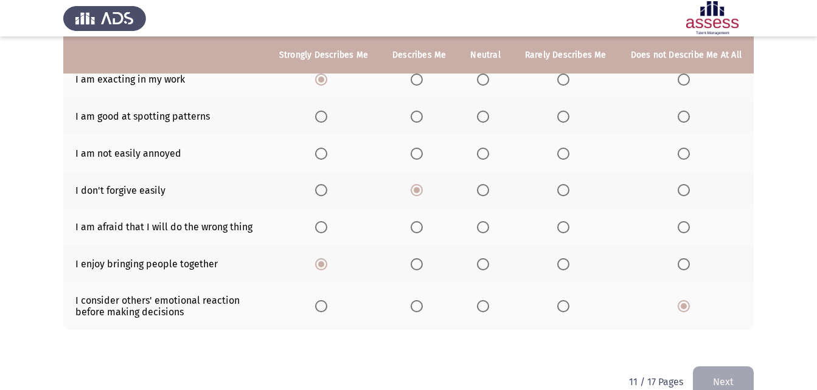
click at [669, 229] on th at bounding box center [686, 227] width 135 height 37
click at [684, 232] on span "Select an option" at bounding box center [684, 227] width 12 height 12
click at [684, 232] on input "Select an option" at bounding box center [684, 227] width 12 height 12
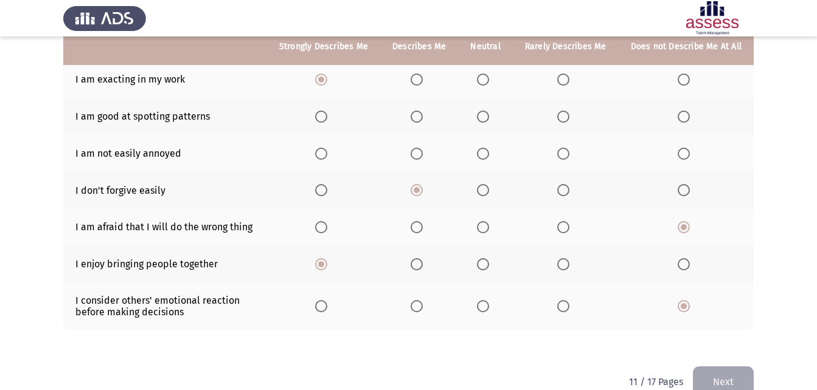
scroll to position [182, 0]
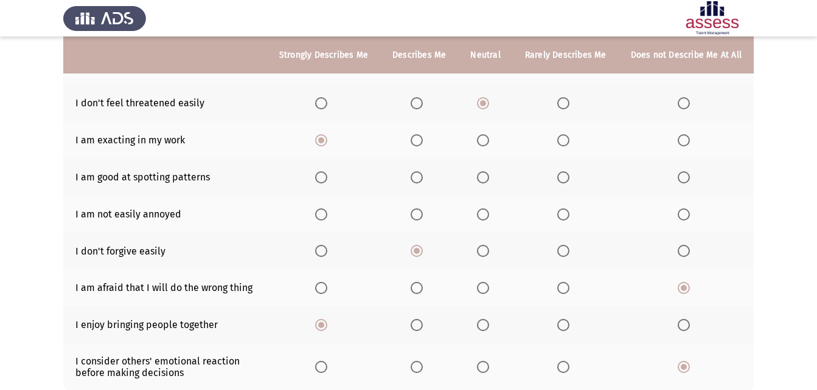
click at [488, 217] on span "Select an option" at bounding box center [483, 215] width 12 height 12
click at [488, 217] on input "Select an option" at bounding box center [483, 215] width 12 height 12
click at [489, 182] on span "Select an option" at bounding box center [483, 178] width 12 height 12
click at [489, 182] on input "Select an option" at bounding box center [483, 178] width 12 height 12
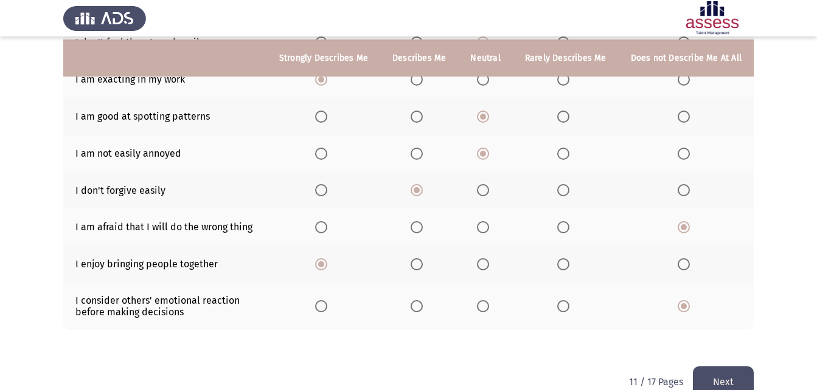
scroll to position [268, 0]
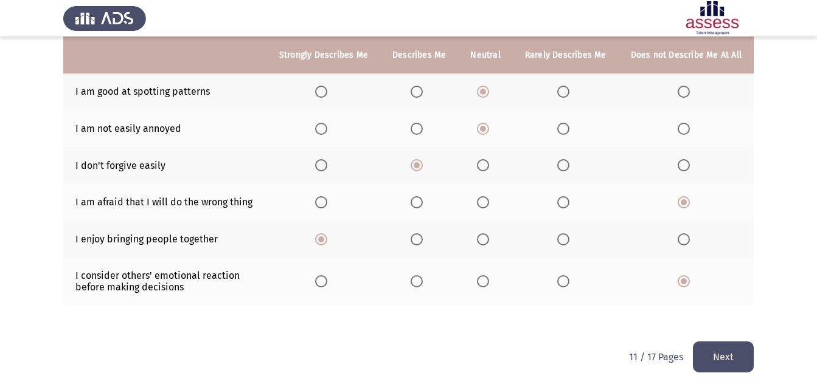
click at [703, 353] on button "Next" at bounding box center [723, 357] width 61 height 31
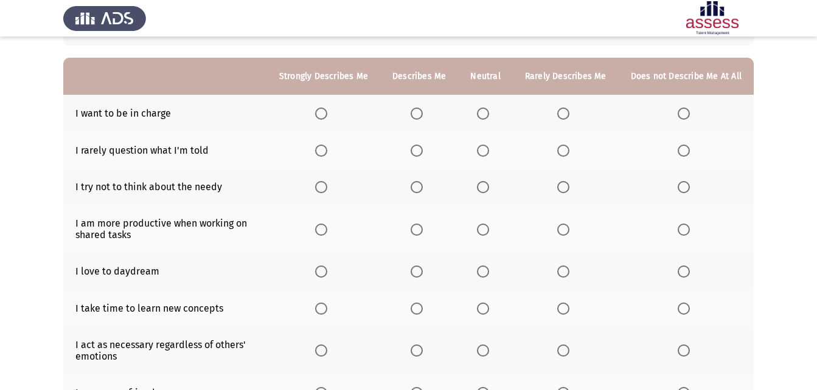
scroll to position [120, 0]
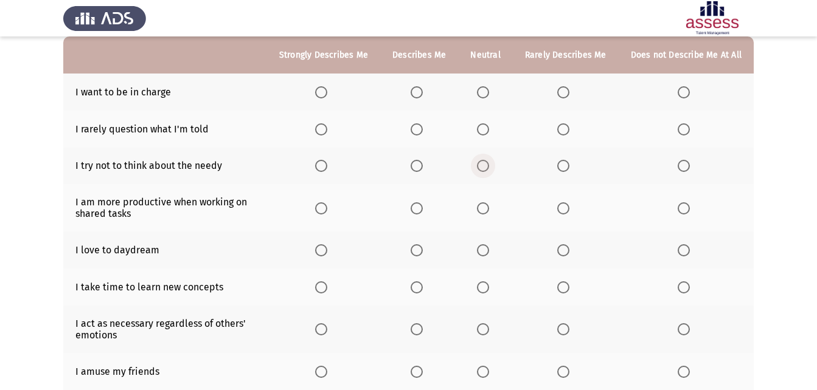
click at [493, 165] on label "Select an option" at bounding box center [485, 166] width 17 height 12
click at [489, 165] on input "Select an option" at bounding box center [483, 166] width 12 height 12
click at [423, 249] on span "Select an option" at bounding box center [417, 251] width 12 height 12
click at [423, 249] on input "Select an option" at bounding box center [417, 251] width 12 height 12
click at [338, 282] on th at bounding box center [323, 287] width 113 height 37
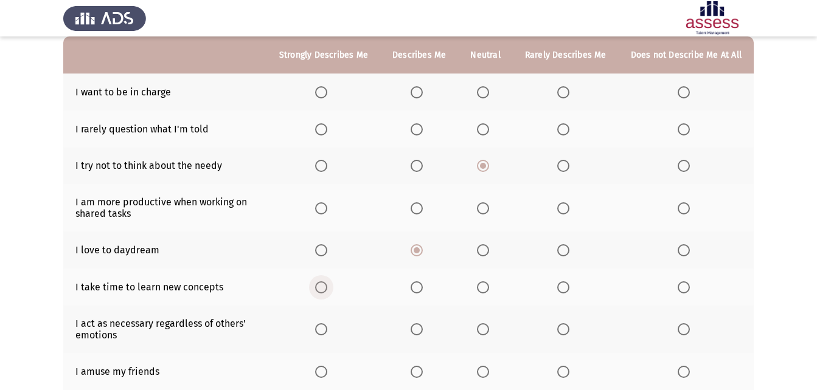
click at [327, 286] on span "Select an option" at bounding box center [321, 288] width 12 height 12
click at [327, 286] on input "Select an option" at bounding box center [321, 288] width 12 height 12
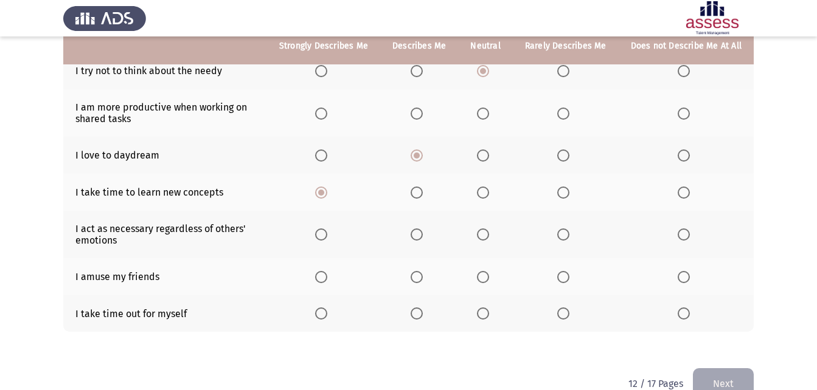
scroll to position [241, 0]
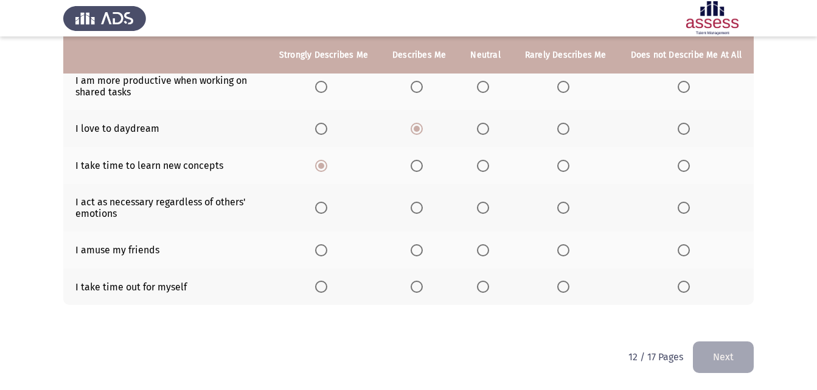
click at [420, 293] on span "Select an option" at bounding box center [417, 287] width 12 height 12
click at [420, 293] on input "Select an option" at bounding box center [417, 287] width 12 height 12
click at [483, 251] on span "Select an option" at bounding box center [483, 251] width 0 height 0
click at [486, 250] on input "Select an option" at bounding box center [483, 251] width 12 height 12
click at [489, 207] on span "Select an option" at bounding box center [483, 208] width 12 height 12
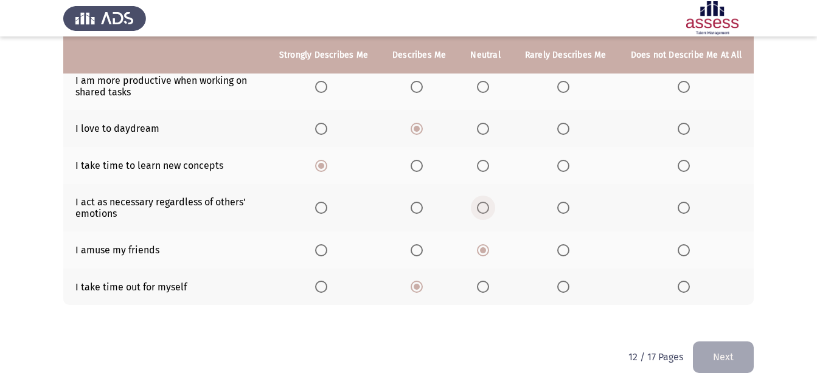
click at [489, 207] on input "Select an option" at bounding box center [483, 208] width 12 height 12
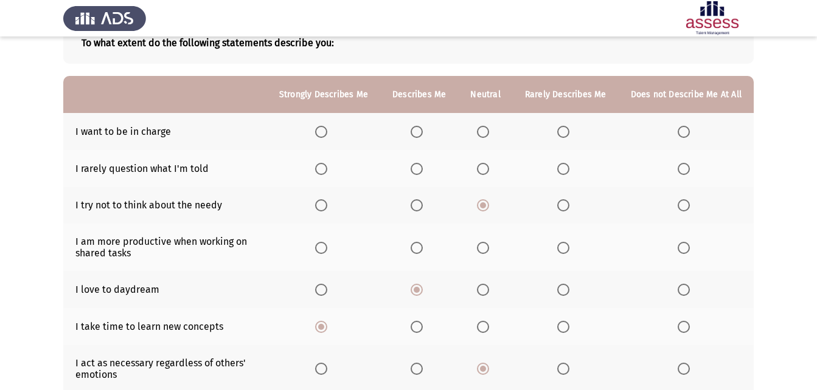
scroll to position [59, 0]
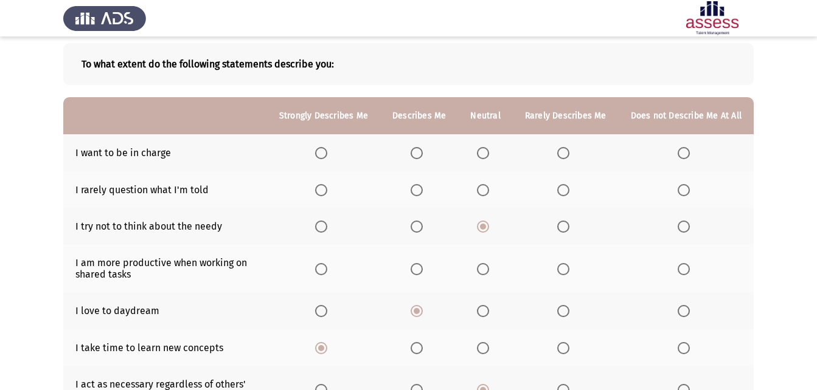
click at [418, 272] on span "Select an option" at bounding box center [417, 269] width 12 height 12
click at [418, 272] on input "Select an option" at bounding box center [417, 269] width 12 height 12
click at [488, 192] on span "Select an option" at bounding box center [483, 190] width 12 height 12
click at [488, 192] on input "Select an option" at bounding box center [483, 190] width 12 height 12
click at [488, 158] on span "Select an option" at bounding box center [483, 153] width 12 height 12
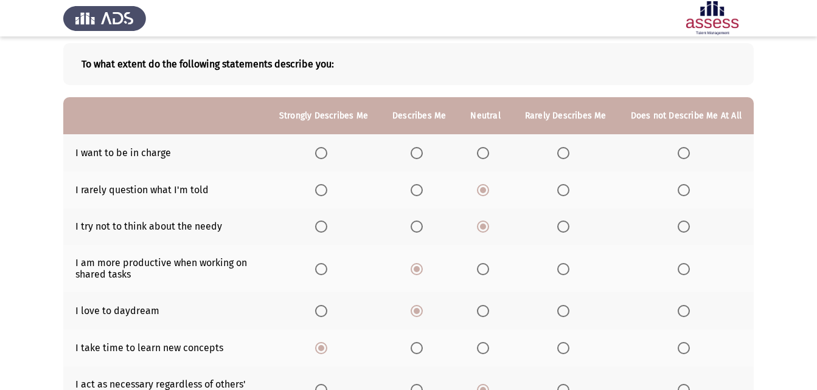
click at [488, 158] on input "Select an option" at bounding box center [483, 153] width 12 height 12
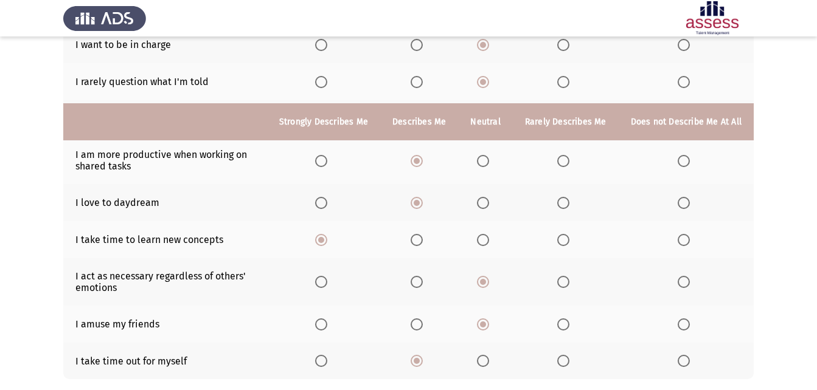
scroll to position [241, 0]
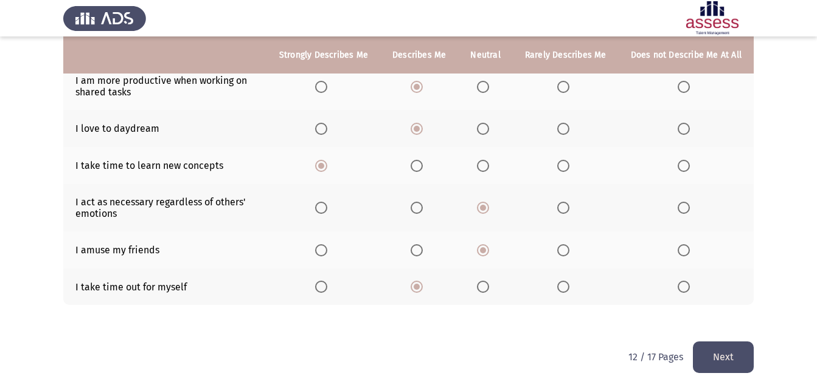
click at [738, 345] on button "Next" at bounding box center [723, 357] width 61 height 31
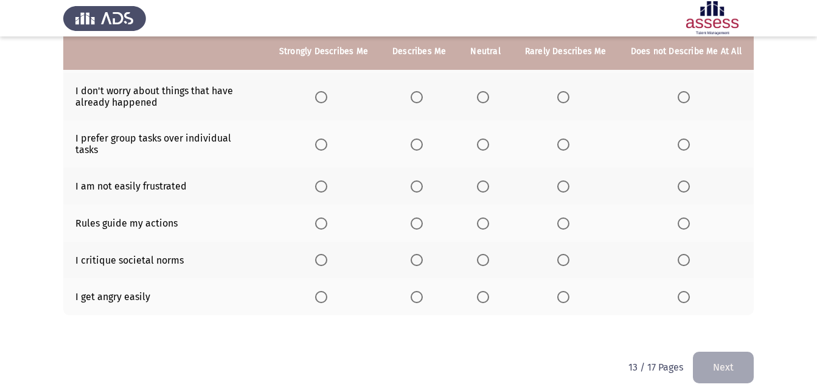
scroll to position [25, 0]
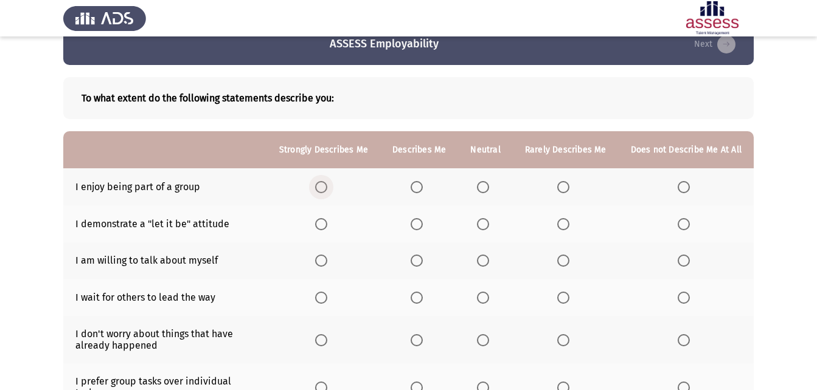
click at [332, 186] on label "Select an option" at bounding box center [323, 187] width 17 height 12
click at [327, 186] on input "Select an option" at bounding box center [321, 187] width 12 height 12
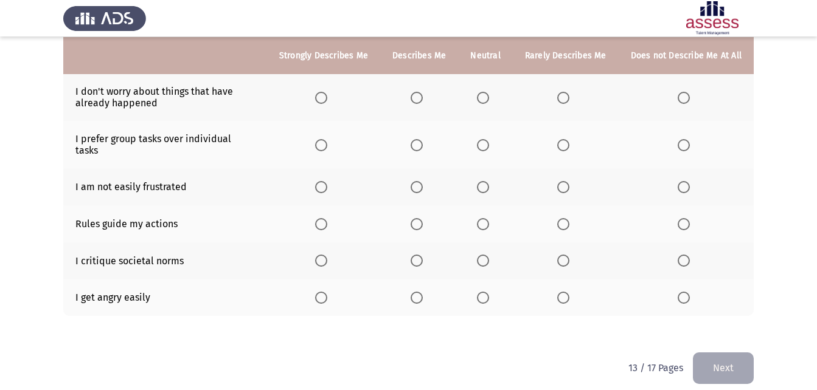
scroll to position [268, 0]
click at [678, 285] on th at bounding box center [686, 297] width 135 height 37
click at [685, 291] on span "Select an option" at bounding box center [684, 297] width 12 height 12
click at [685, 291] on input "Select an option" at bounding box center [684, 297] width 12 height 12
click at [485, 254] on span "Select an option" at bounding box center [483, 260] width 12 height 12
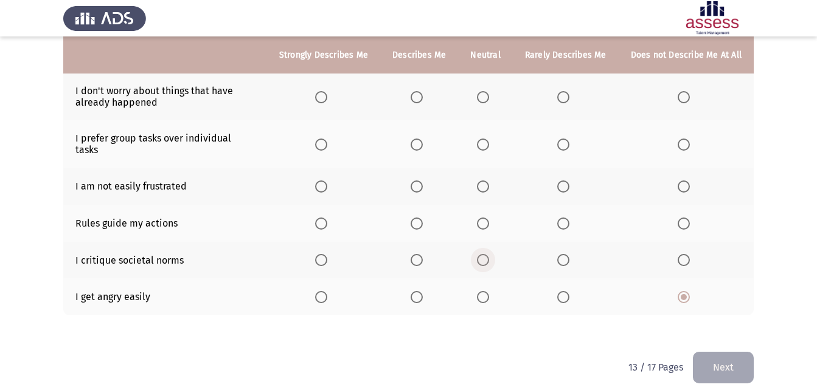
click at [485, 254] on input "Select an option" at bounding box center [483, 260] width 12 height 12
click at [421, 218] on span "Select an option" at bounding box center [417, 224] width 12 height 12
click at [421, 218] on input "Select an option" at bounding box center [417, 224] width 12 height 12
click at [422, 183] on th at bounding box center [419, 186] width 78 height 37
click at [418, 181] on span "Select an option" at bounding box center [417, 187] width 12 height 12
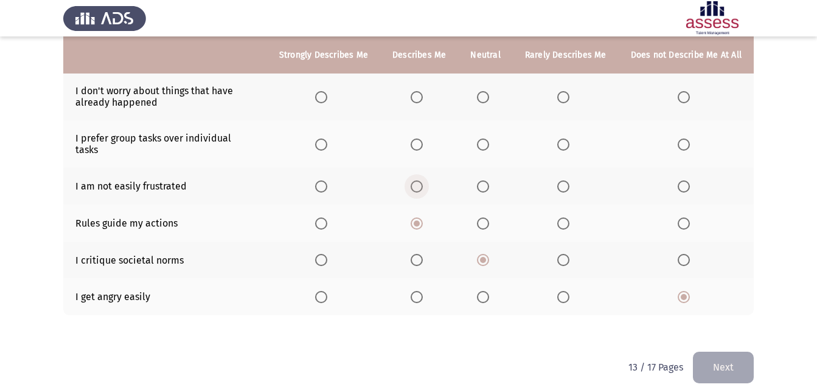
click at [418, 181] on input "Select an option" at bounding box center [417, 187] width 12 height 12
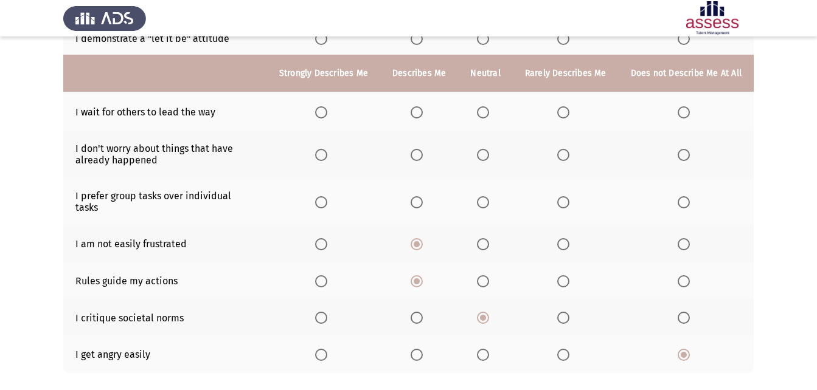
scroll to position [207, 0]
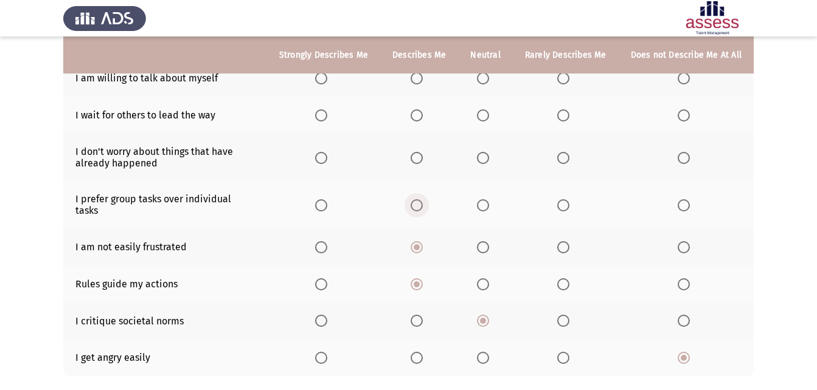
click at [422, 200] on span "Select an option" at bounding box center [417, 206] width 12 height 12
click at [422, 200] on input "Select an option" at bounding box center [417, 206] width 12 height 12
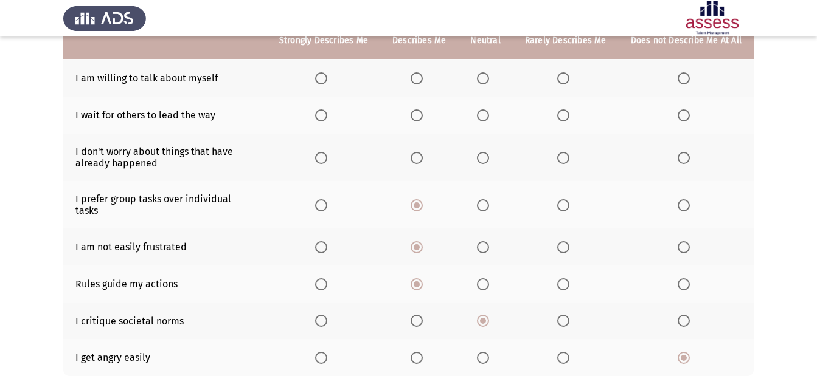
scroll to position [147, 0]
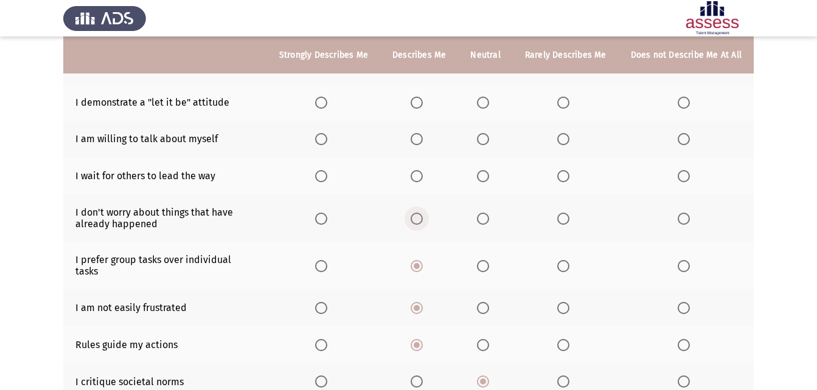
click at [421, 214] on span "Select an option" at bounding box center [417, 219] width 12 height 12
click at [421, 214] on input "Select an option" at bounding box center [417, 219] width 12 height 12
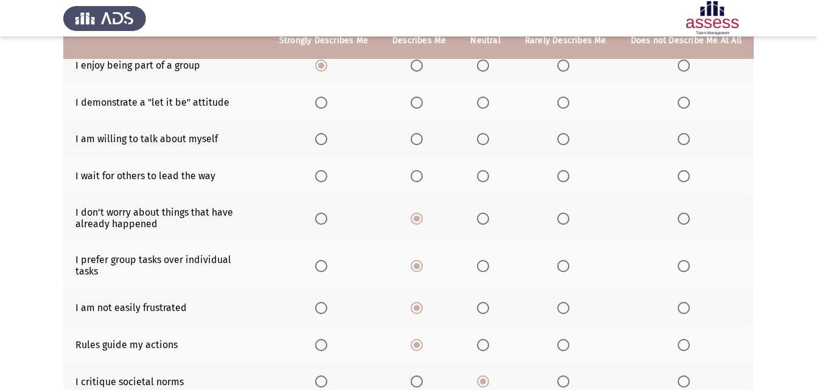
scroll to position [86, 0]
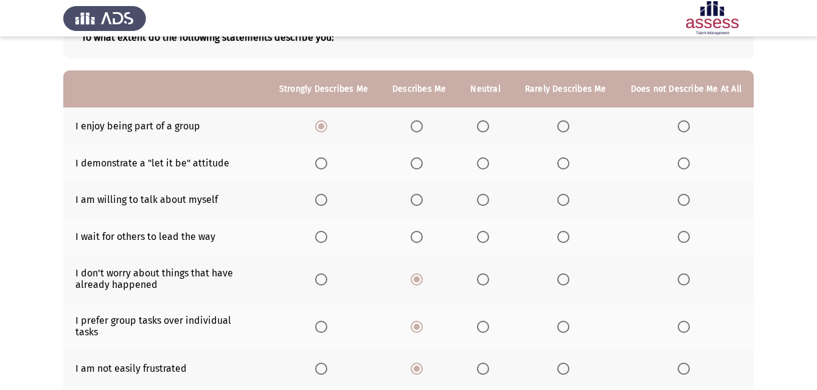
click at [493, 233] on label "Select an option" at bounding box center [485, 237] width 17 height 12
click at [489, 233] on input "Select an option" at bounding box center [483, 237] width 12 height 12
click at [484, 195] on span "Select an option" at bounding box center [483, 200] width 12 height 12
click at [484, 195] on input "Select an option" at bounding box center [483, 200] width 12 height 12
click at [485, 159] on span "Select an option" at bounding box center [483, 164] width 12 height 12
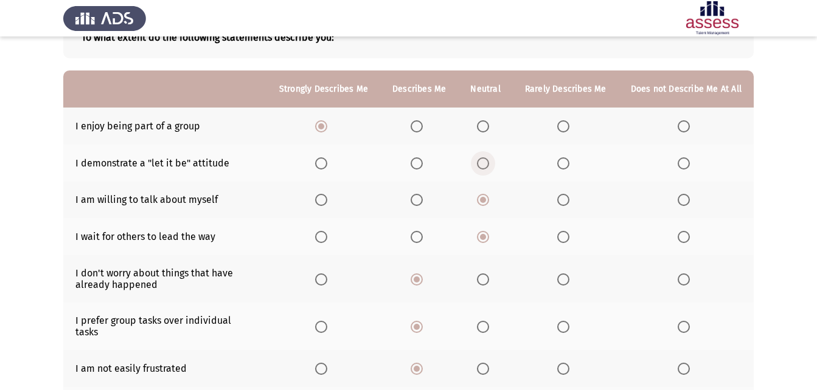
click at [485, 159] on input "Select an option" at bounding box center [483, 164] width 12 height 12
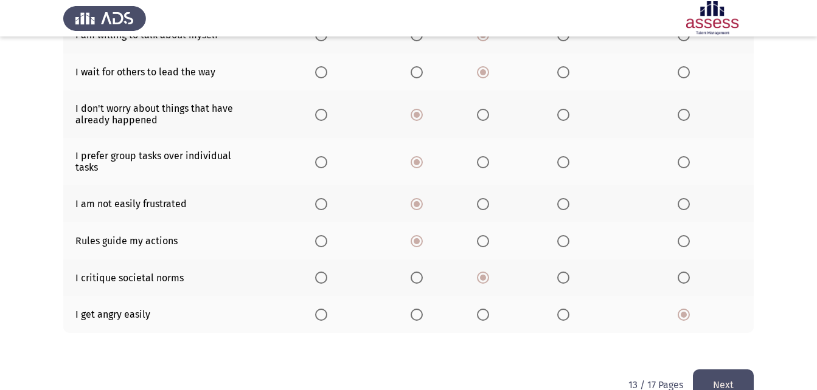
scroll to position [268, 0]
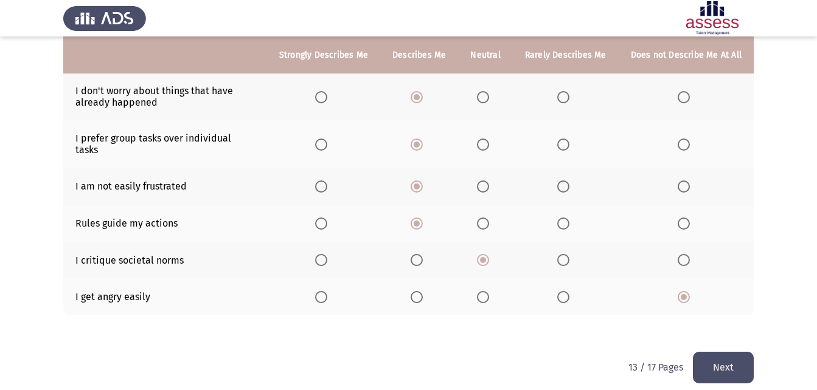
click at [724, 357] on button "Next" at bounding box center [723, 367] width 61 height 31
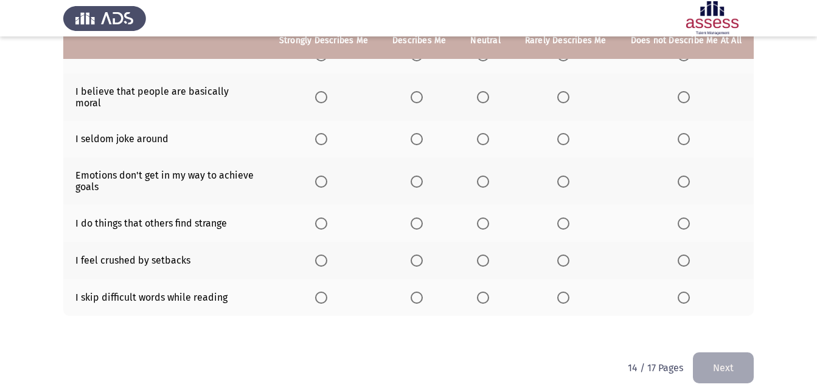
scroll to position [228, 0]
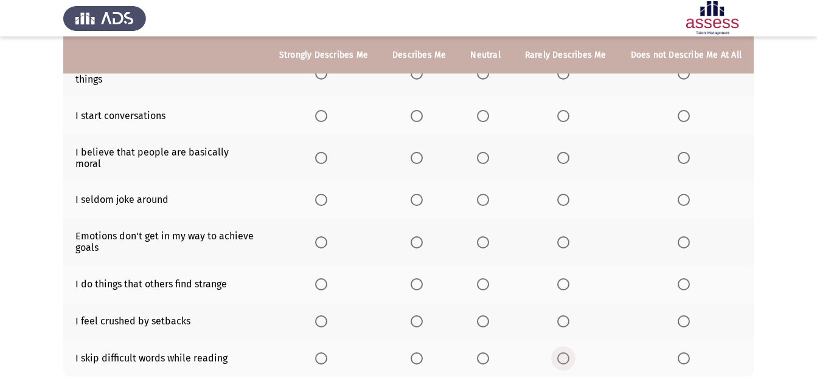
click at [567, 353] on span "Select an option" at bounding box center [563, 359] width 12 height 12
click at [567, 353] on input "Select an option" at bounding box center [563, 359] width 12 height 12
click at [489, 316] on span "Select an option" at bounding box center [483, 322] width 12 height 12
click at [489, 316] on input "Select an option" at bounding box center [483, 322] width 12 height 12
click at [685, 195] on span "Select an option" at bounding box center [684, 200] width 12 height 12
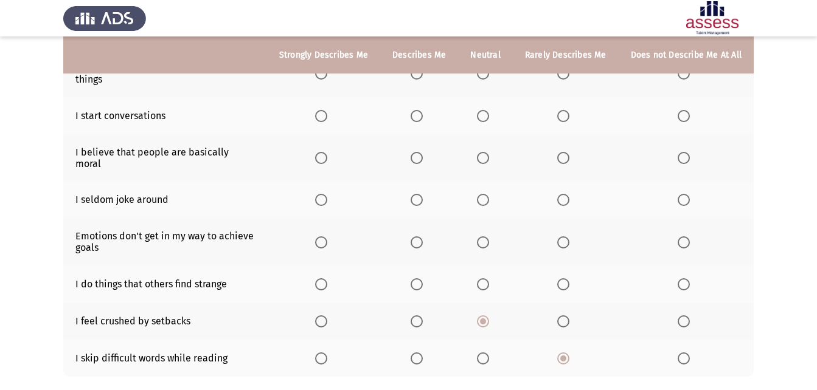
click at [685, 195] on input "Select an option" at bounding box center [684, 200] width 12 height 12
click at [326, 113] on span "Select an option" at bounding box center [321, 116] width 12 height 12
click at [326, 113] on input "Select an option" at bounding box center [321, 116] width 12 height 12
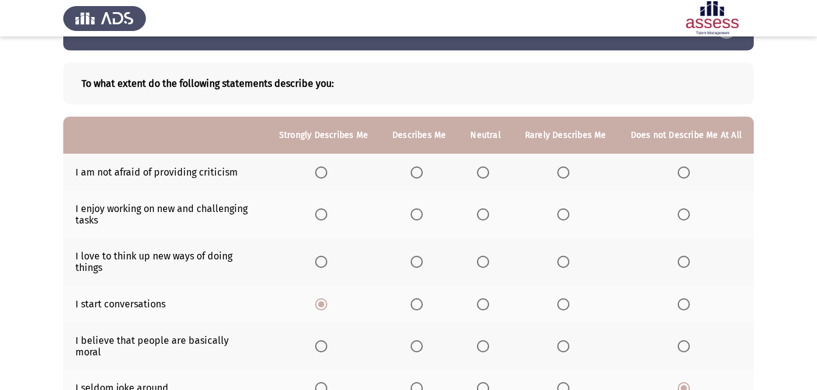
scroll to position [61, 0]
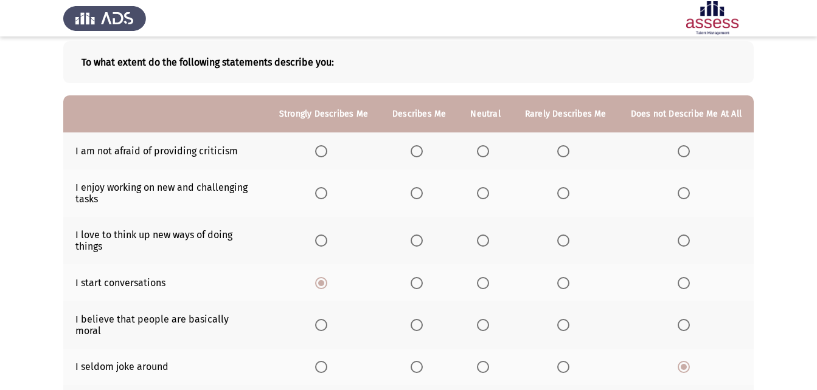
click at [327, 194] on span "Select an option" at bounding box center [321, 193] width 12 height 12
click at [327, 194] on input "Select an option" at bounding box center [321, 193] width 12 height 12
click at [487, 152] on span "Select an option" at bounding box center [483, 151] width 12 height 12
click at [487, 152] on input "Select an option" at bounding box center [483, 151] width 12 height 12
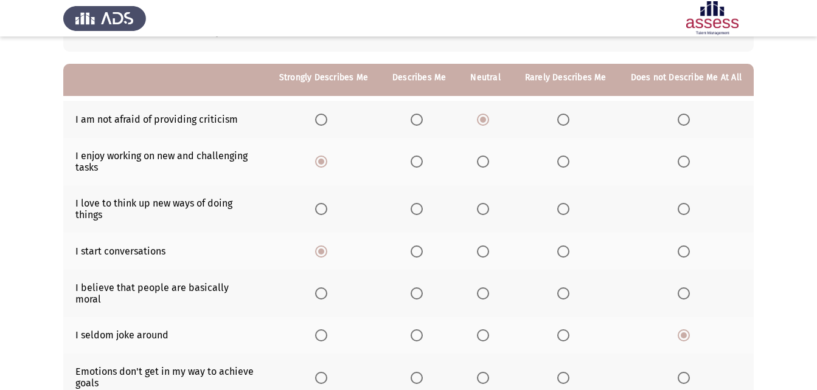
scroll to position [122, 0]
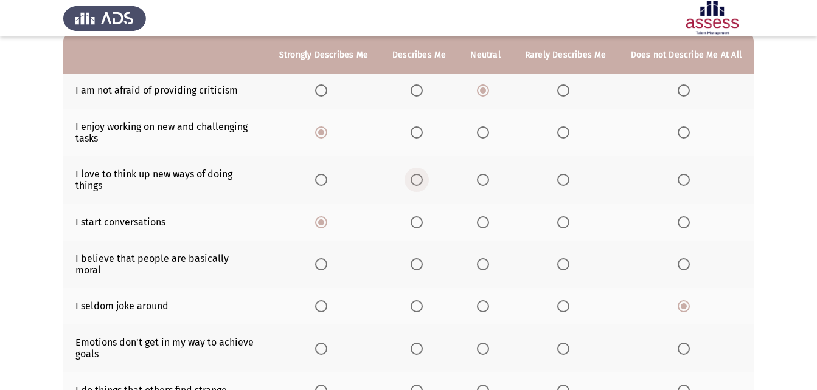
click at [423, 181] on span "Select an option" at bounding box center [417, 180] width 12 height 12
click at [423, 181] on input "Select an option" at bounding box center [417, 180] width 12 height 12
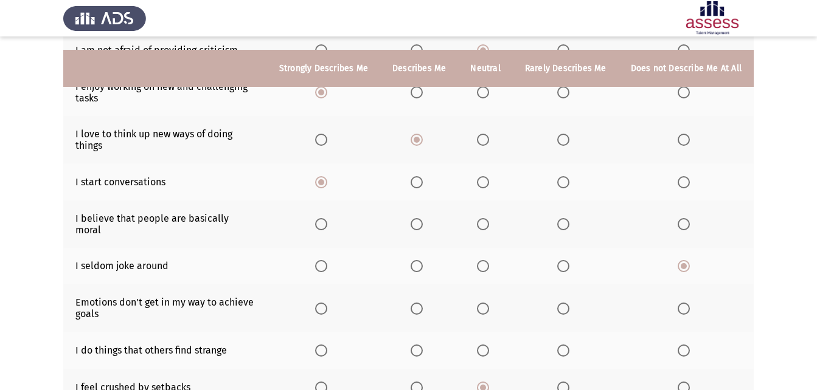
scroll to position [182, 0]
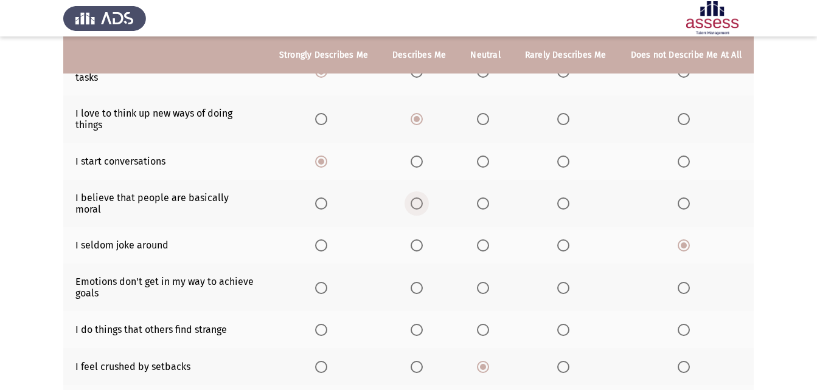
click at [423, 202] on span "Select an option" at bounding box center [417, 204] width 12 height 12
click at [423, 202] on input "Select an option" at bounding box center [417, 204] width 12 height 12
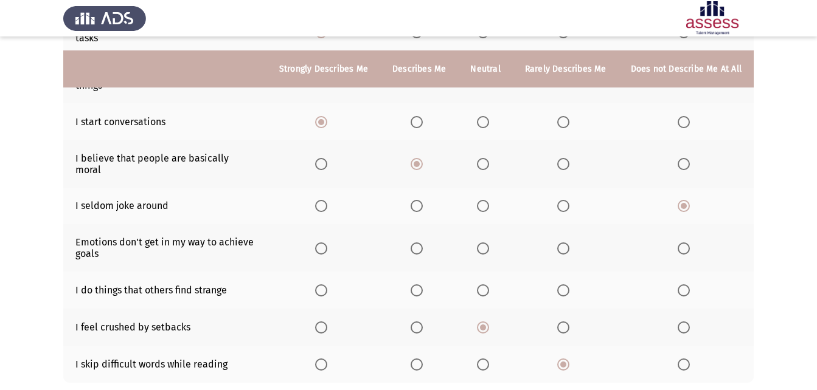
scroll to position [243, 0]
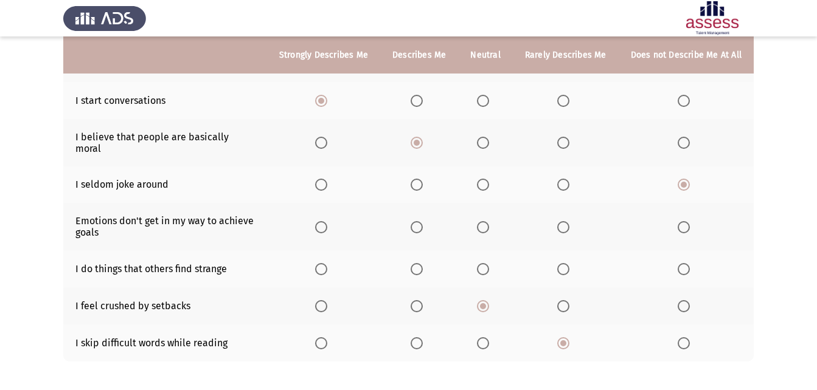
click at [488, 221] on span "Select an option" at bounding box center [483, 227] width 12 height 12
click at [488, 221] on input "Select an option" at bounding box center [483, 227] width 12 height 12
click at [419, 263] on span "Select an option" at bounding box center [417, 269] width 12 height 12
click at [419, 263] on input "Select an option" at bounding box center [417, 269] width 12 height 12
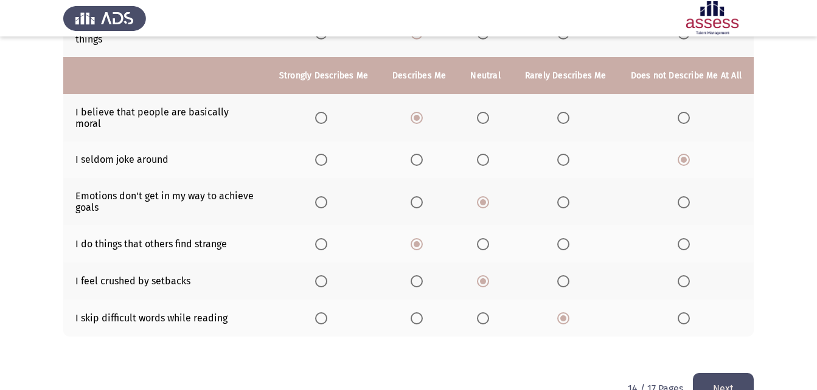
scroll to position [289, 0]
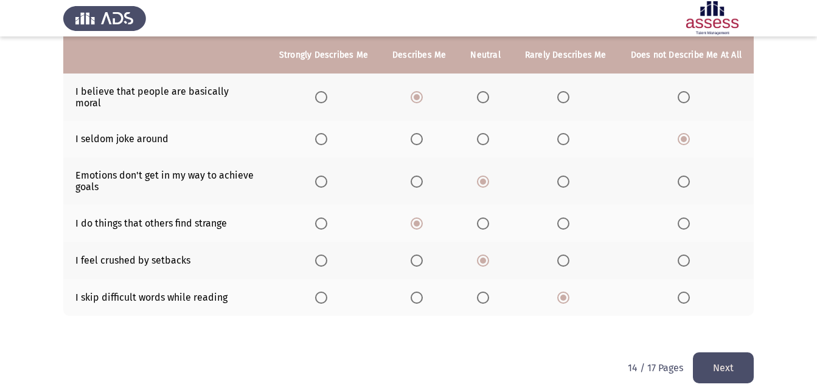
click at [722, 355] on button "Next" at bounding box center [723, 368] width 61 height 31
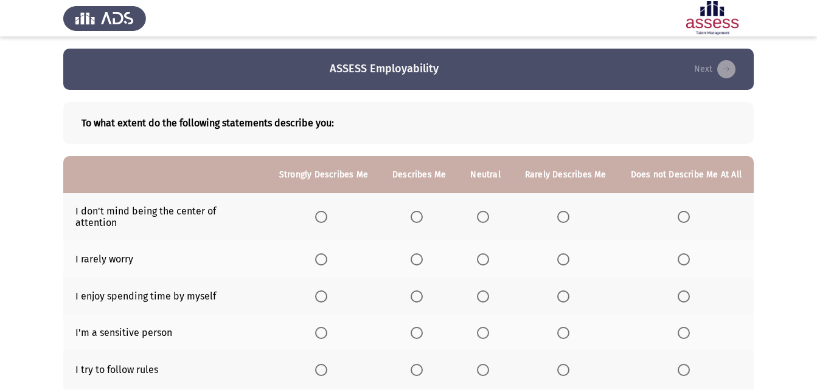
click at [690, 254] on span "Select an option" at bounding box center [684, 260] width 12 height 12
click at [690, 254] on input "Select an option" at bounding box center [684, 260] width 12 height 12
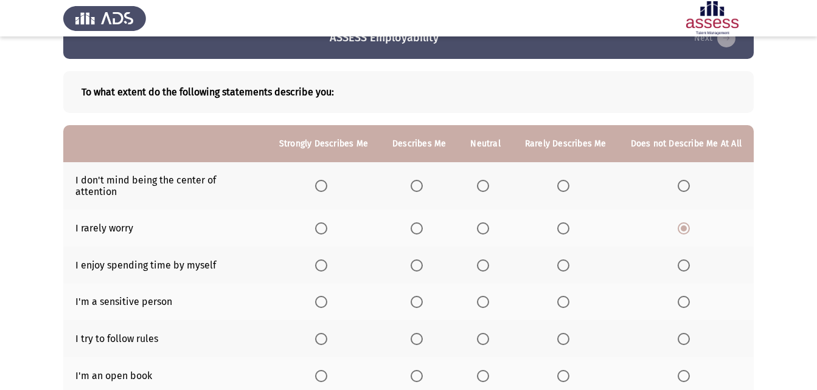
scroll to position [61, 0]
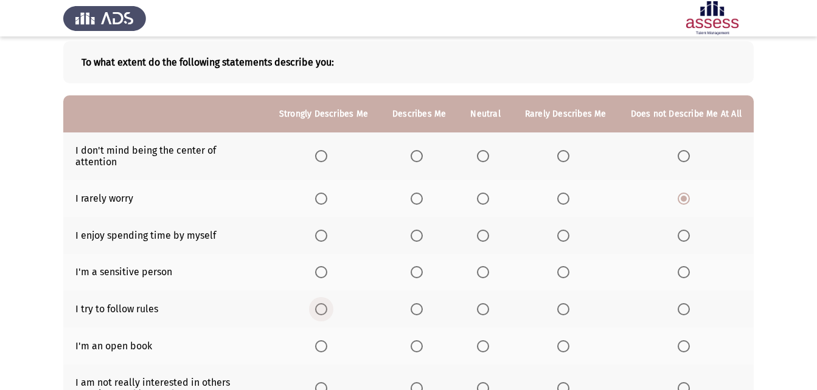
click at [323, 304] on span "Select an option" at bounding box center [321, 310] width 12 height 12
click at [323, 304] on input "Select an option" at bounding box center [321, 310] width 12 height 12
click at [483, 341] on span "Select an option" at bounding box center [483, 347] width 12 height 12
click at [483, 341] on input "Select an option" at bounding box center [483, 347] width 12 height 12
click at [484, 152] on span "Select an option" at bounding box center [483, 156] width 12 height 12
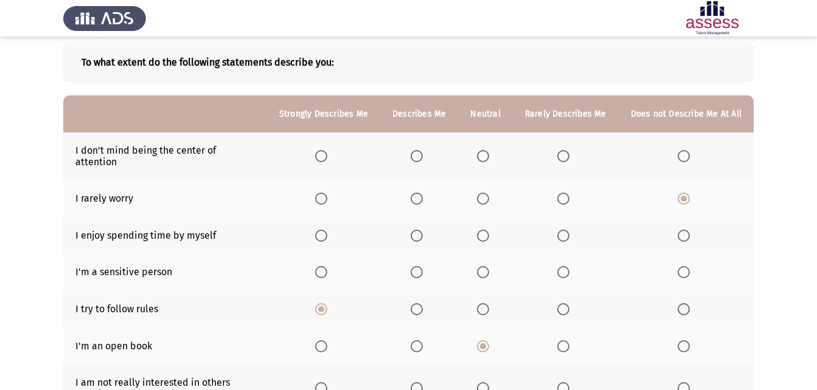
click at [484, 152] on input "Select an option" at bounding box center [483, 156] width 12 height 12
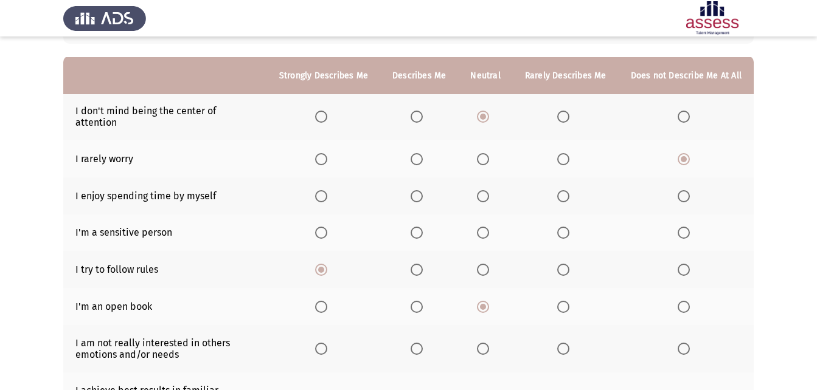
scroll to position [122, 0]
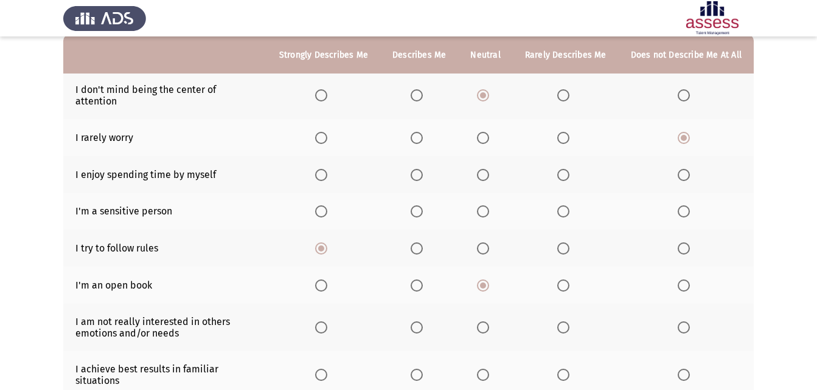
click at [418, 169] on span "Select an option" at bounding box center [417, 175] width 12 height 12
click at [418, 169] on input "Select an option" at bounding box center [417, 175] width 12 height 12
click at [564, 206] on span "Select an option" at bounding box center [563, 212] width 12 height 12
click at [564, 206] on input "Select an option" at bounding box center [563, 212] width 12 height 12
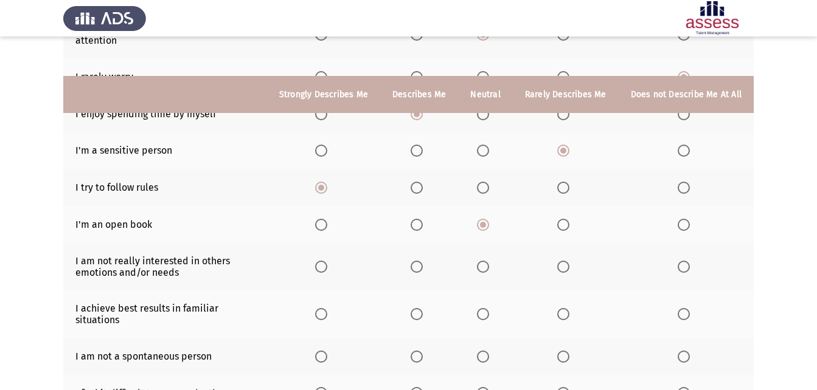
scroll to position [243, 0]
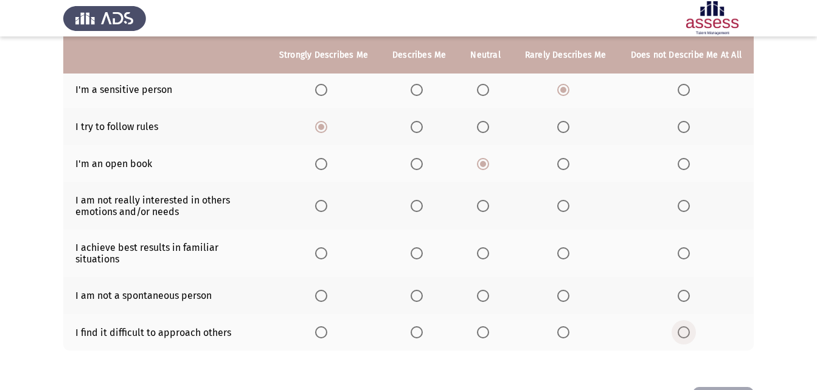
click at [683, 327] on span "Select an option" at bounding box center [684, 333] width 12 height 12
click at [683, 327] on input "Select an option" at bounding box center [684, 333] width 12 height 12
click at [485, 291] on span "Select an option" at bounding box center [483, 296] width 12 height 12
click at [485, 291] on input "Select an option" at bounding box center [483, 296] width 12 height 12
click at [489, 248] on span "Select an option" at bounding box center [483, 254] width 12 height 12
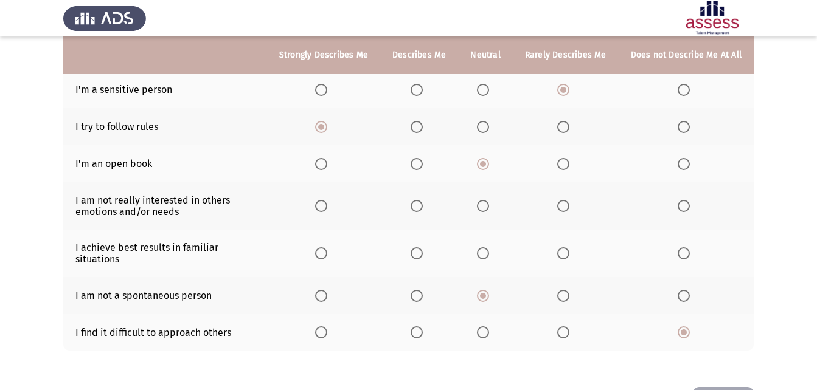
click at [489, 248] on input "Select an option" at bounding box center [483, 254] width 12 height 12
click at [569, 200] on span "Select an option" at bounding box center [563, 206] width 12 height 12
click at [569, 200] on input "Select an option" at bounding box center [563, 206] width 12 height 12
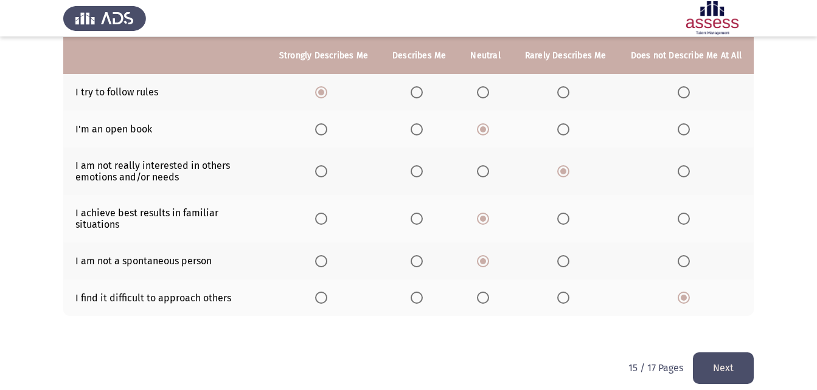
scroll to position [279, 0]
click at [741, 357] on button "Next" at bounding box center [723, 367] width 61 height 31
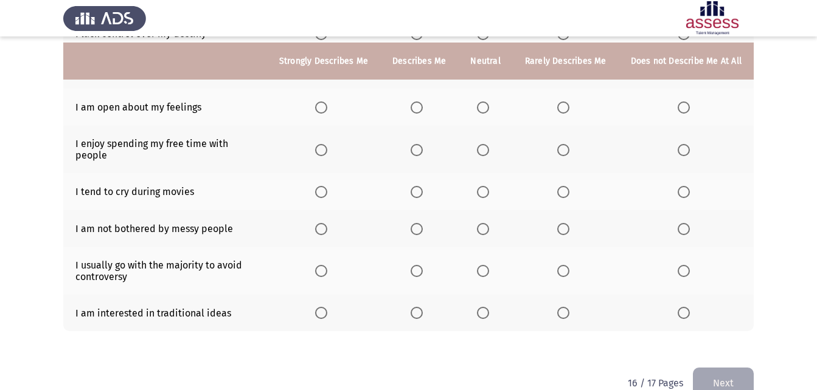
scroll to position [231, 0]
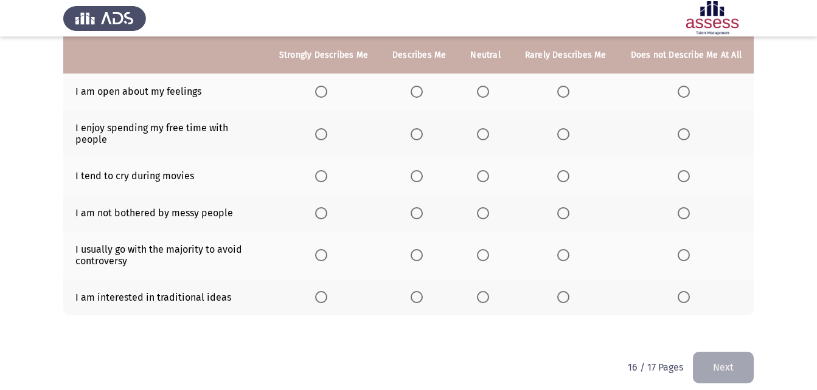
click at [323, 291] on mat-radio-button "Select an option" at bounding box center [323, 297] width 17 height 13
click at [326, 295] on th at bounding box center [323, 297] width 113 height 37
click at [324, 295] on th at bounding box center [323, 297] width 113 height 37
drag, startPoint x: 324, startPoint y: 295, endPoint x: 325, endPoint y: 288, distance: 7.3
click at [324, 292] on th at bounding box center [323, 297] width 113 height 37
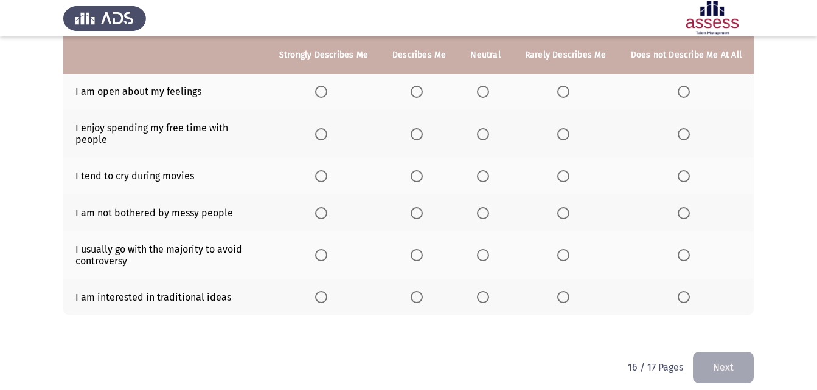
click at [325, 291] on span "Select an option" at bounding box center [321, 297] width 12 height 12
click at [325, 291] on input "Select an option" at bounding box center [321, 297] width 12 height 12
click at [686, 170] on span "Select an option" at bounding box center [684, 176] width 12 height 12
click at [686, 170] on input "Select an option" at bounding box center [684, 176] width 12 height 12
click at [684, 249] on span "Select an option" at bounding box center [684, 255] width 12 height 12
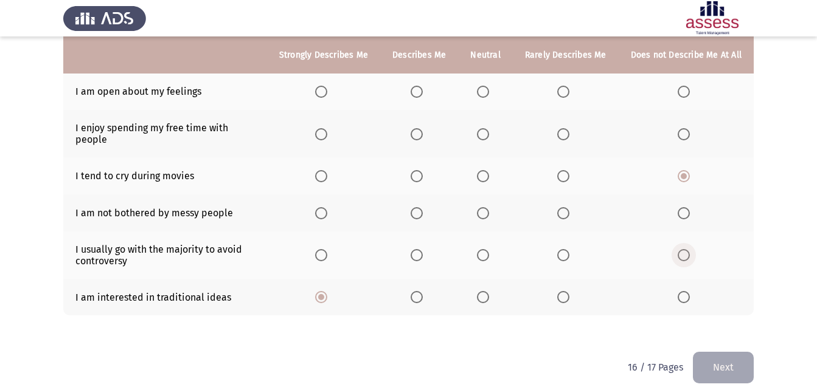
click at [684, 249] on input "Select an option" at bounding box center [684, 255] width 12 height 12
click at [488, 210] on th at bounding box center [485, 213] width 54 height 37
click at [488, 207] on span "Select an option" at bounding box center [483, 213] width 12 height 12
click at [488, 207] on input "Select an option" at bounding box center [483, 213] width 12 height 12
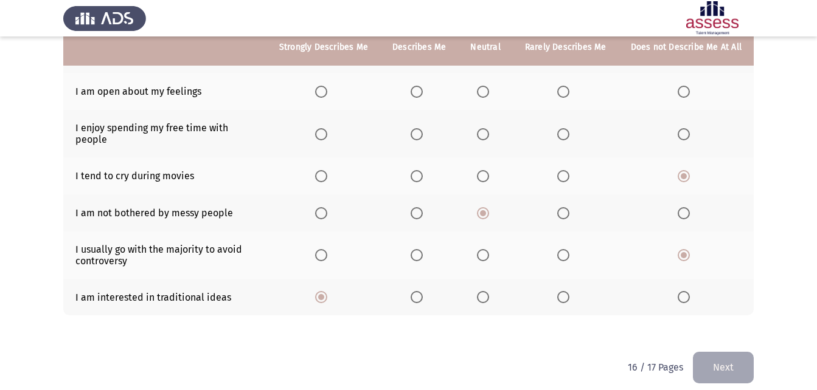
scroll to position [170, 0]
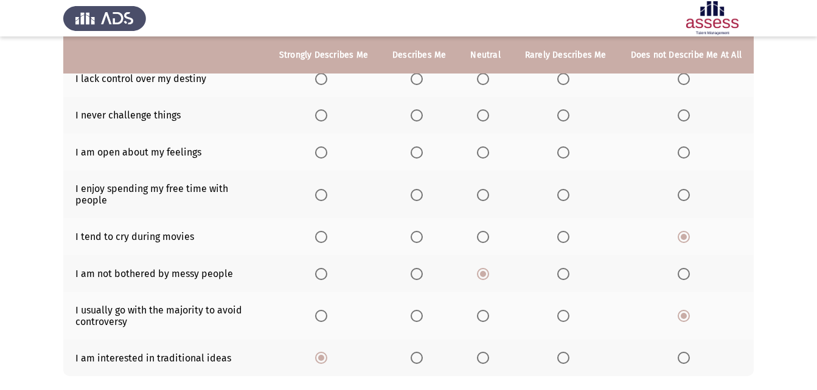
click at [323, 193] on span "Select an option" at bounding box center [321, 195] width 12 height 12
click at [323, 193] on input "Select an option" at bounding box center [321, 195] width 12 height 12
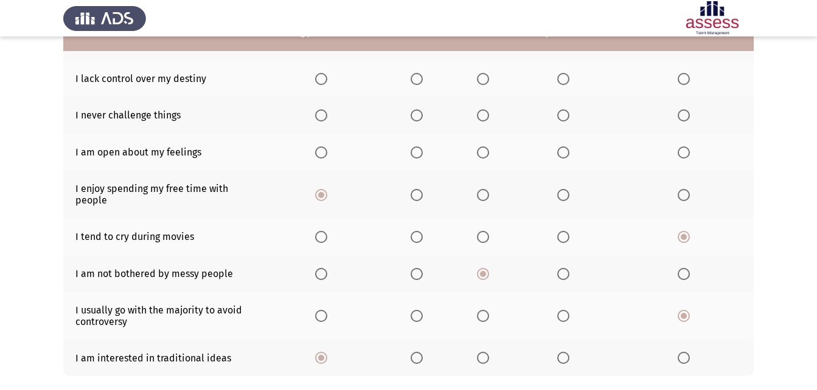
scroll to position [109, 0]
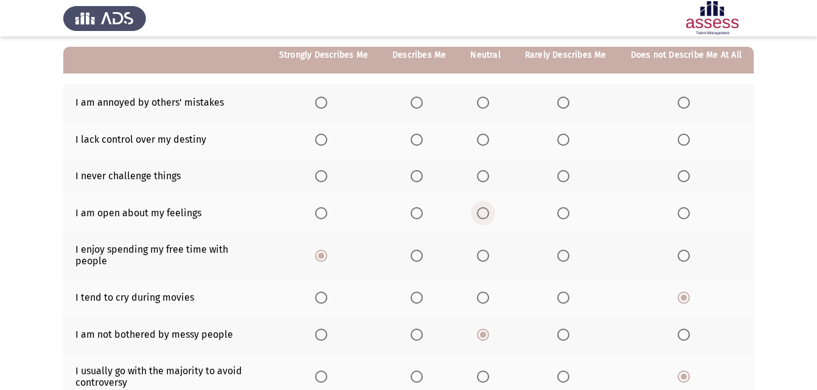
click at [486, 209] on span "Select an option" at bounding box center [483, 213] width 12 height 12
click at [486, 209] on input "Select an option" at bounding box center [483, 213] width 12 height 12
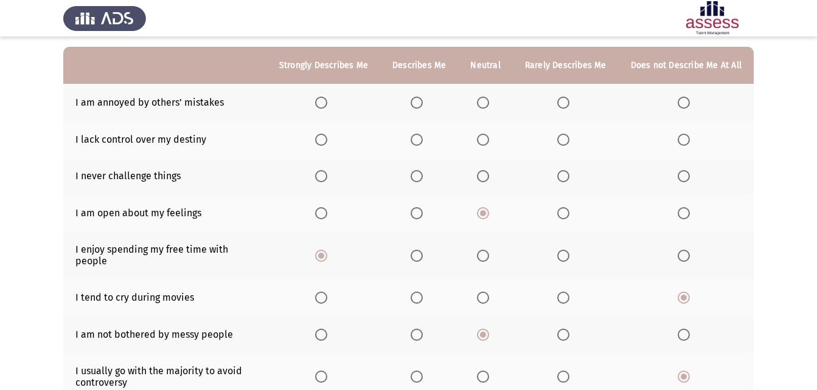
scroll to position [49, 0]
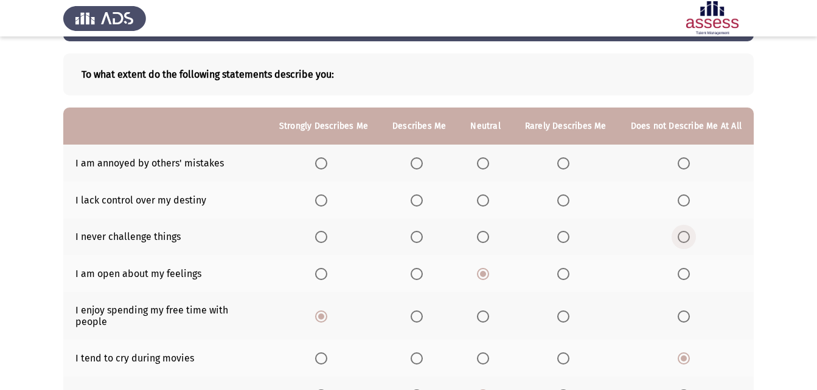
click at [681, 235] on span "Select an option" at bounding box center [684, 237] width 12 height 12
click at [681, 235] on input "Select an option" at bounding box center [684, 237] width 12 height 12
click at [417, 196] on span "Select an option" at bounding box center [417, 201] width 12 height 12
click at [417, 196] on input "Select an option" at bounding box center [417, 201] width 12 height 12
click at [485, 161] on span "Select an option" at bounding box center [483, 164] width 12 height 12
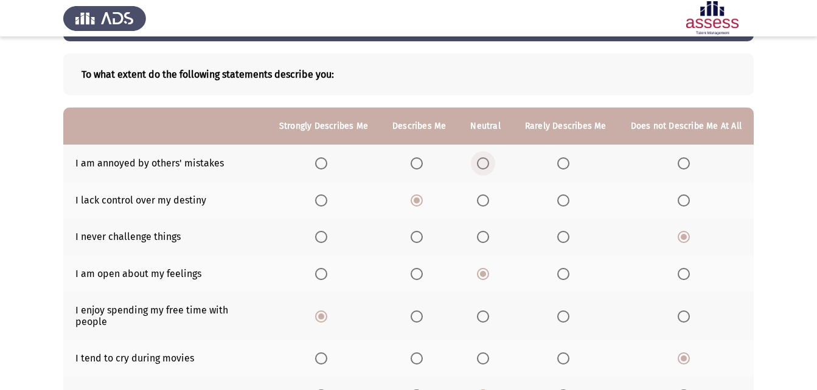
click at [485, 161] on input "Select an option" at bounding box center [483, 164] width 12 height 12
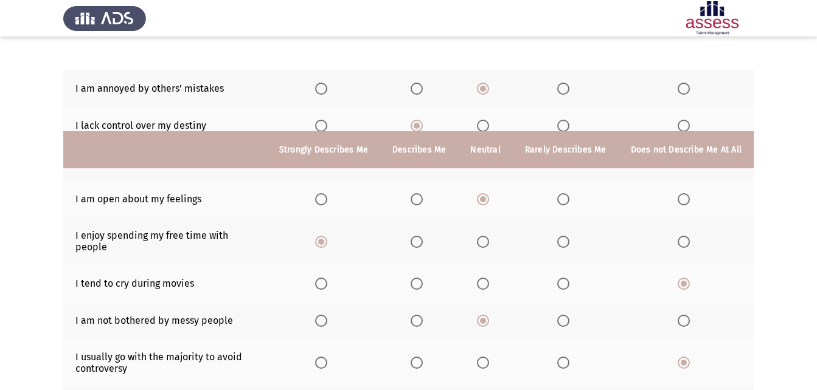
scroll to position [231, 0]
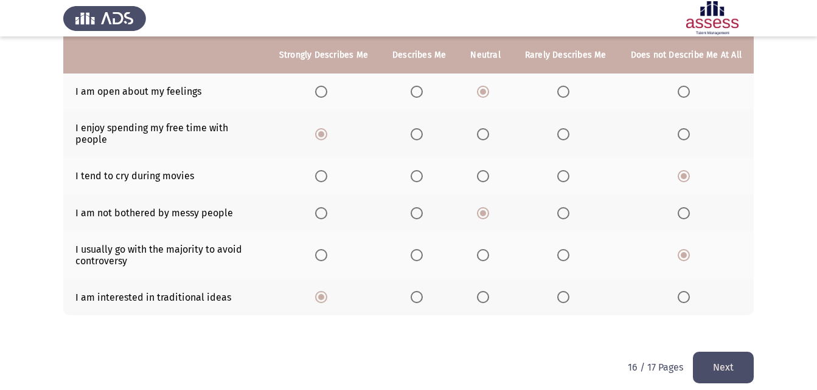
click at [715, 352] on button "Next" at bounding box center [723, 367] width 61 height 31
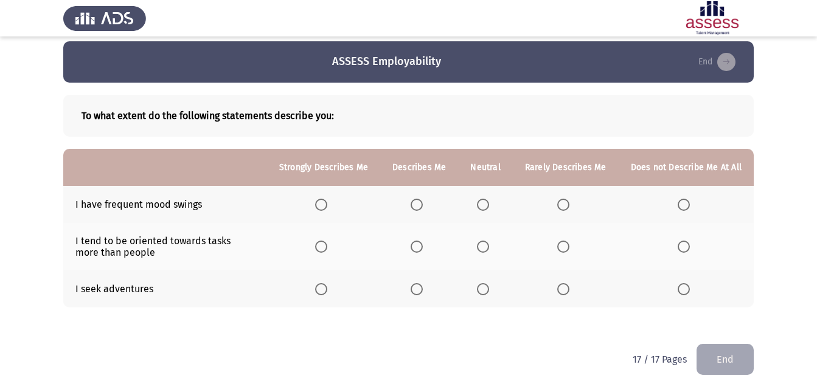
scroll to position [10, 0]
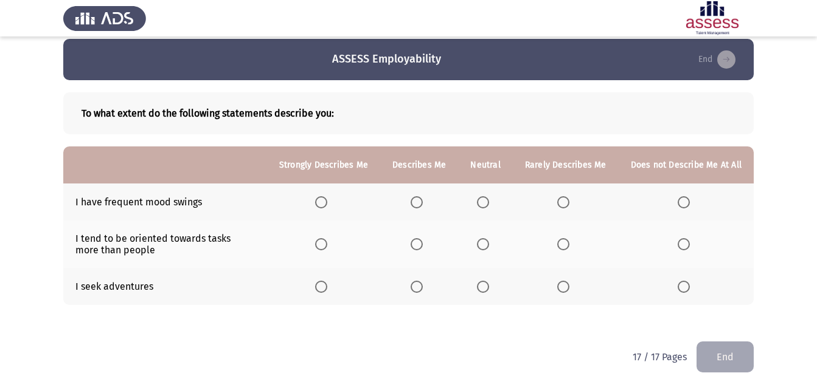
drag, startPoint x: 483, startPoint y: 293, endPoint x: 449, endPoint y: 302, distance: 35.3
click at [482, 293] on th at bounding box center [485, 286] width 54 height 37
click at [481, 290] on span "Select an option" at bounding box center [483, 287] width 12 height 12
click at [481, 290] on input "Select an option" at bounding box center [483, 287] width 12 height 12
click at [487, 199] on span "Select an option" at bounding box center [483, 202] width 12 height 12
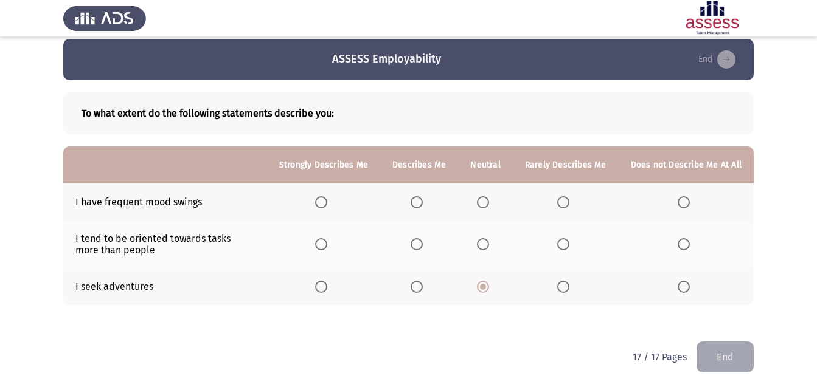
click at [487, 199] on input "Select an option" at bounding box center [483, 202] width 12 height 12
click at [488, 240] on span "Select an option" at bounding box center [483, 244] width 12 height 12
click at [488, 240] on input "Select an option" at bounding box center [483, 244] width 12 height 12
click at [732, 355] on button "End" at bounding box center [724, 357] width 57 height 31
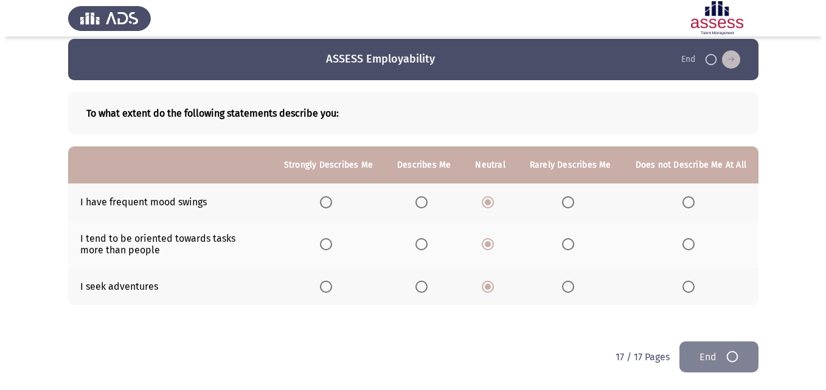
scroll to position [0, 0]
